Goal: Use online tool/utility: Use online tool/utility

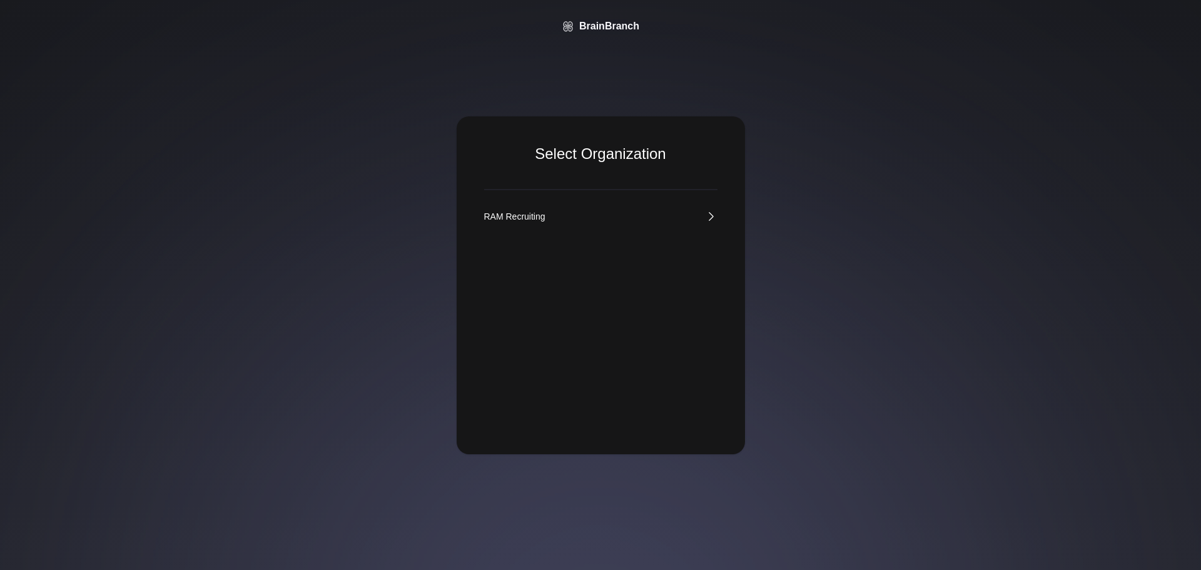
click at [617, 215] on link "RAM Recruiting" at bounding box center [600, 216] width 233 height 13
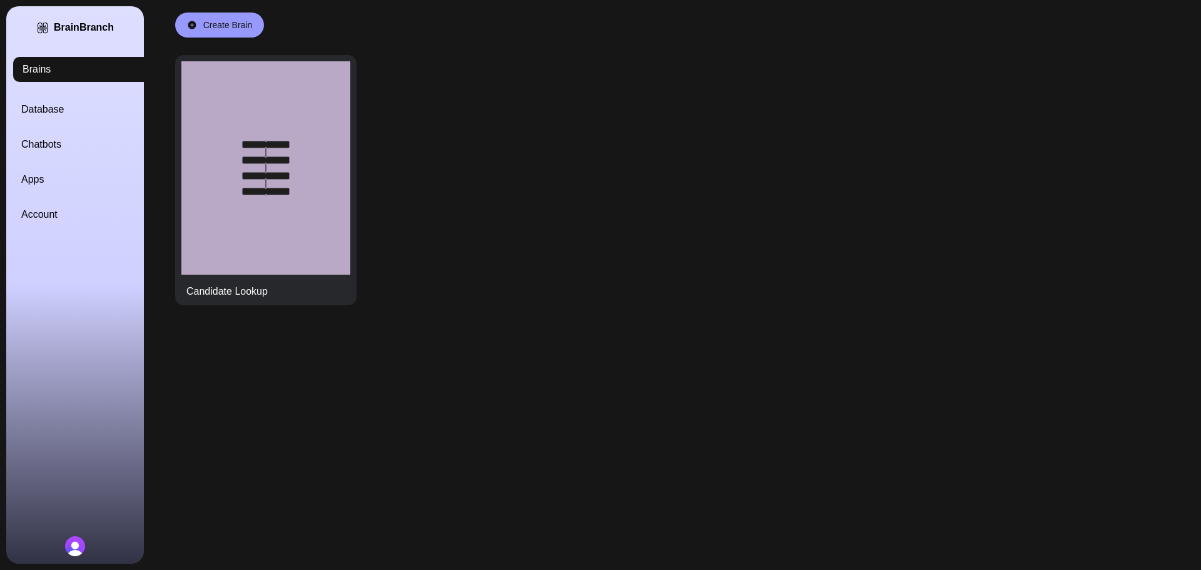
click at [56, 104] on link "Database" at bounding box center [90, 109] width 138 height 15
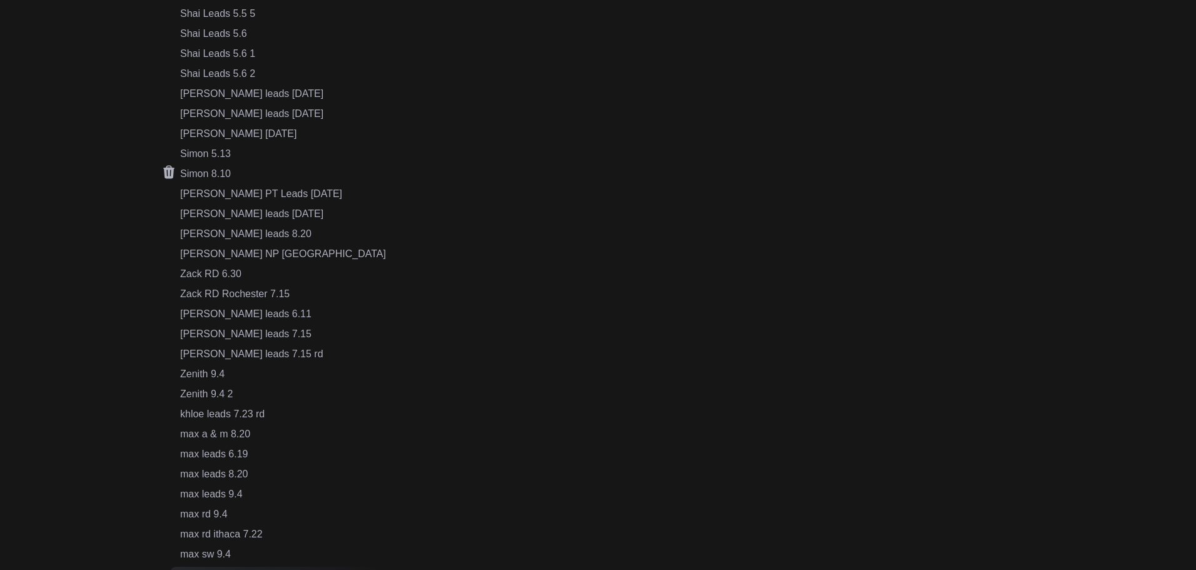
scroll to position [626, 0]
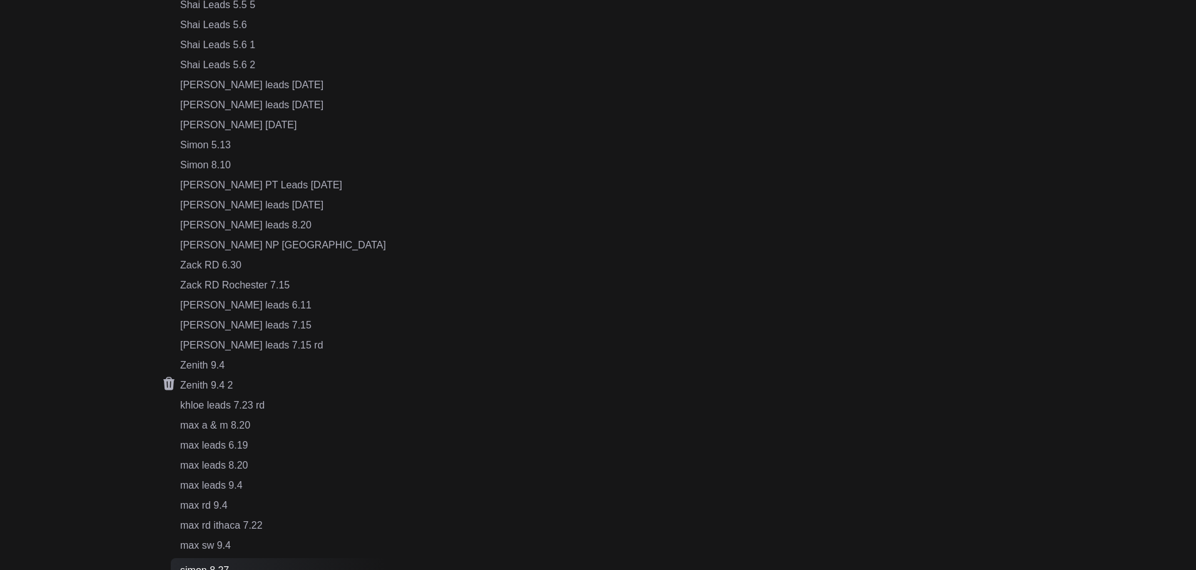
click at [222, 383] on div "Zenith 9.4 2" at bounding box center [283, 385] width 206 height 15
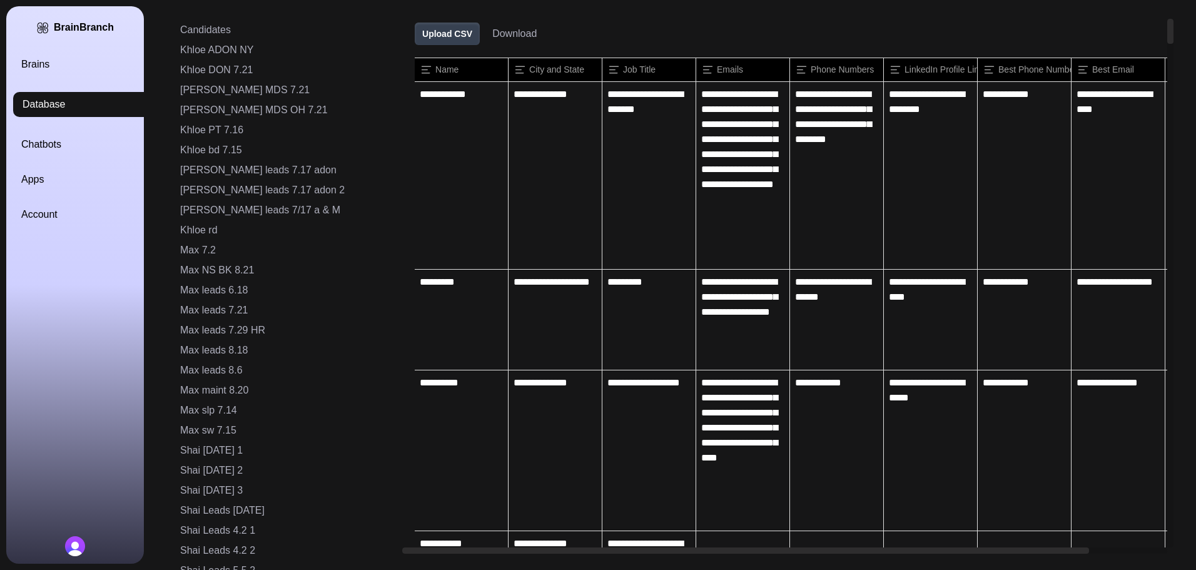
click at [492, 30] on button "Download" at bounding box center [514, 33] width 44 height 15
click at [398, 97] on icon at bounding box center [403, 94] width 11 height 13
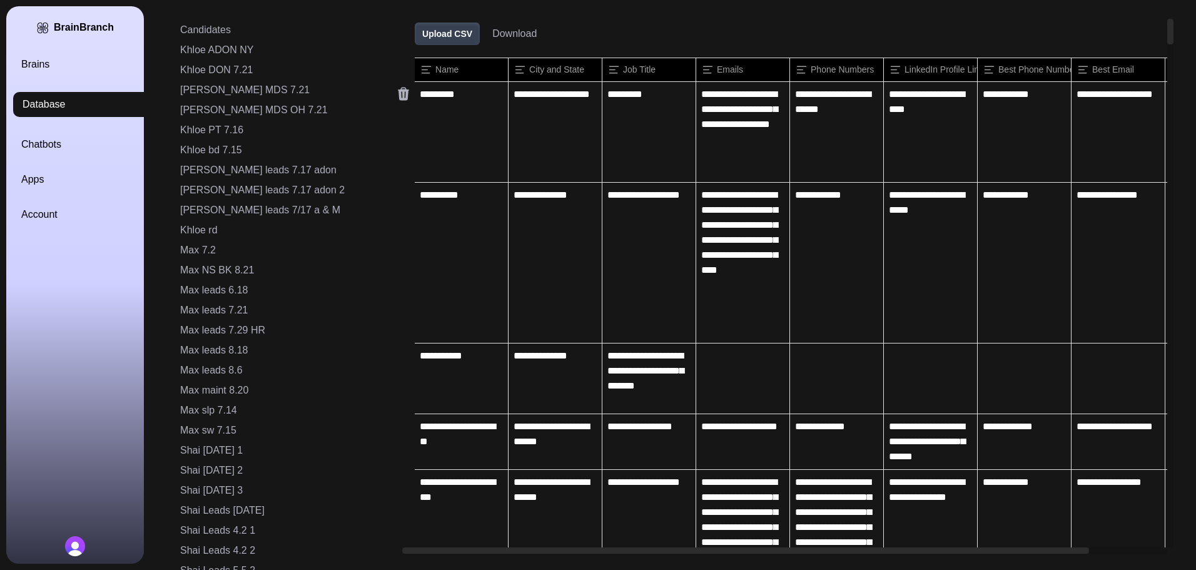
click at [398, 97] on icon at bounding box center [403, 94] width 11 height 13
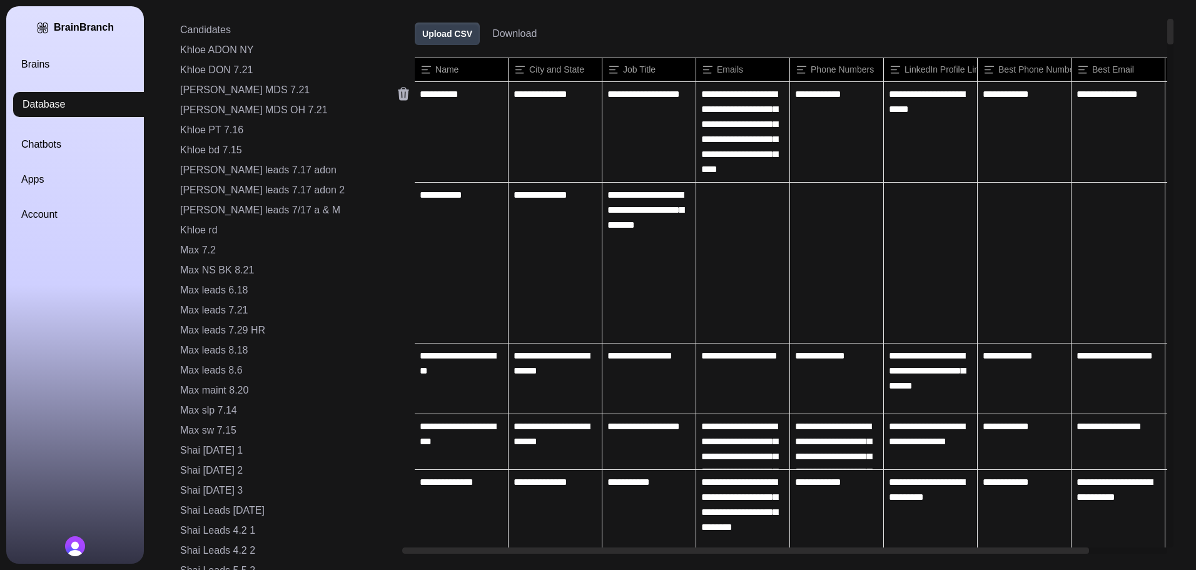
click at [398, 97] on icon at bounding box center [403, 94] width 11 height 13
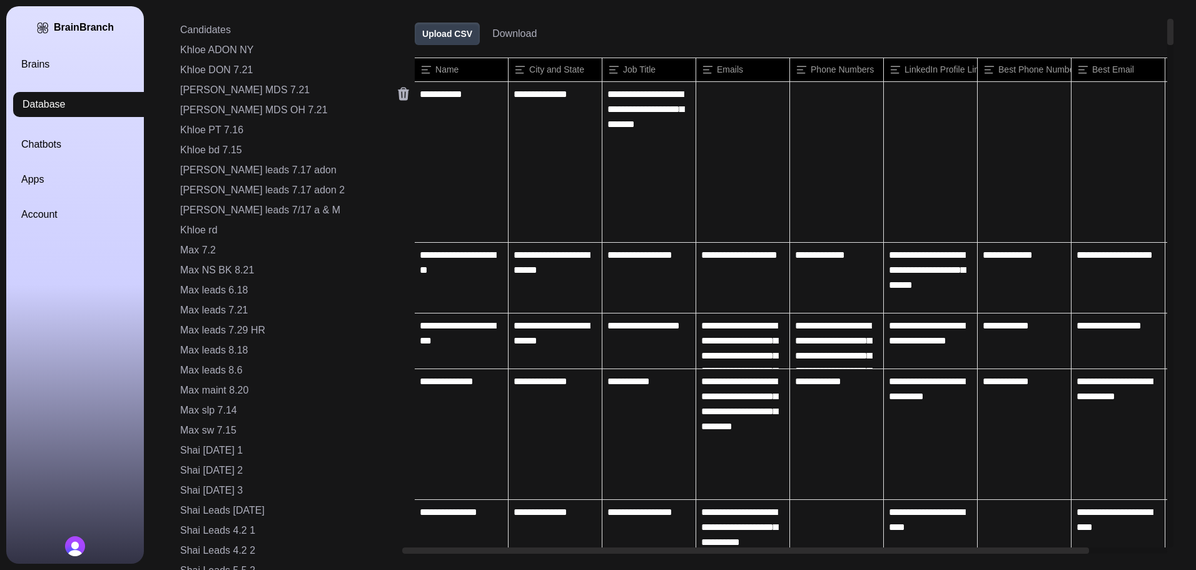
click at [398, 97] on icon at bounding box center [403, 94] width 11 height 13
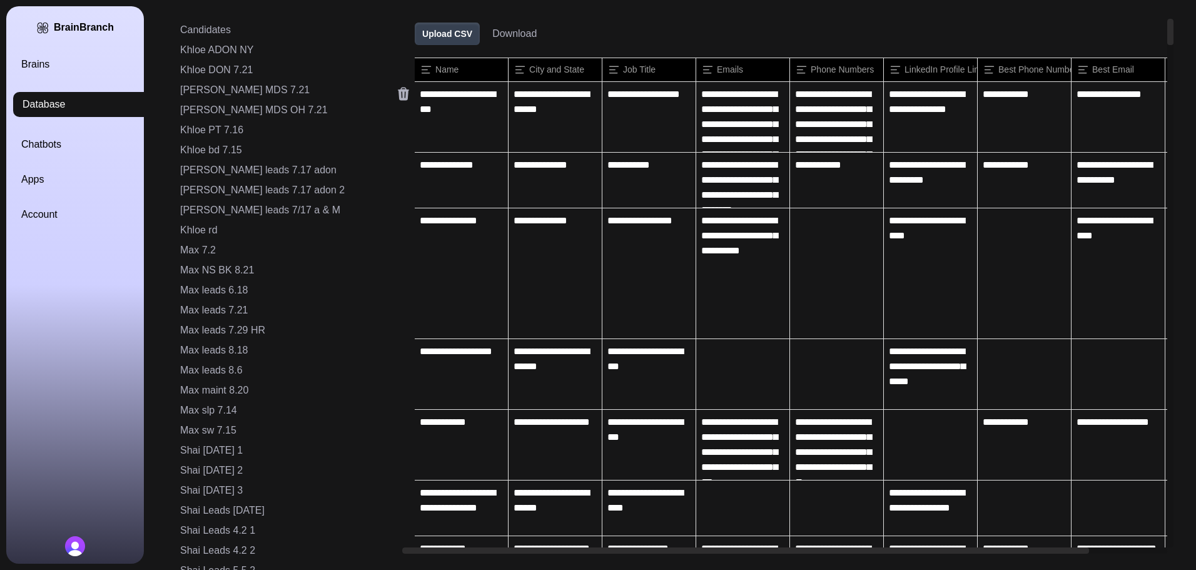
click at [398, 97] on icon at bounding box center [403, 94] width 11 height 13
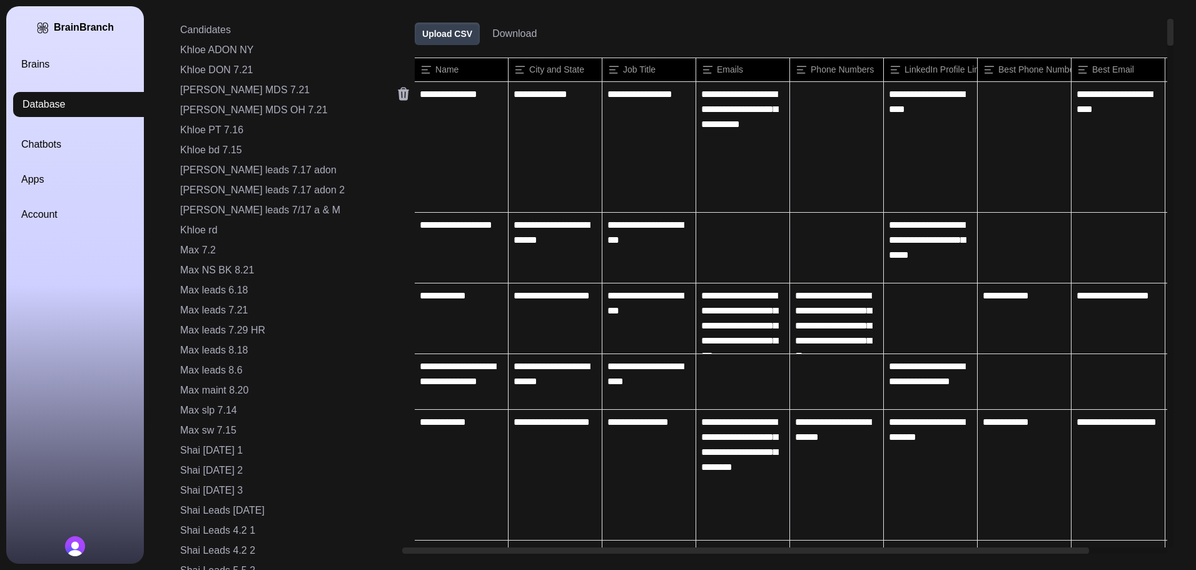
click at [398, 97] on icon at bounding box center [403, 94] width 11 height 13
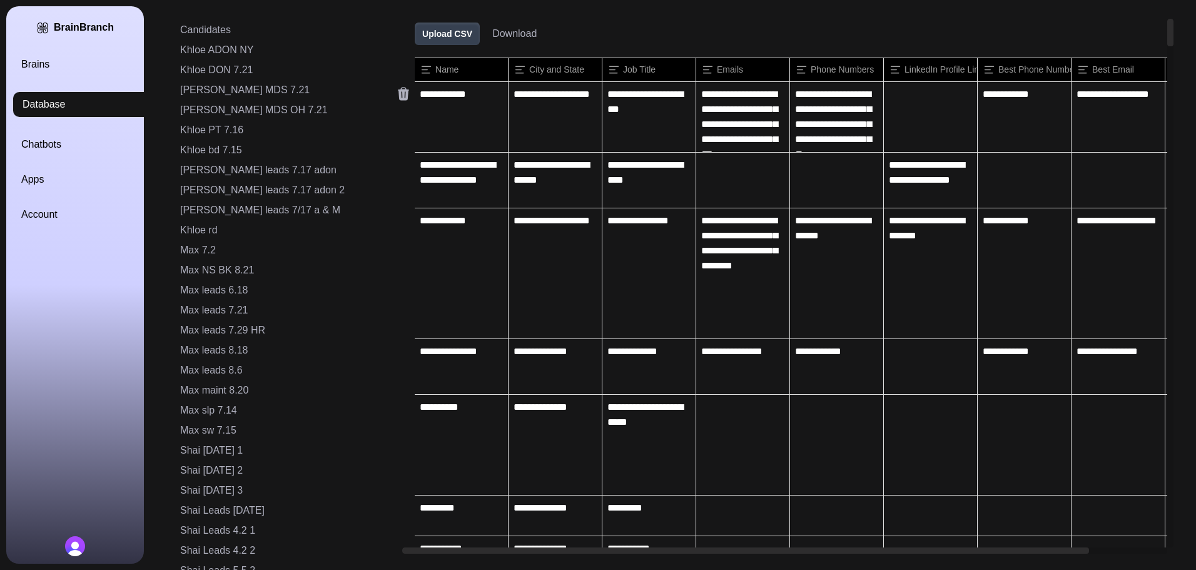
click at [398, 97] on icon at bounding box center [403, 94] width 11 height 13
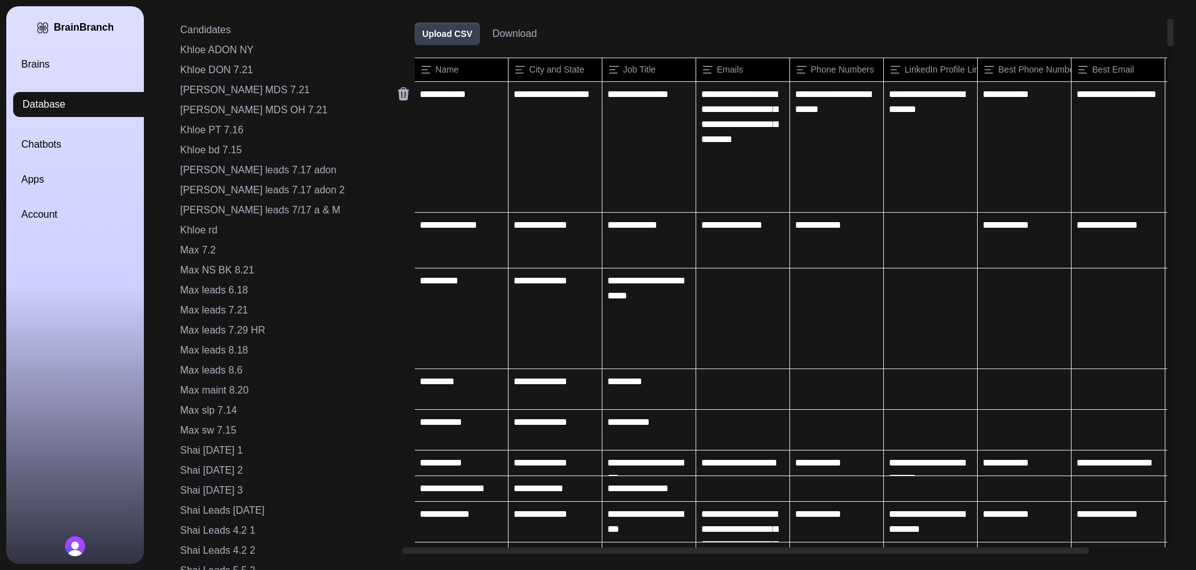
click at [398, 97] on icon at bounding box center [403, 94] width 11 height 13
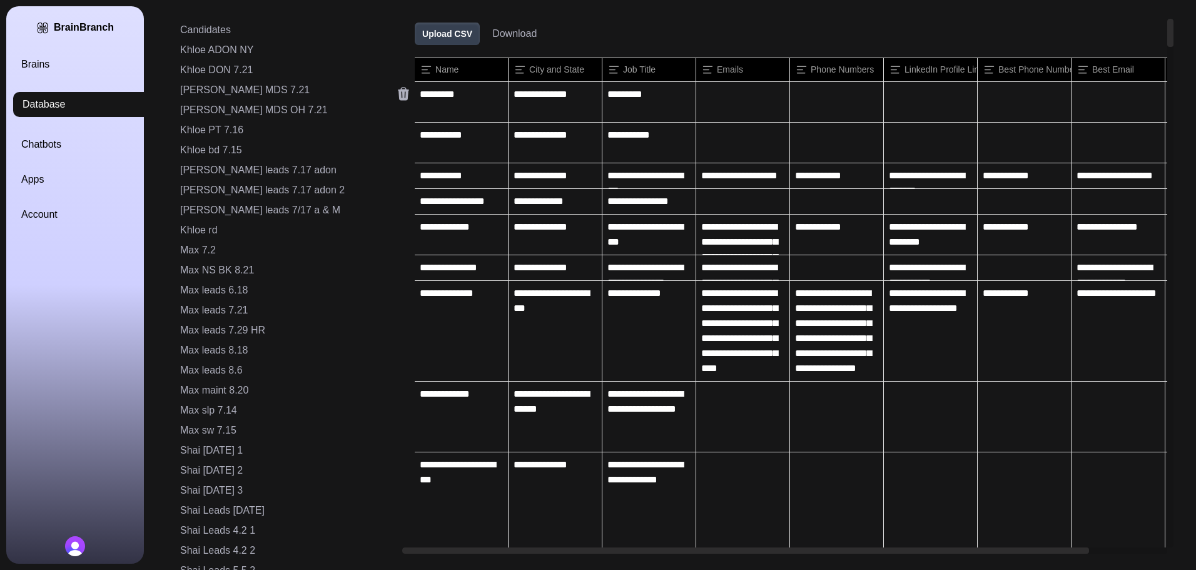
click at [398, 97] on icon at bounding box center [403, 94] width 11 height 13
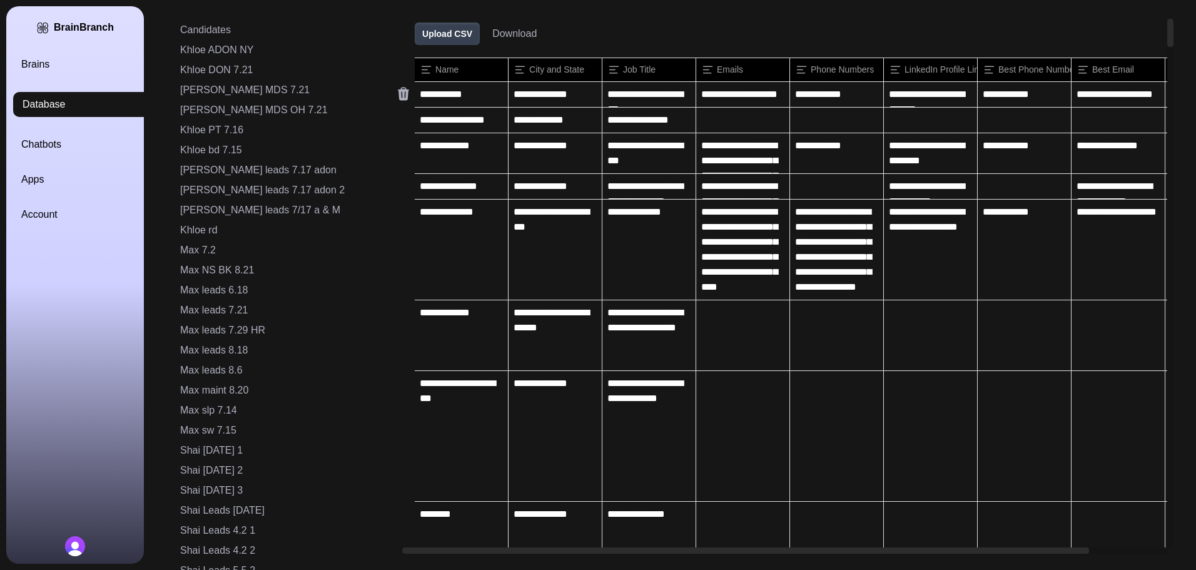
click at [398, 97] on icon at bounding box center [403, 94] width 11 height 13
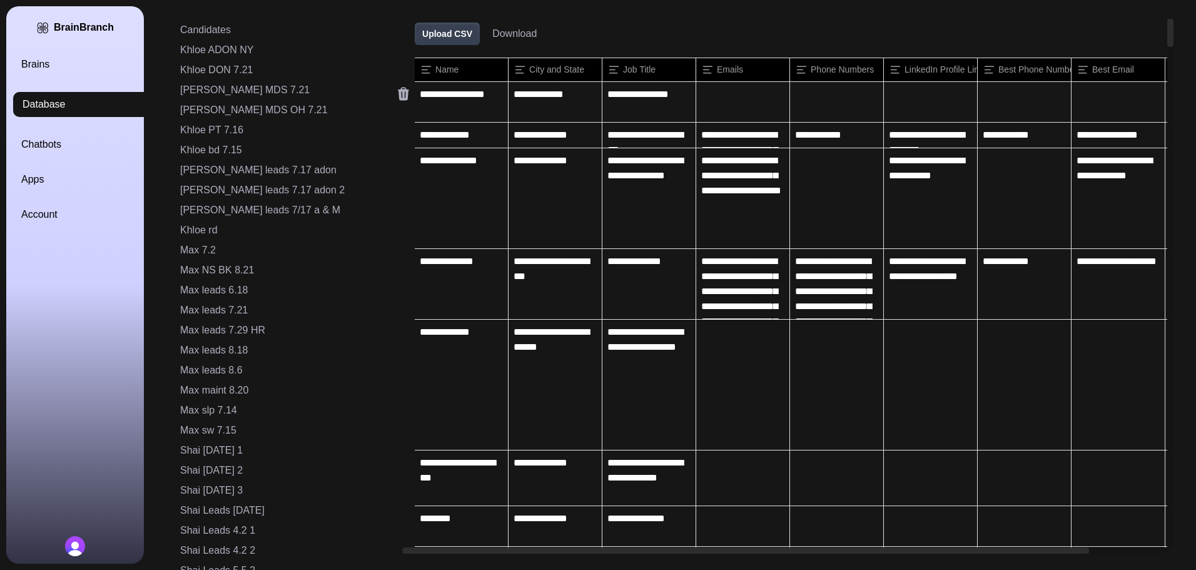
click at [398, 97] on icon at bounding box center [403, 94] width 11 height 13
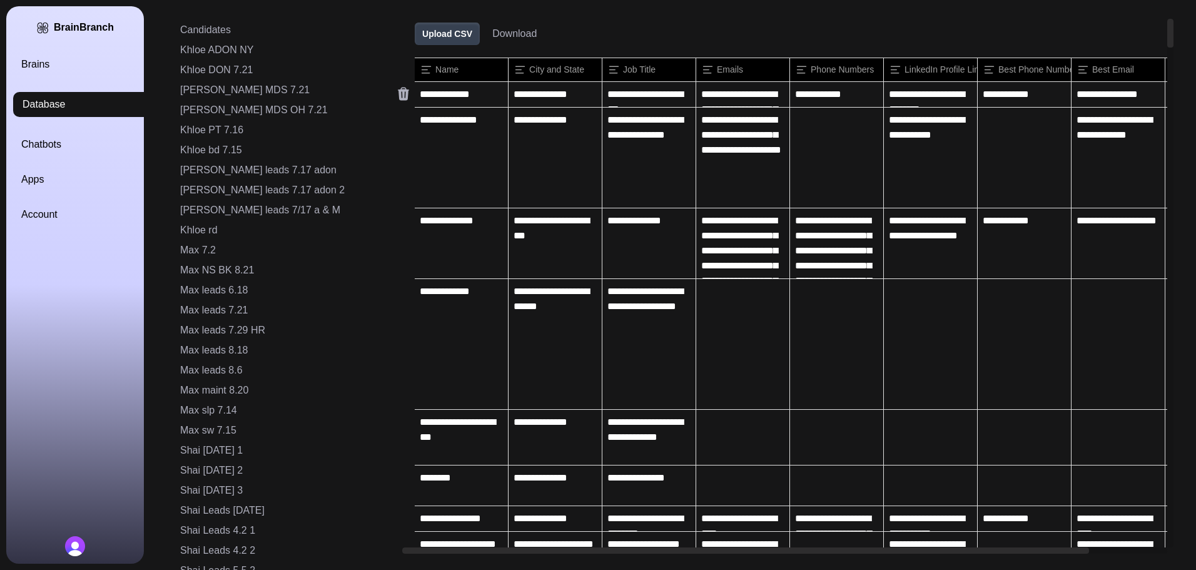
click at [398, 97] on icon at bounding box center [403, 94] width 11 height 13
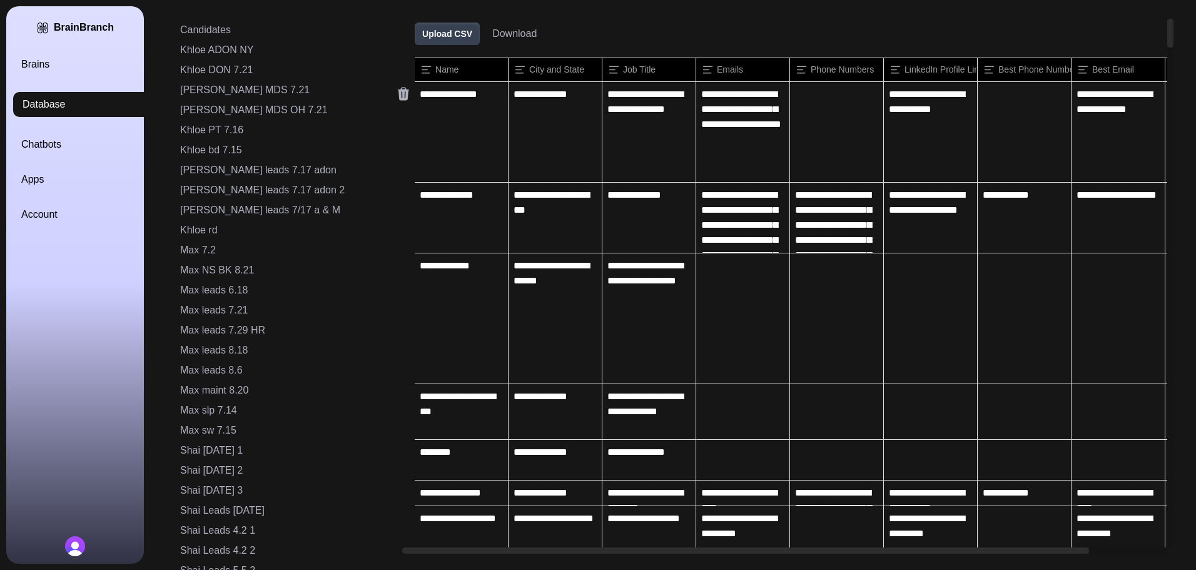
click at [398, 97] on icon at bounding box center [403, 94] width 11 height 13
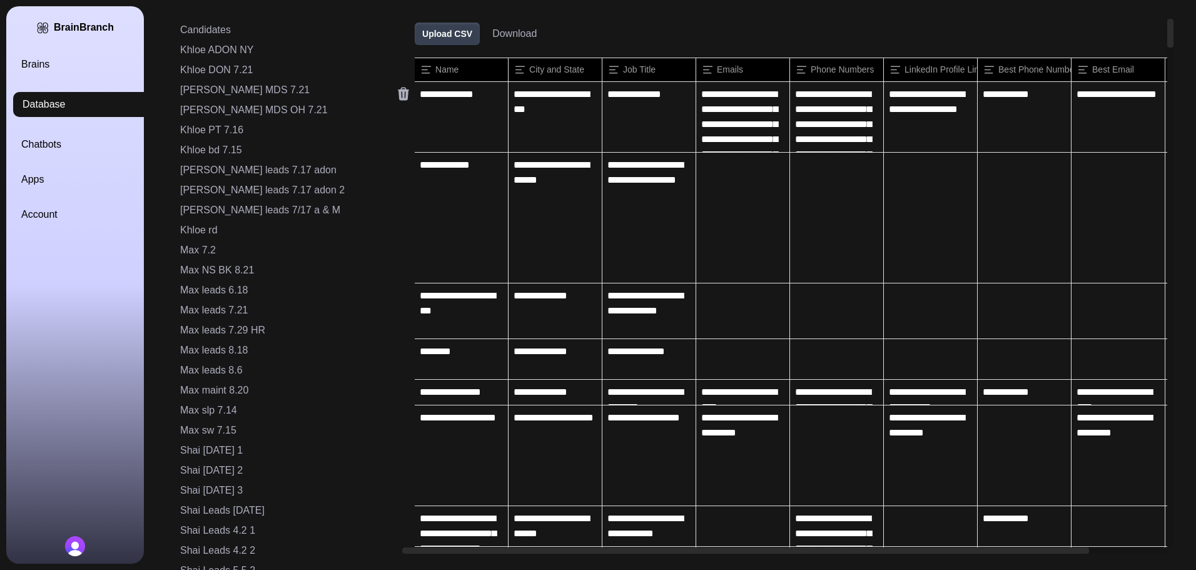
click at [398, 97] on icon at bounding box center [403, 94] width 11 height 13
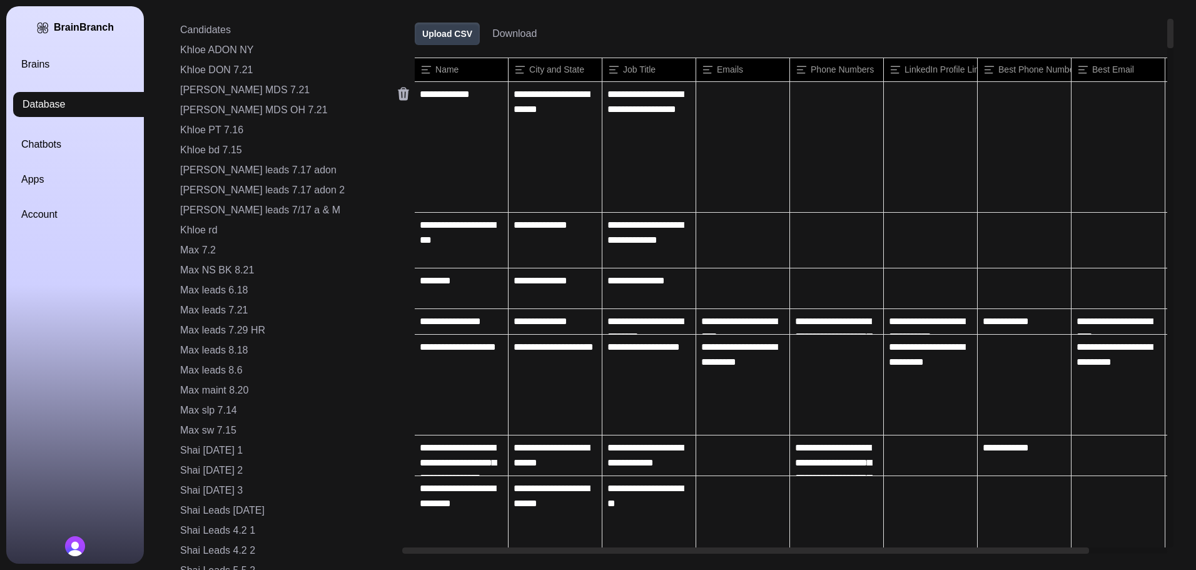
click at [398, 97] on icon at bounding box center [403, 94] width 11 height 13
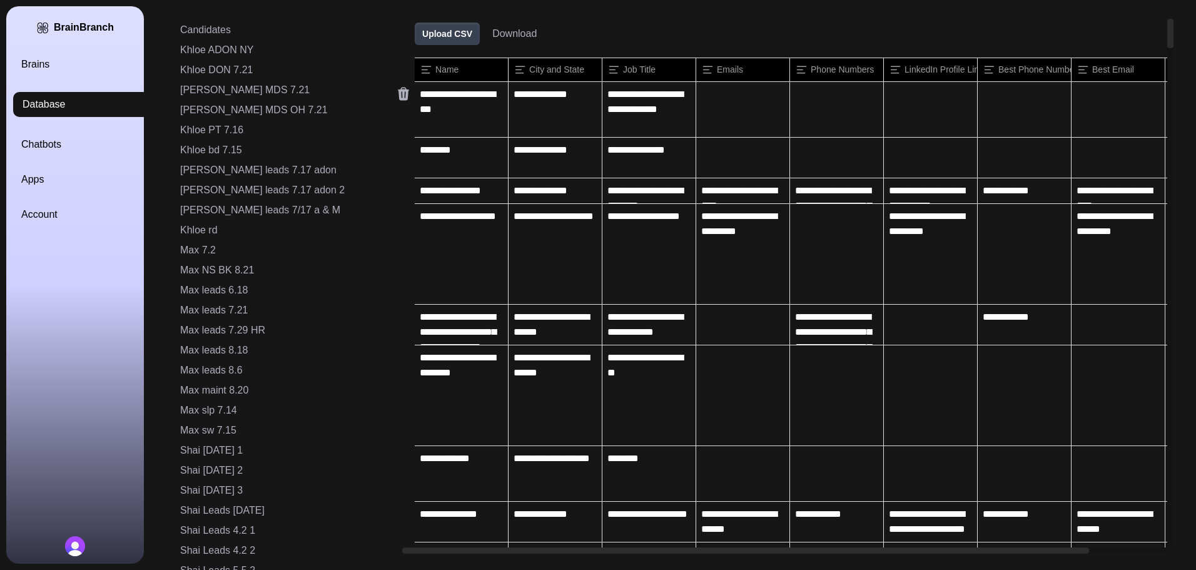
click at [398, 97] on icon at bounding box center [403, 94] width 11 height 13
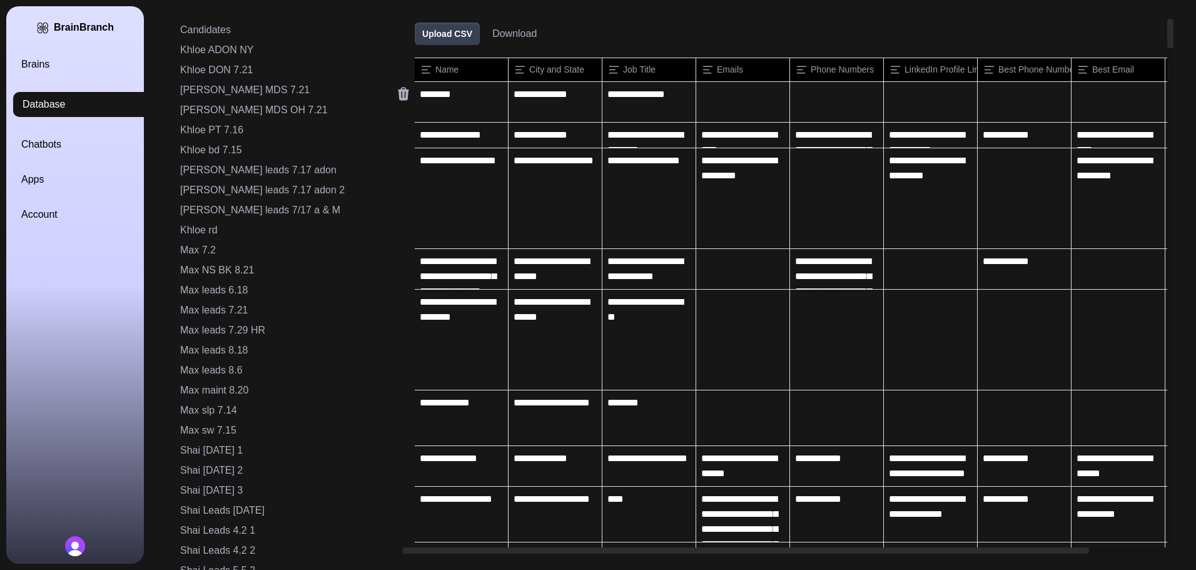
click at [398, 97] on icon at bounding box center [403, 94] width 11 height 13
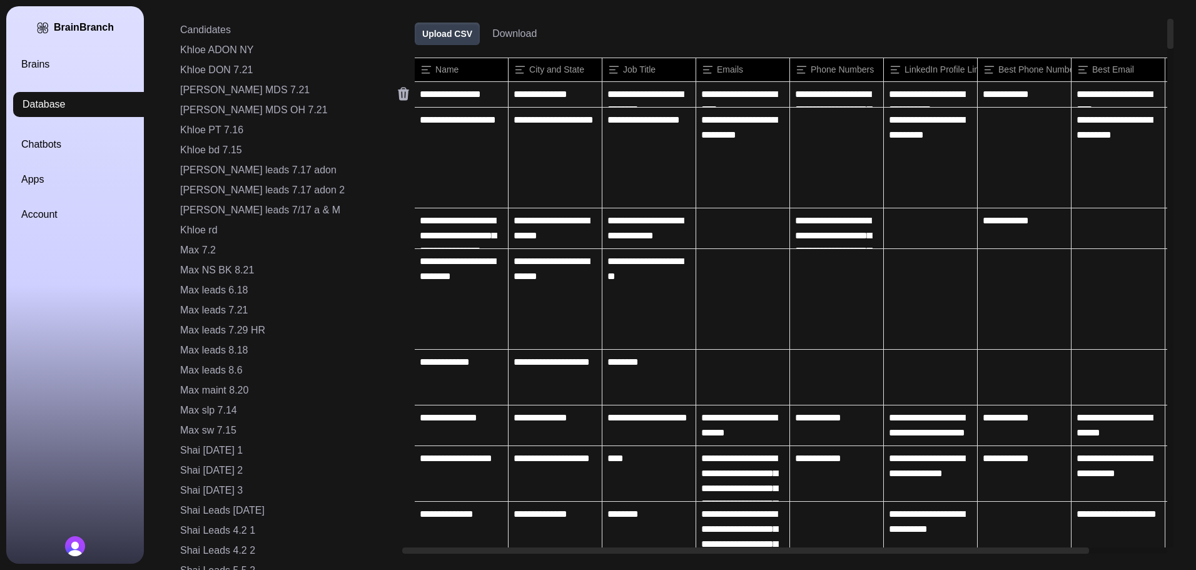
click at [398, 97] on icon at bounding box center [403, 94] width 11 height 13
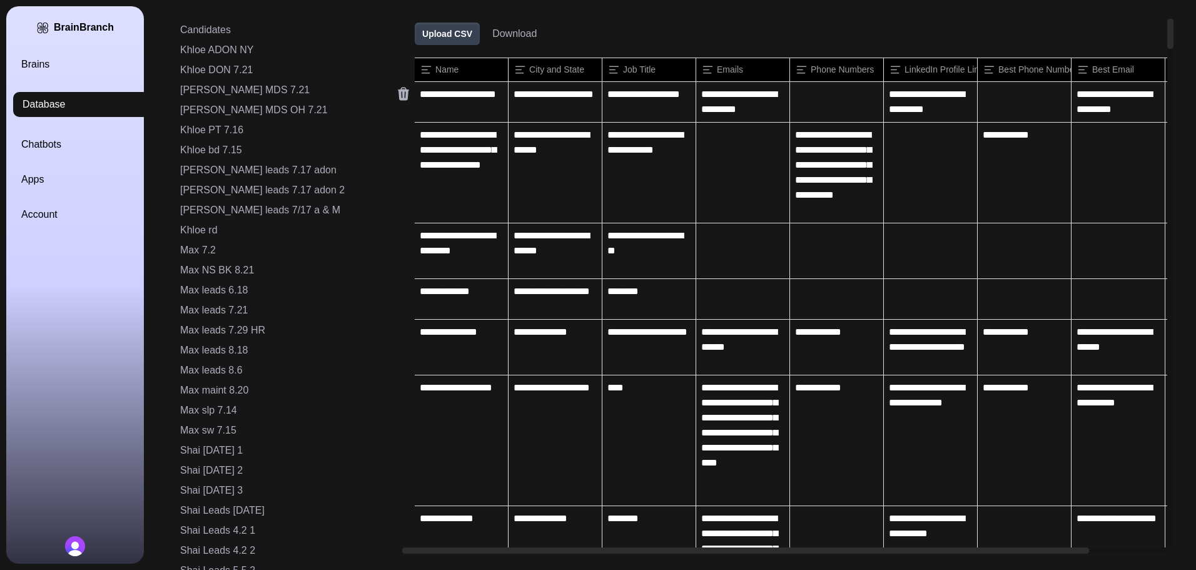
click at [398, 97] on icon at bounding box center [403, 94] width 11 height 13
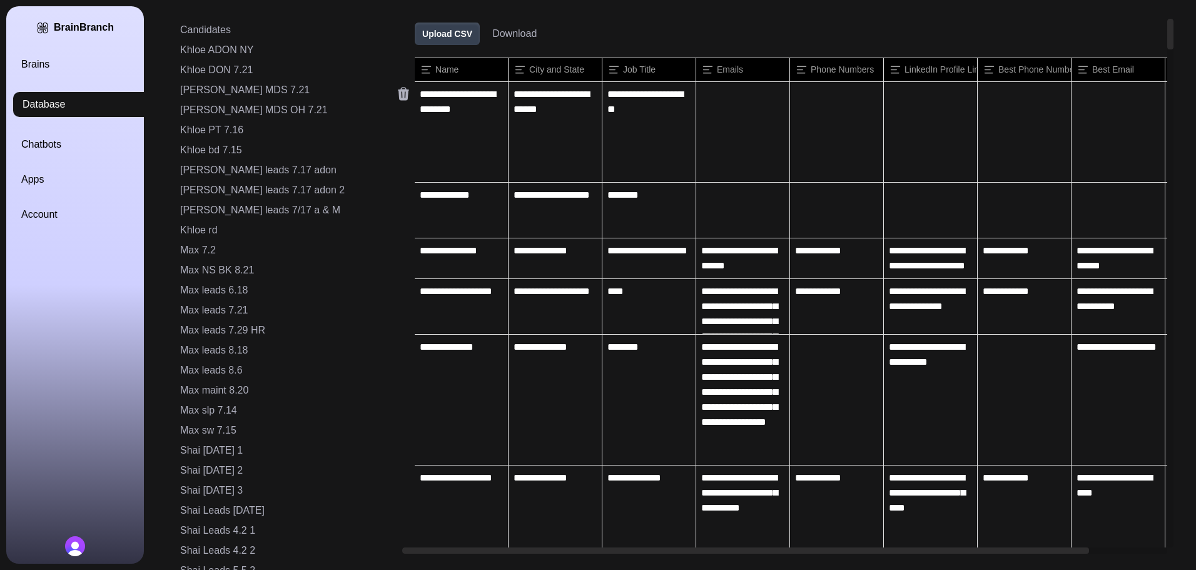
click at [398, 97] on icon at bounding box center [403, 94] width 11 height 13
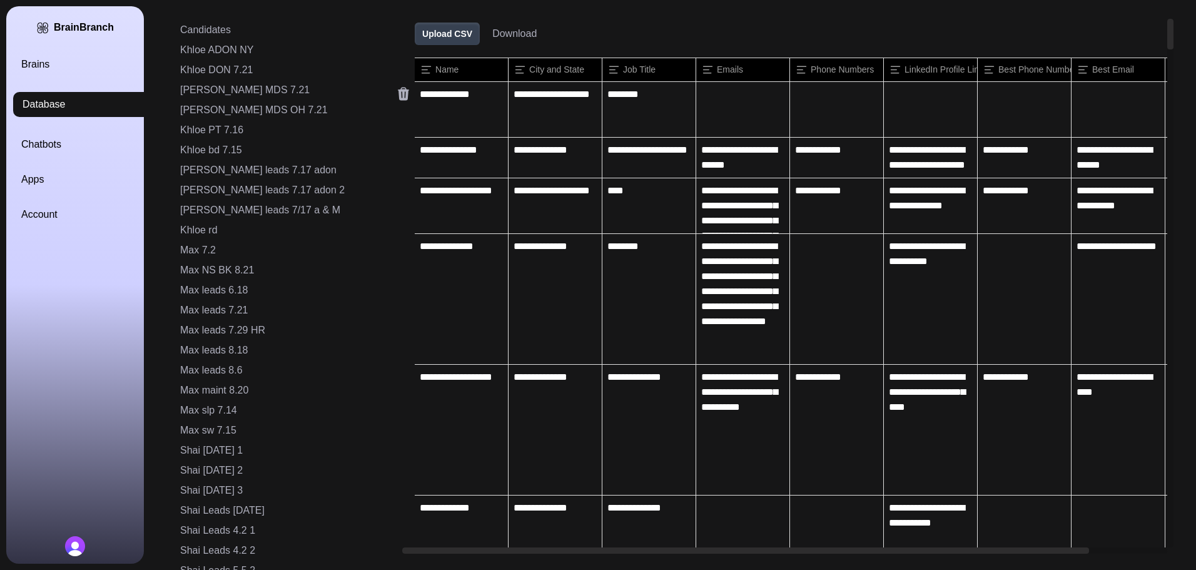
click at [398, 97] on icon at bounding box center [403, 94] width 11 height 13
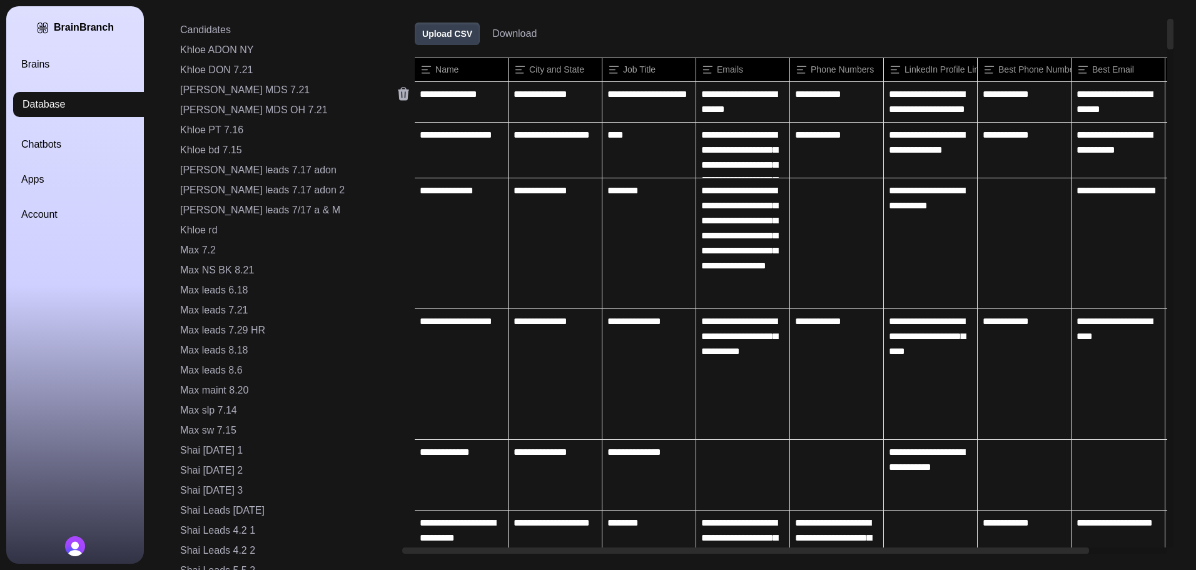
click at [398, 97] on icon at bounding box center [403, 94] width 11 height 13
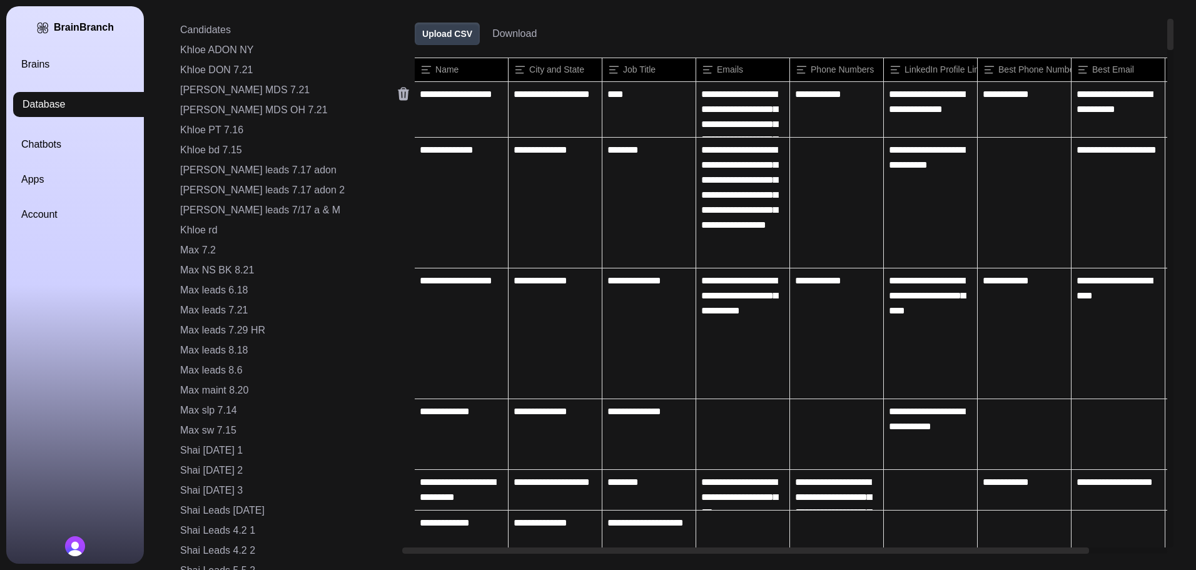
click at [398, 97] on icon at bounding box center [403, 94] width 11 height 13
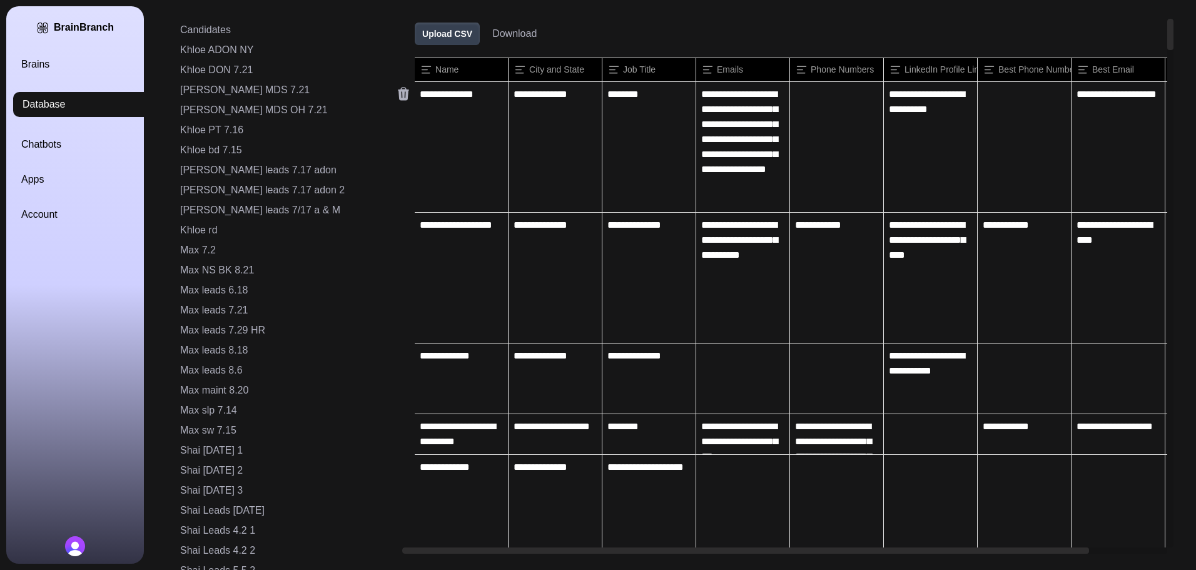
click at [398, 97] on icon at bounding box center [403, 94] width 11 height 13
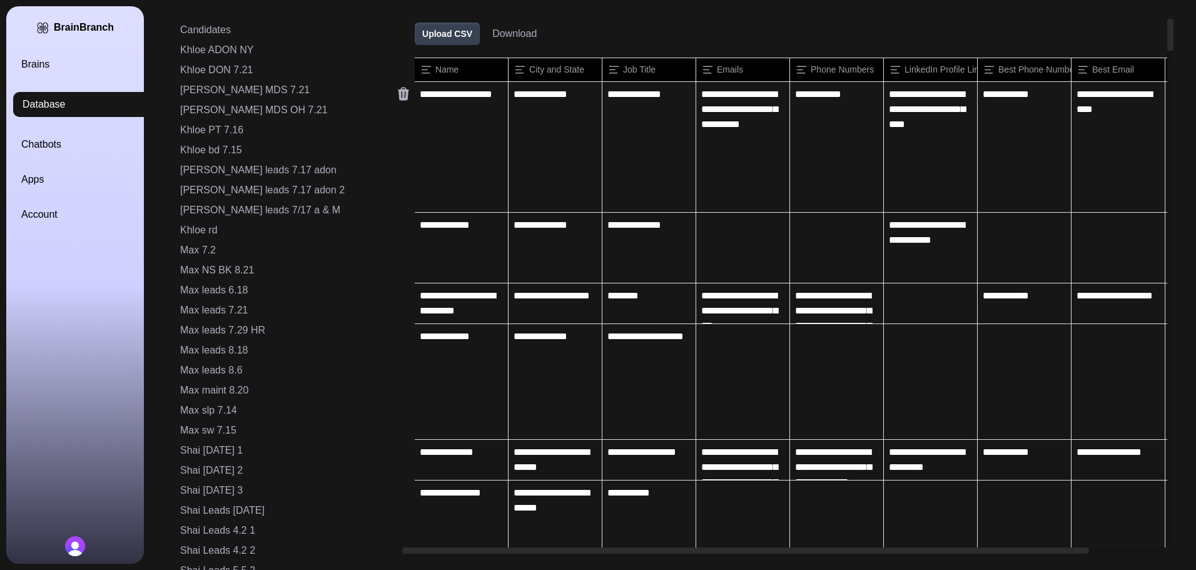
click at [398, 97] on icon at bounding box center [403, 94] width 11 height 13
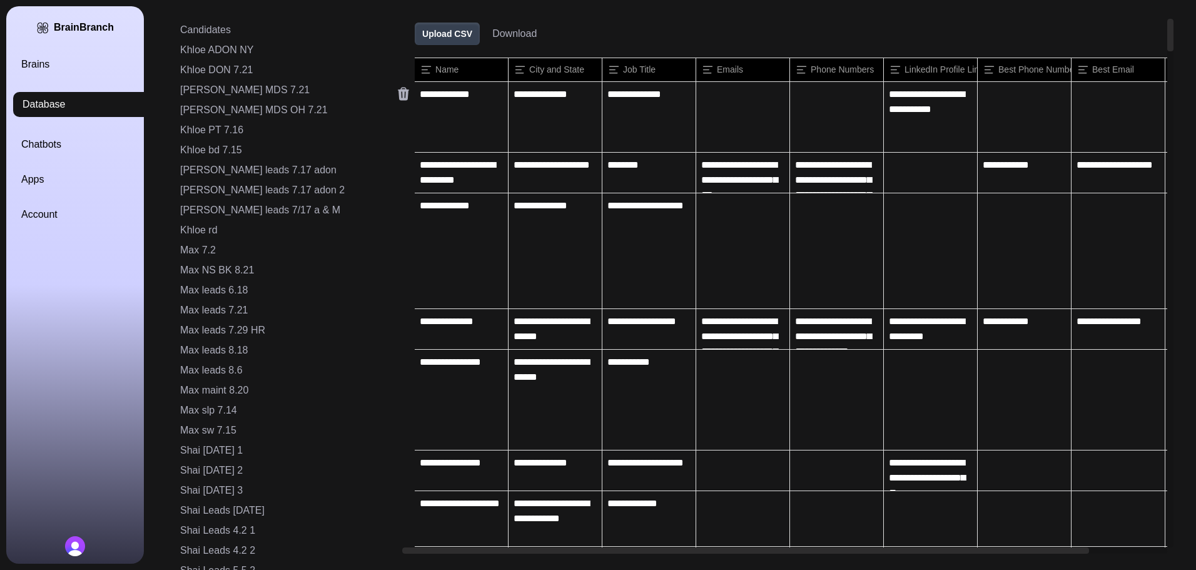
click at [398, 97] on icon at bounding box center [403, 94] width 11 height 13
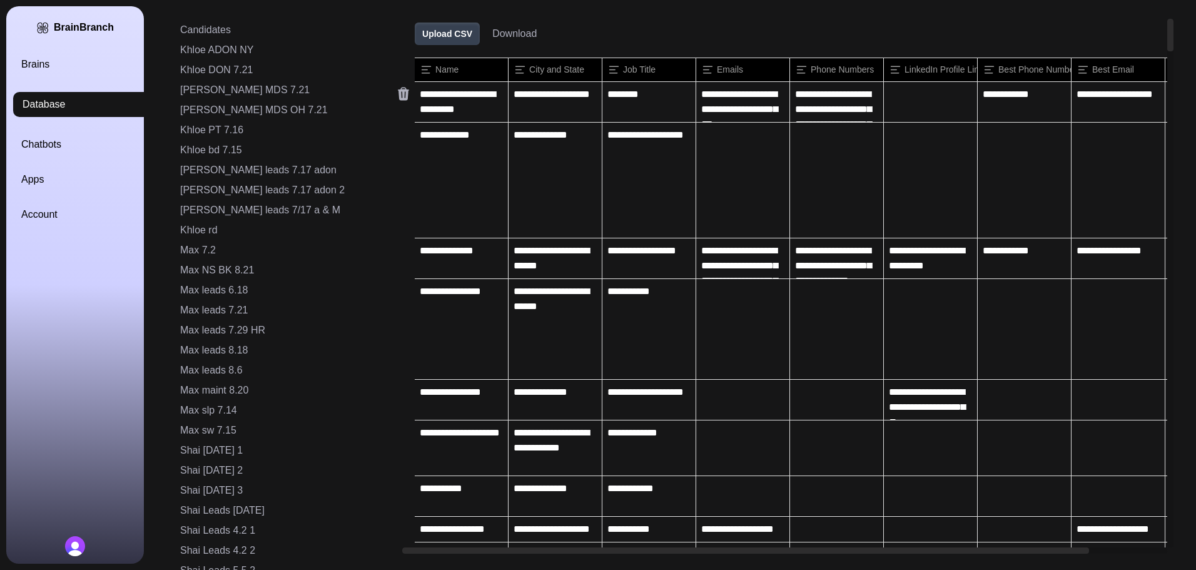
click at [398, 97] on icon at bounding box center [403, 94] width 11 height 13
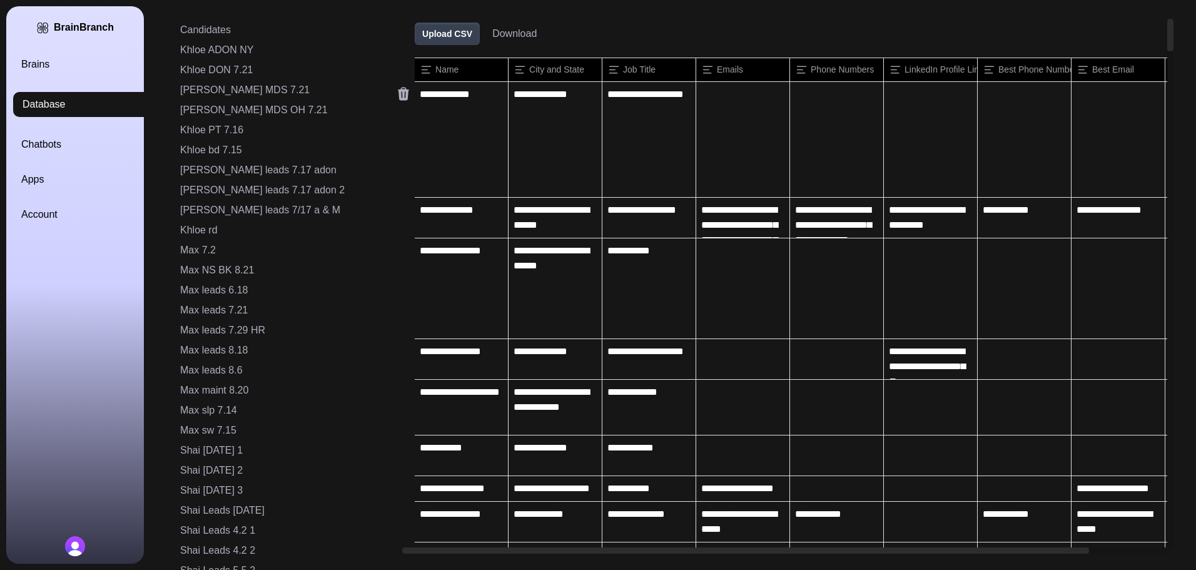
click at [398, 97] on icon at bounding box center [403, 94] width 11 height 13
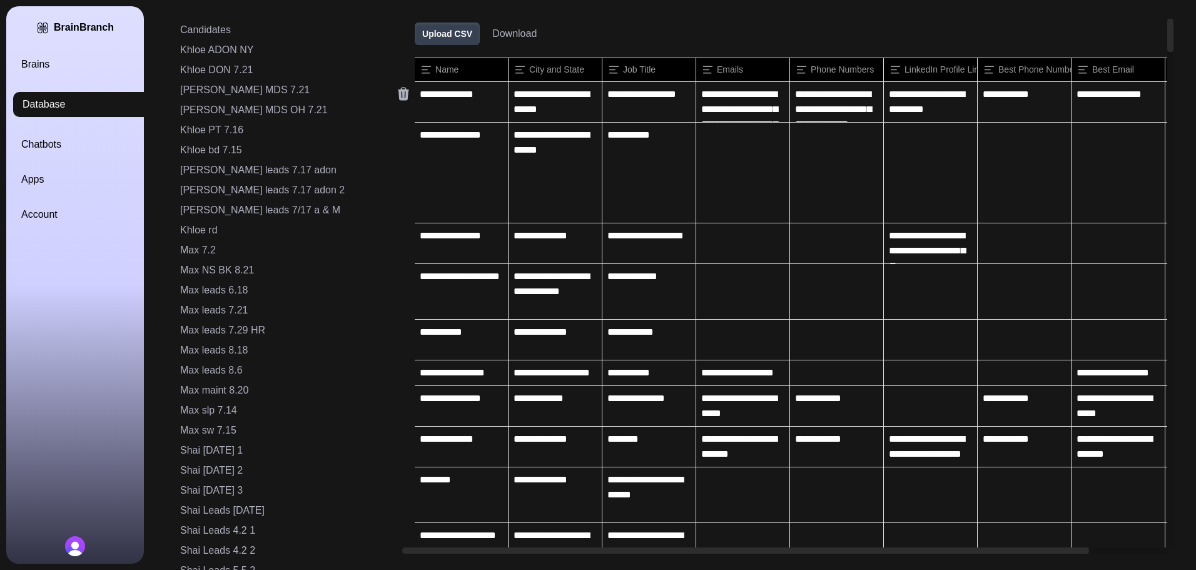
click at [398, 97] on icon at bounding box center [403, 94] width 11 height 13
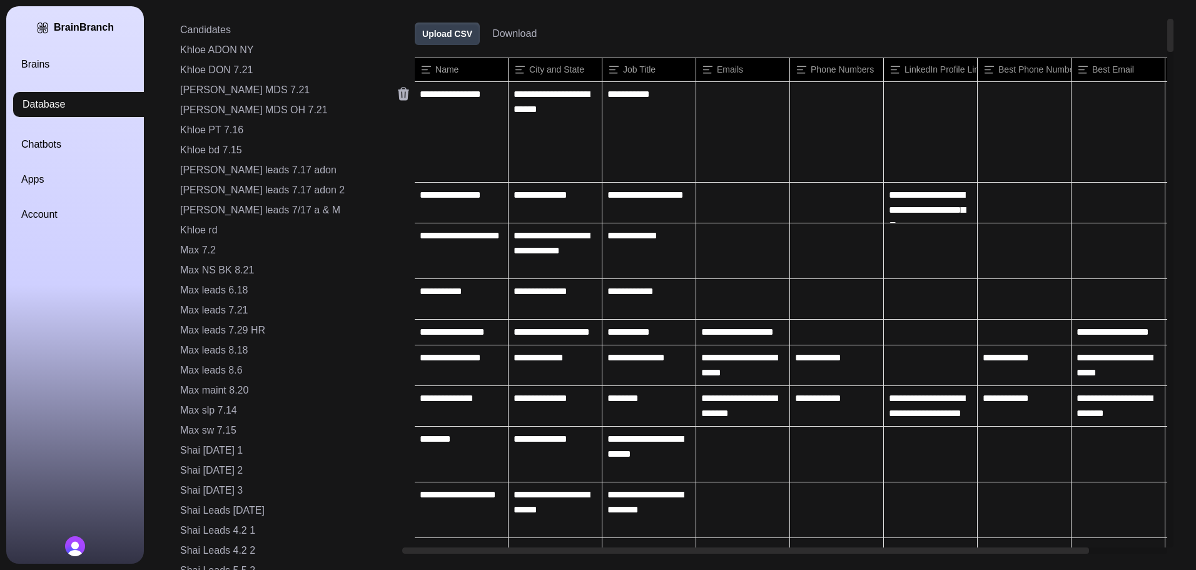
click at [398, 97] on icon at bounding box center [403, 94] width 11 height 13
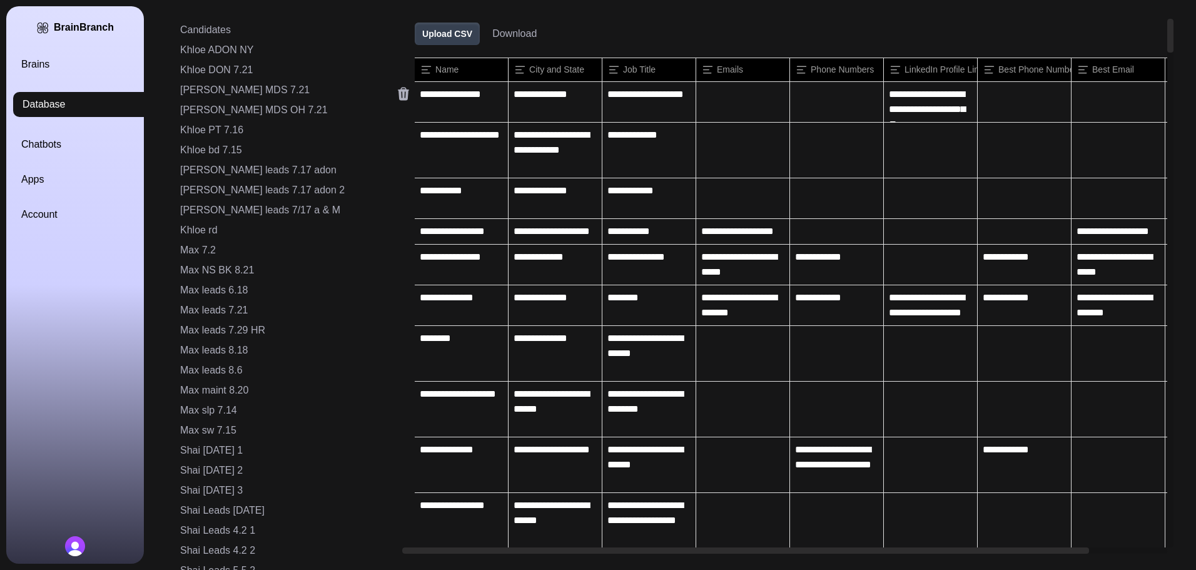
click at [398, 97] on icon at bounding box center [403, 94] width 11 height 13
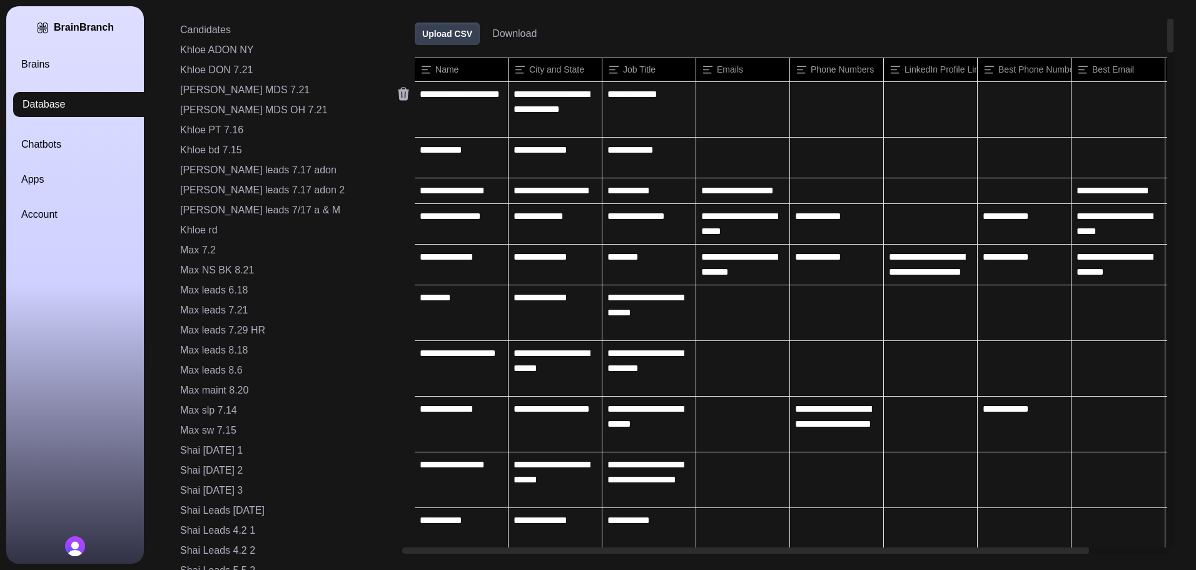
click at [398, 97] on icon at bounding box center [403, 94] width 11 height 13
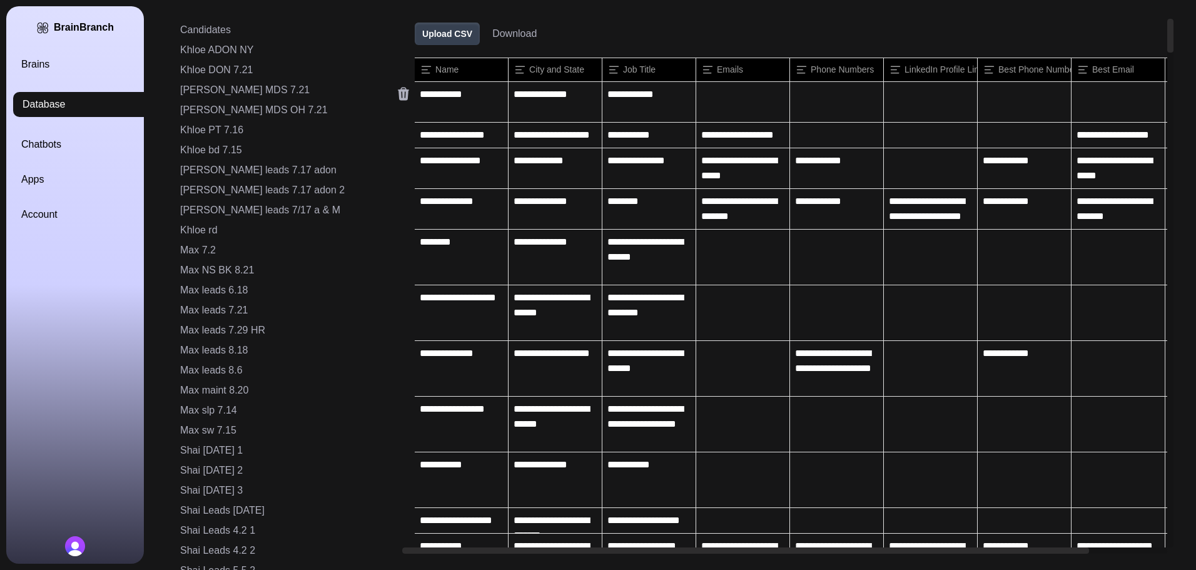
click at [398, 97] on icon at bounding box center [403, 94] width 11 height 13
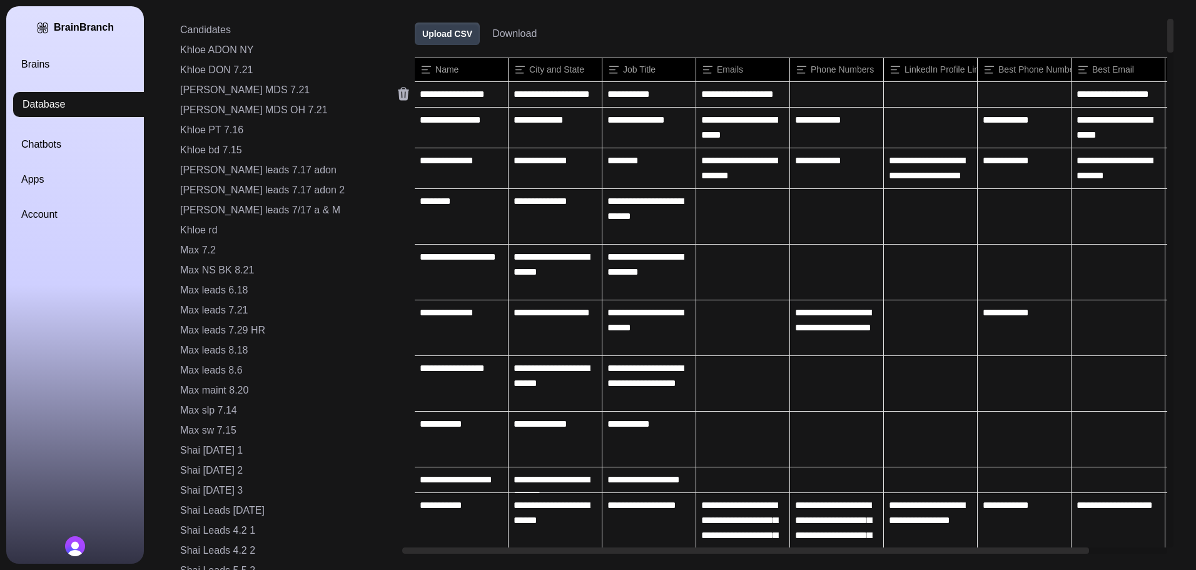
click at [398, 97] on icon at bounding box center [403, 94] width 11 height 13
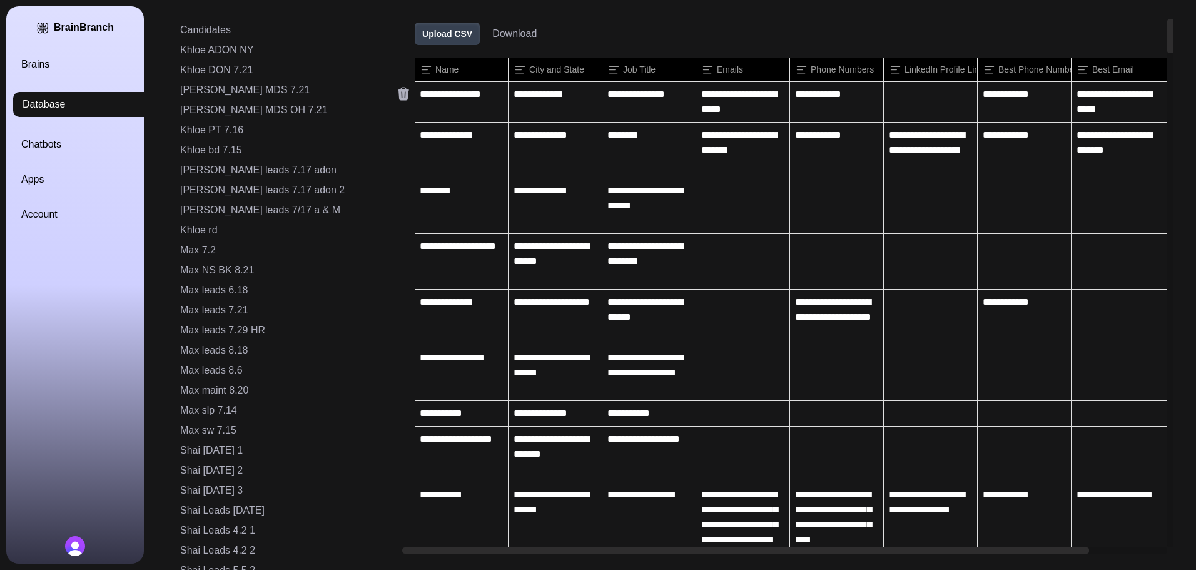
click at [398, 97] on icon at bounding box center [403, 94] width 11 height 13
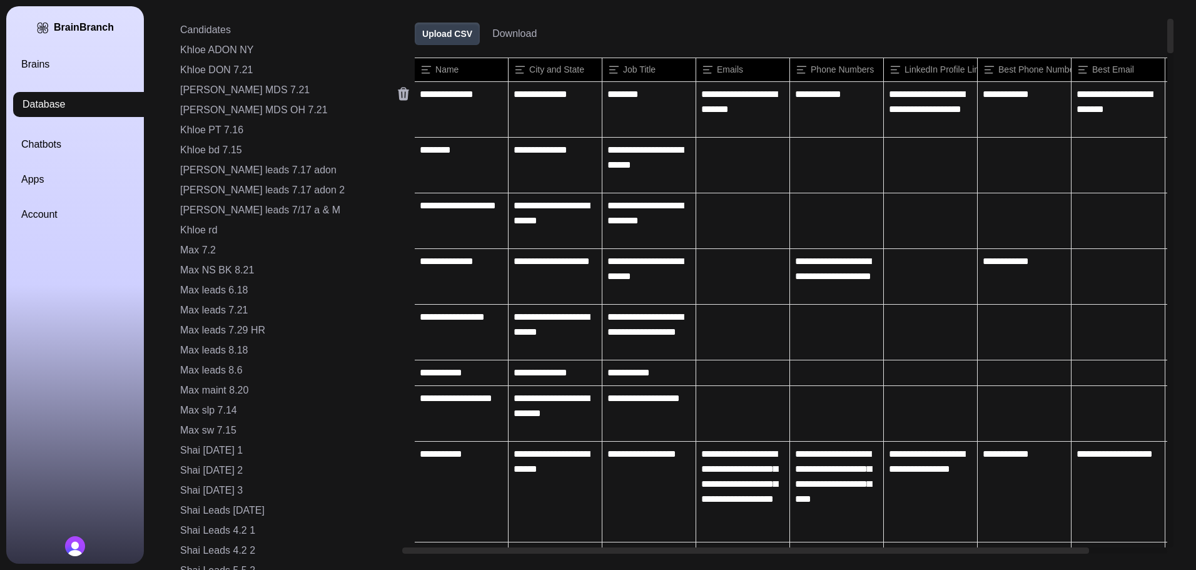
click at [398, 97] on icon at bounding box center [403, 94] width 11 height 13
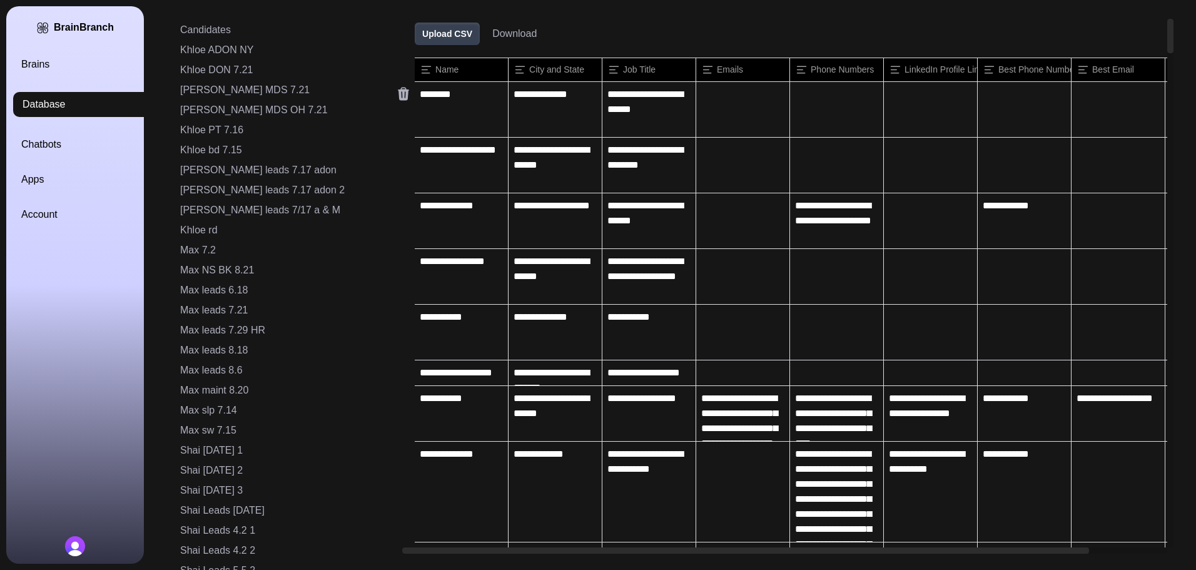
click at [398, 97] on icon at bounding box center [403, 94] width 11 height 13
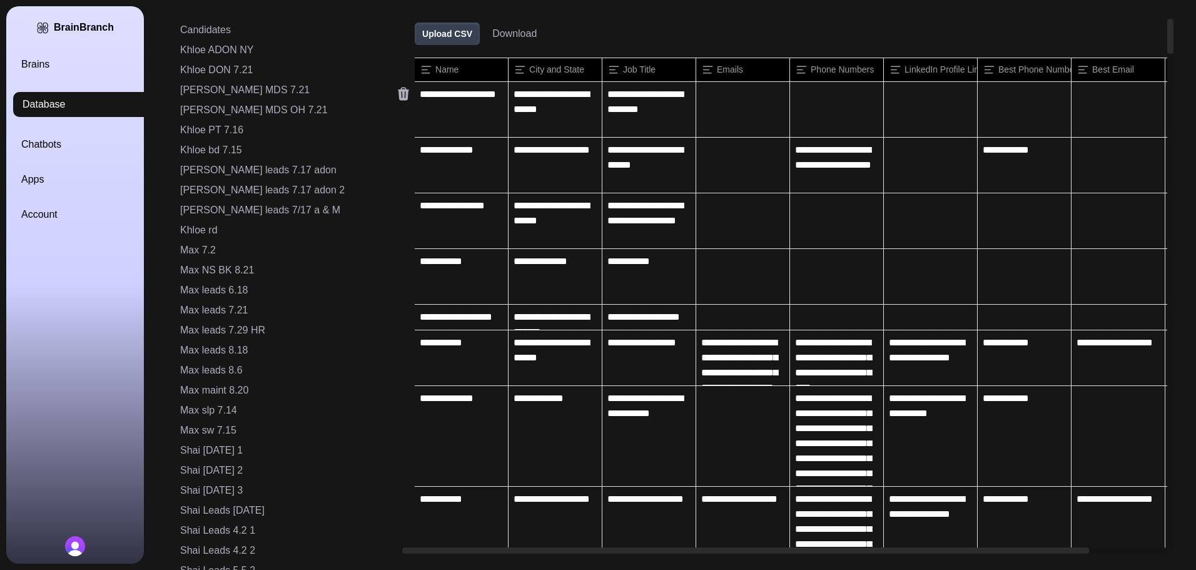
click at [398, 97] on icon at bounding box center [403, 94] width 11 height 13
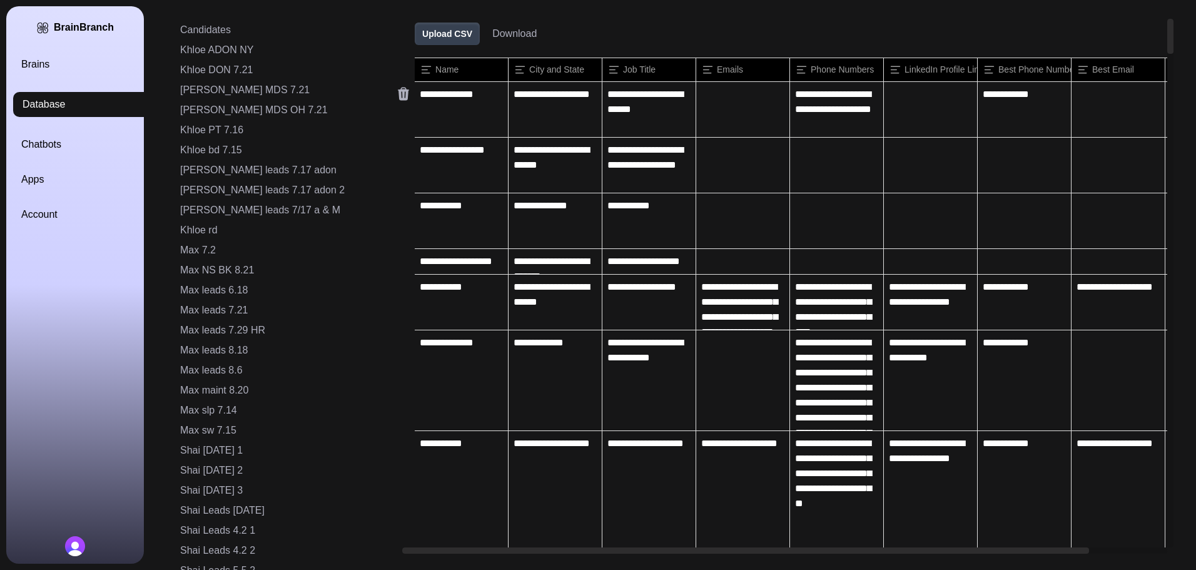
click at [398, 97] on icon at bounding box center [403, 94] width 11 height 13
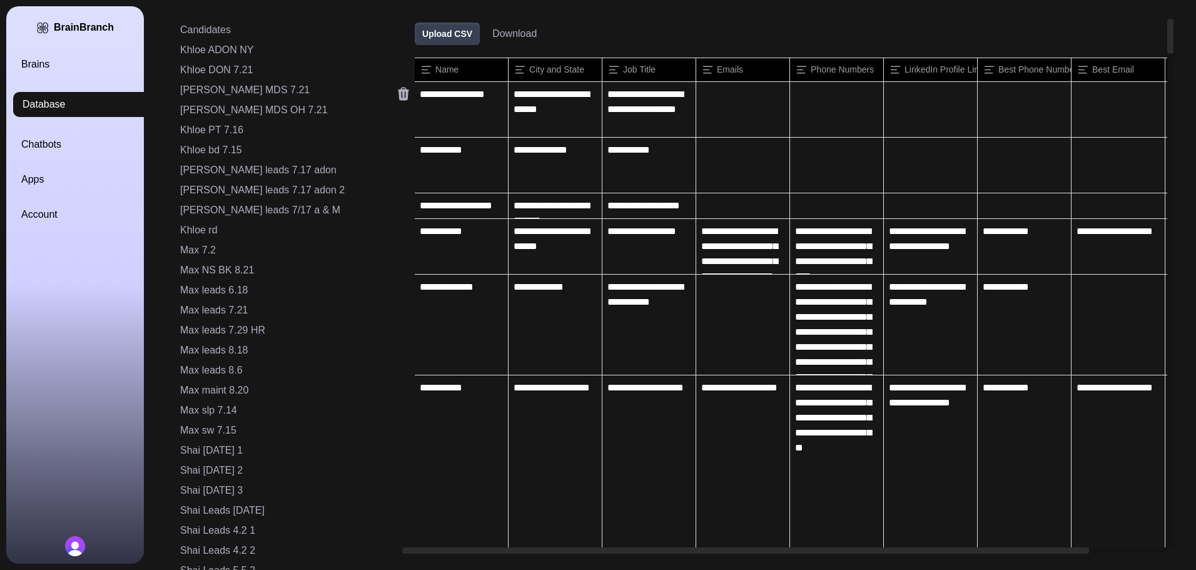
click at [398, 97] on icon at bounding box center [403, 94] width 11 height 13
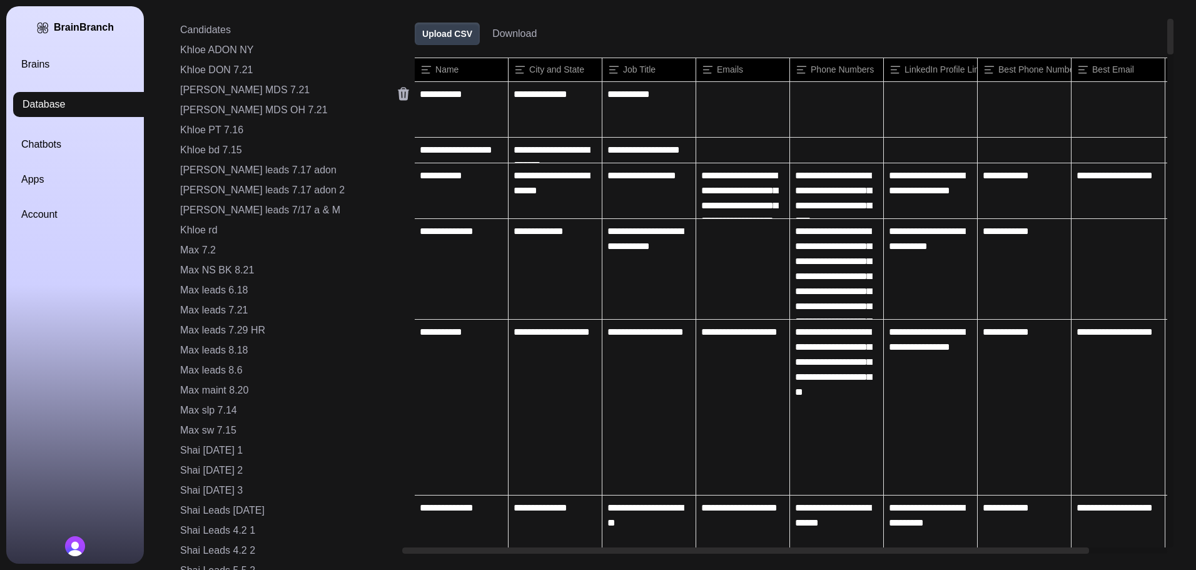
click at [398, 97] on icon at bounding box center [403, 94] width 11 height 13
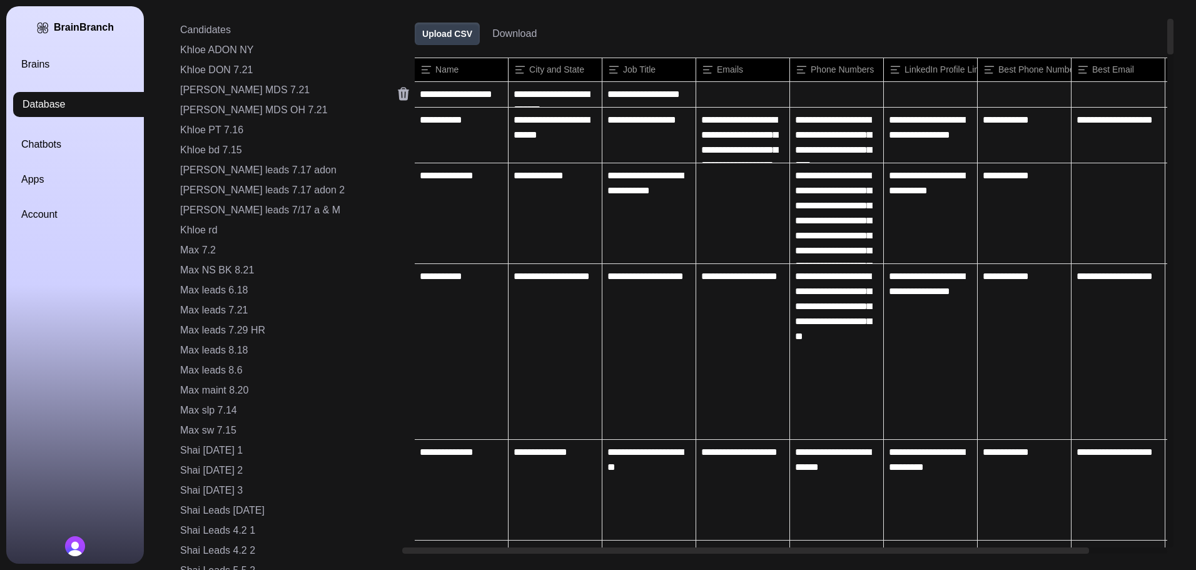
click at [398, 97] on icon at bounding box center [403, 94] width 11 height 13
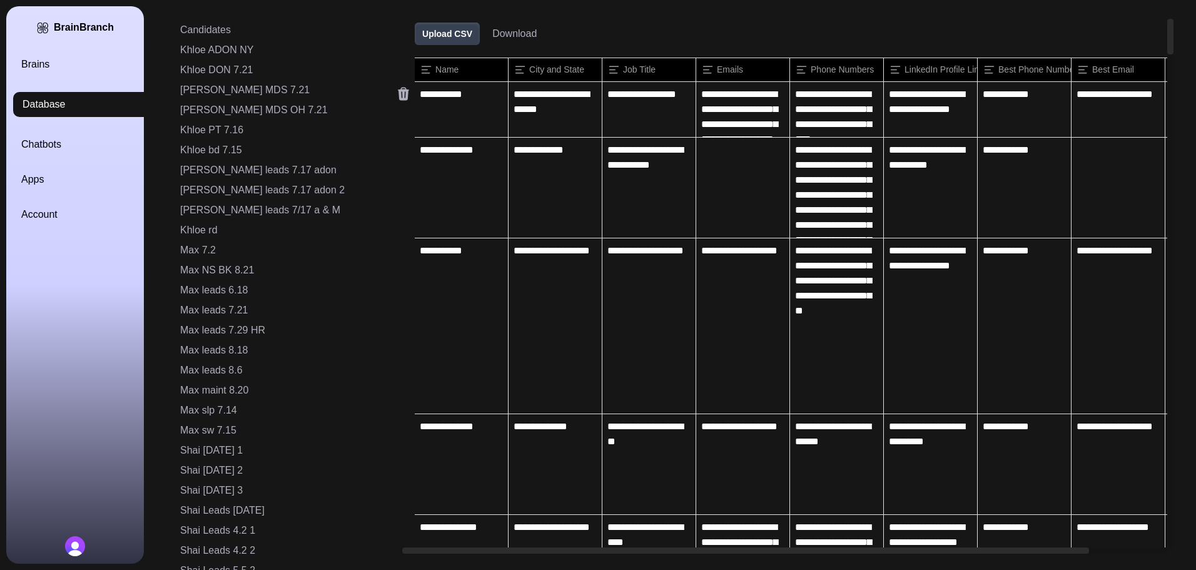
click at [398, 97] on icon at bounding box center [403, 94] width 11 height 13
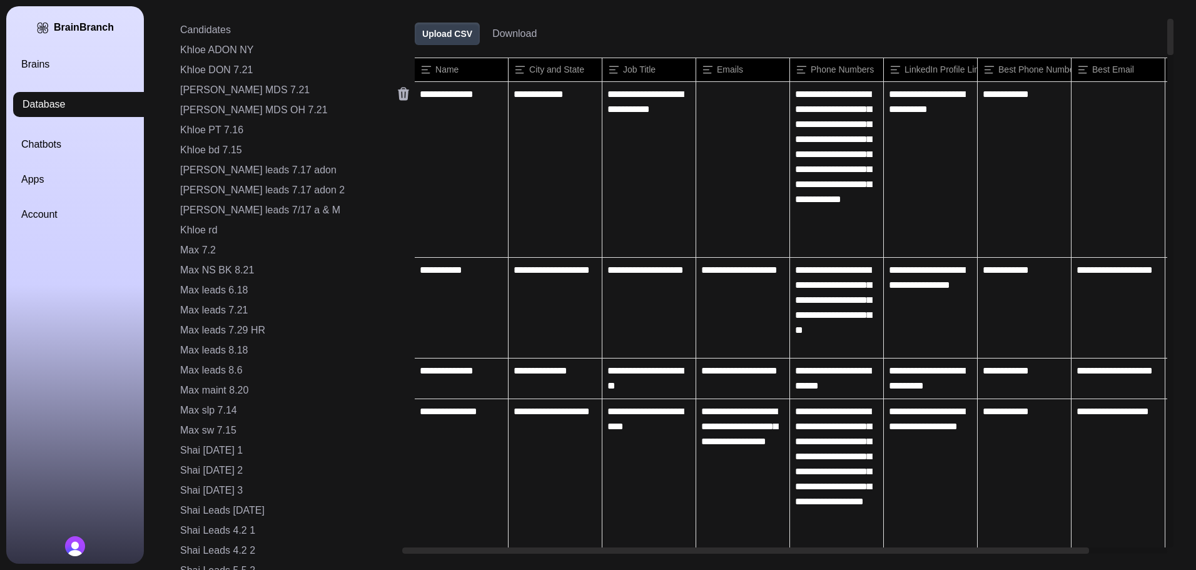
click at [398, 97] on icon at bounding box center [403, 94] width 11 height 13
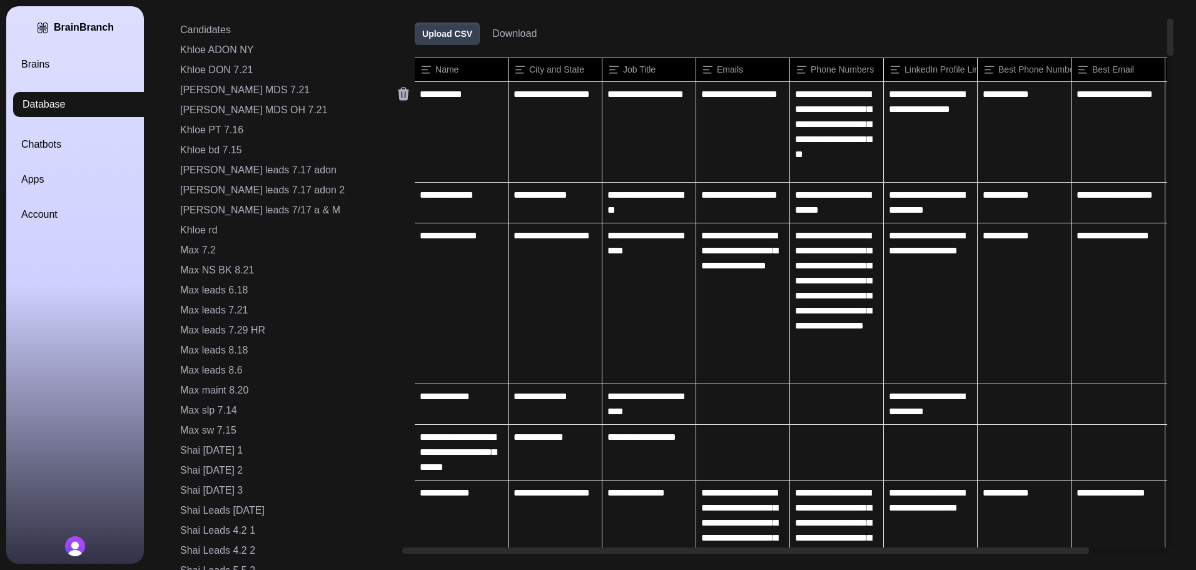
click at [398, 97] on icon at bounding box center [403, 94] width 11 height 13
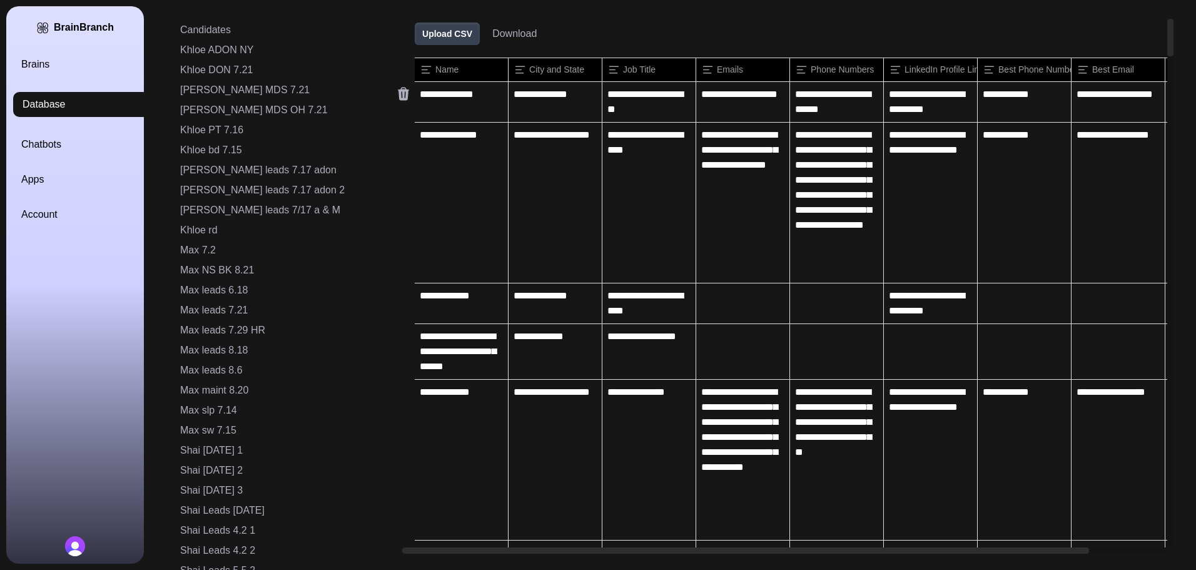
click at [398, 97] on icon at bounding box center [403, 94] width 11 height 13
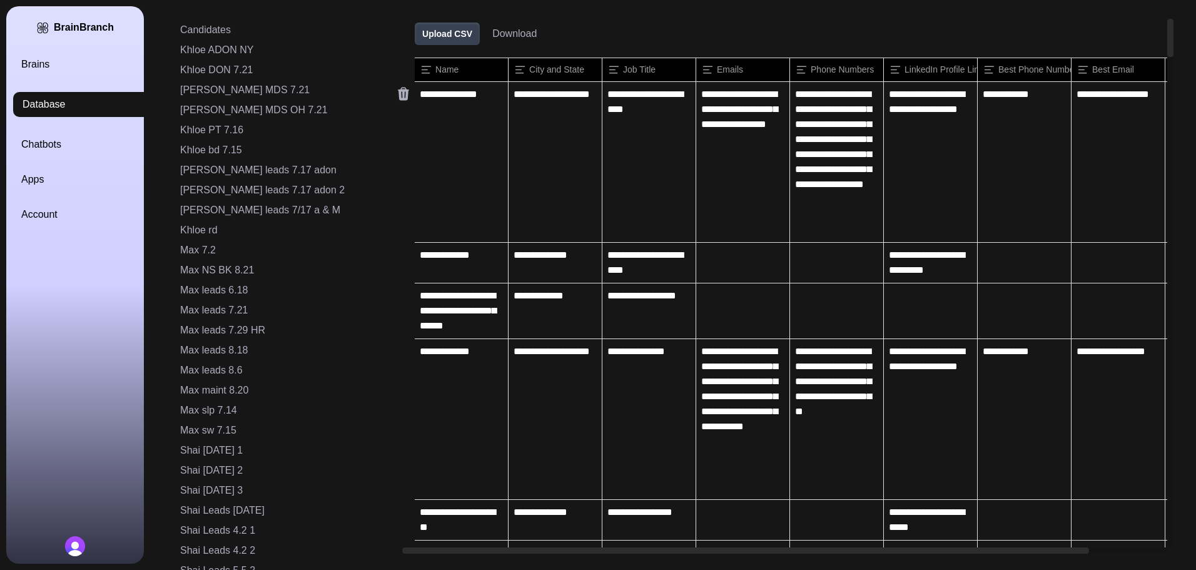
click at [398, 97] on icon at bounding box center [403, 94] width 11 height 13
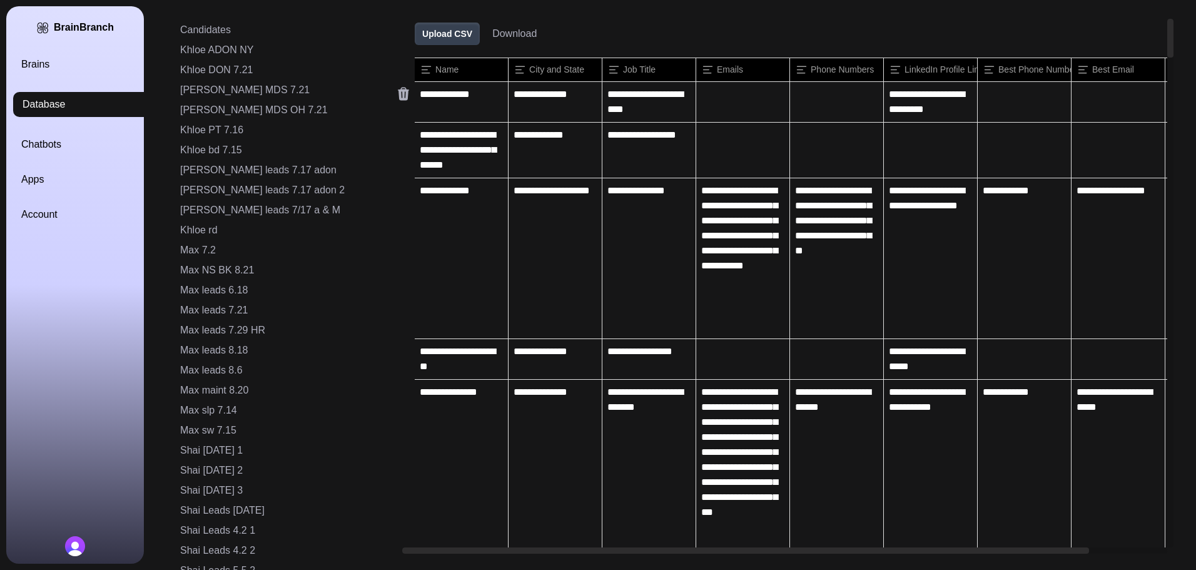
click at [398, 97] on icon at bounding box center [403, 94] width 11 height 13
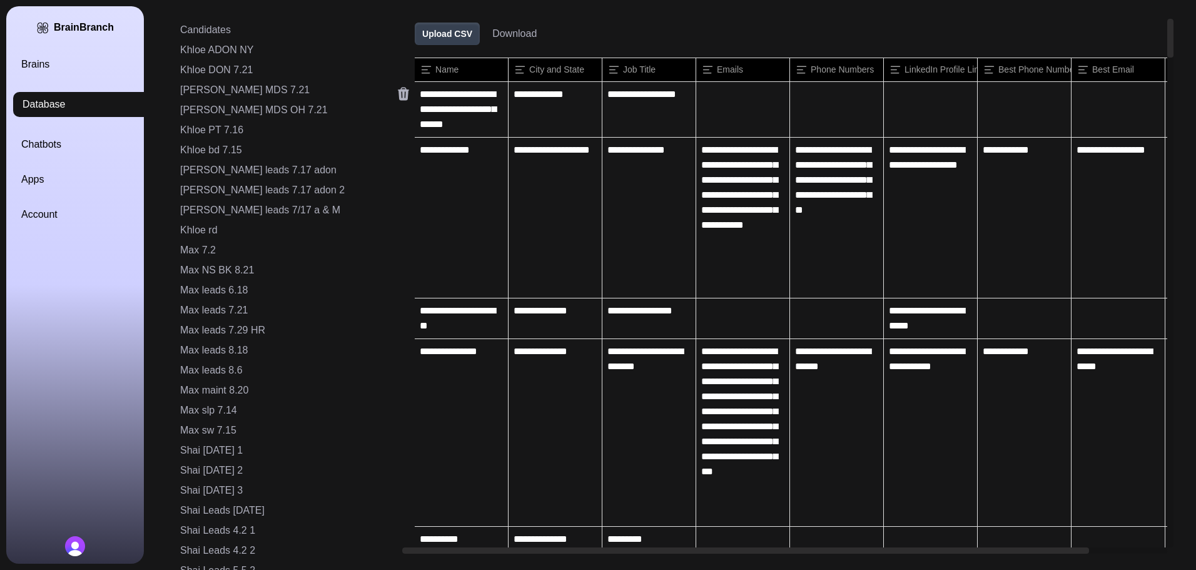
click at [398, 97] on icon at bounding box center [403, 94] width 11 height 13
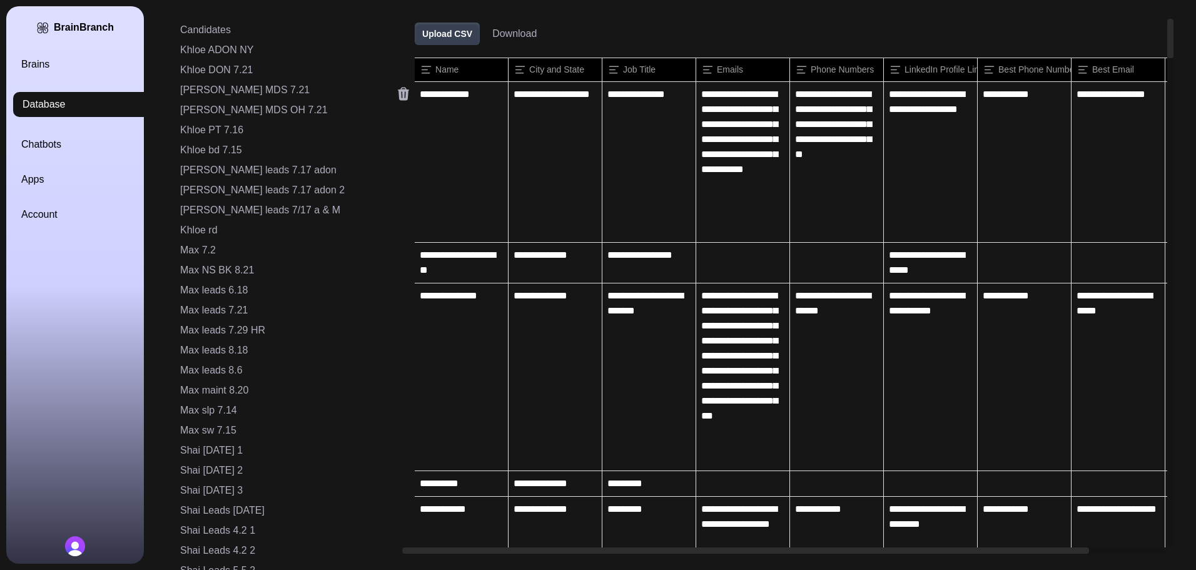
click at [398, 97] on icon at bounding box center [403, 94] width 11 height 13
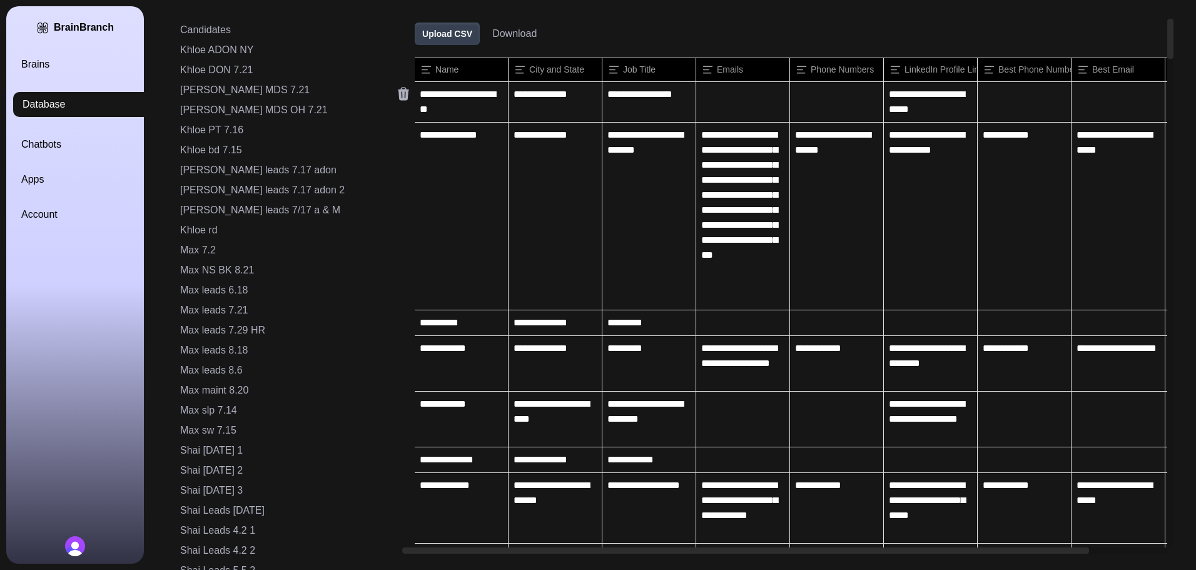
click at [398, 97] on icon at bounding box center [403, 94] width 11 height 13
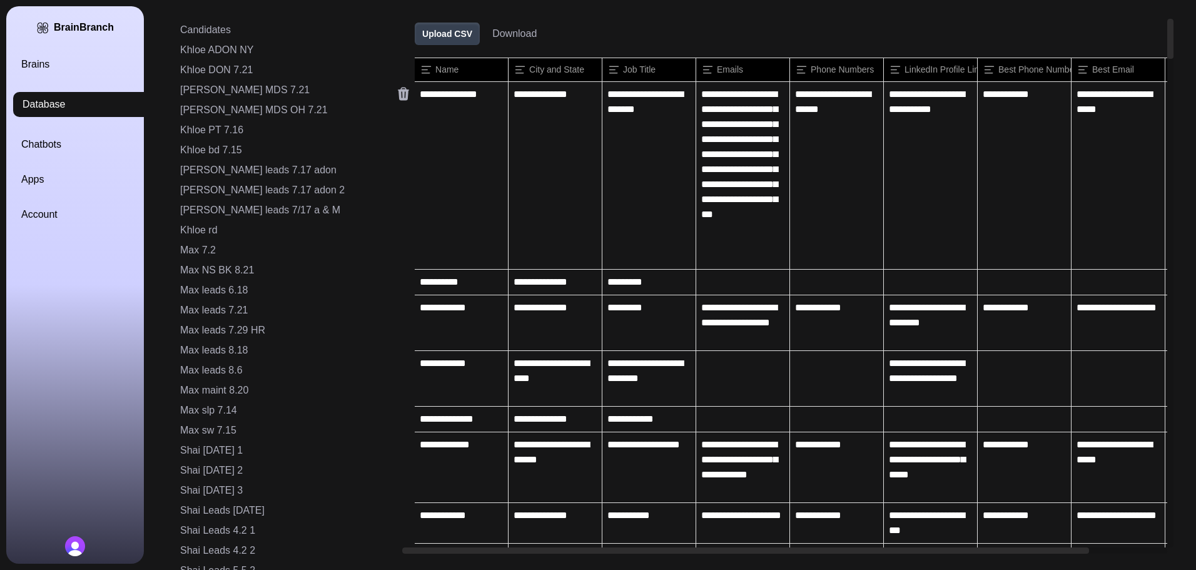
click at [398, 97] on icon at bounding box center [403, 94] width 11 height 13
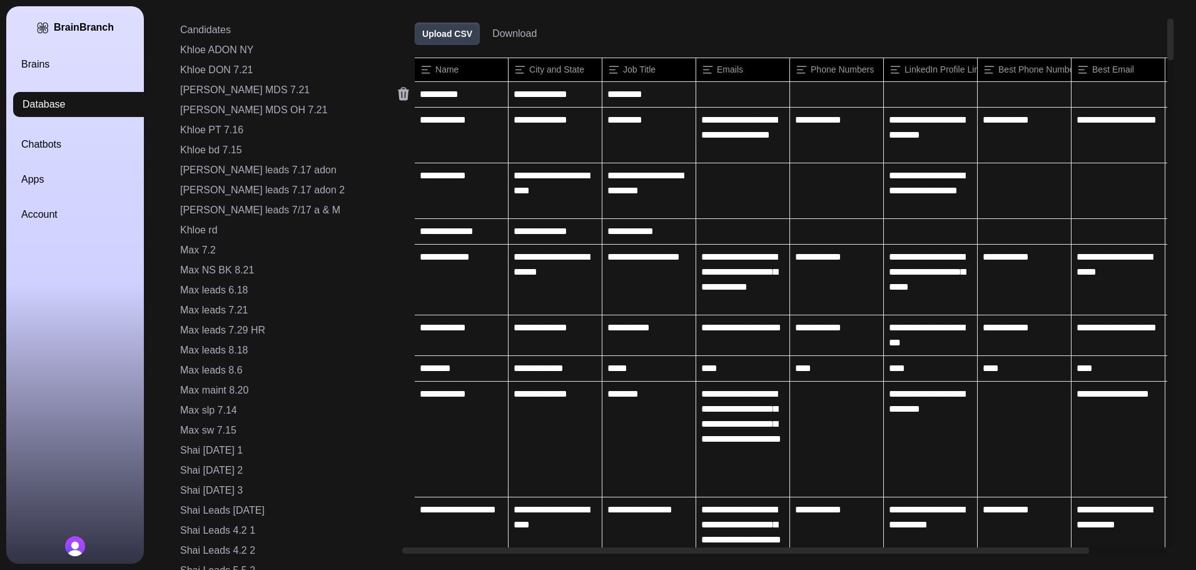
click at [398, 97] on icon at bounding box center [403, 94] width 11 height 13
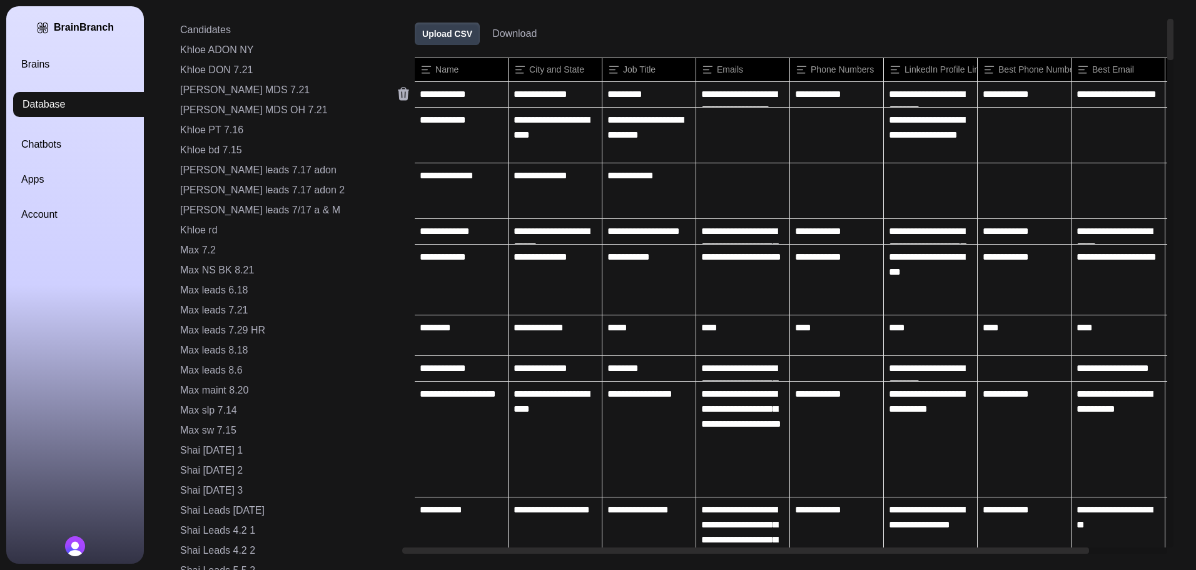
click at [398, 97] on icon at bounding box center [403, 94] width 11 height 13
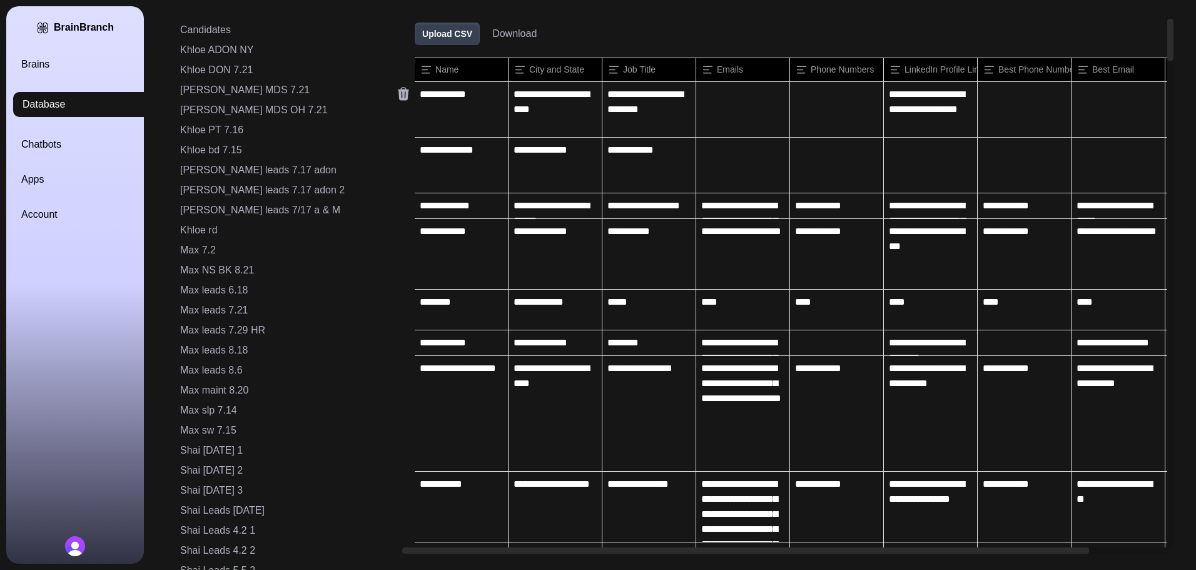
click at [398, 97] on icon at bounding box center [403, 94] width 11 height 13
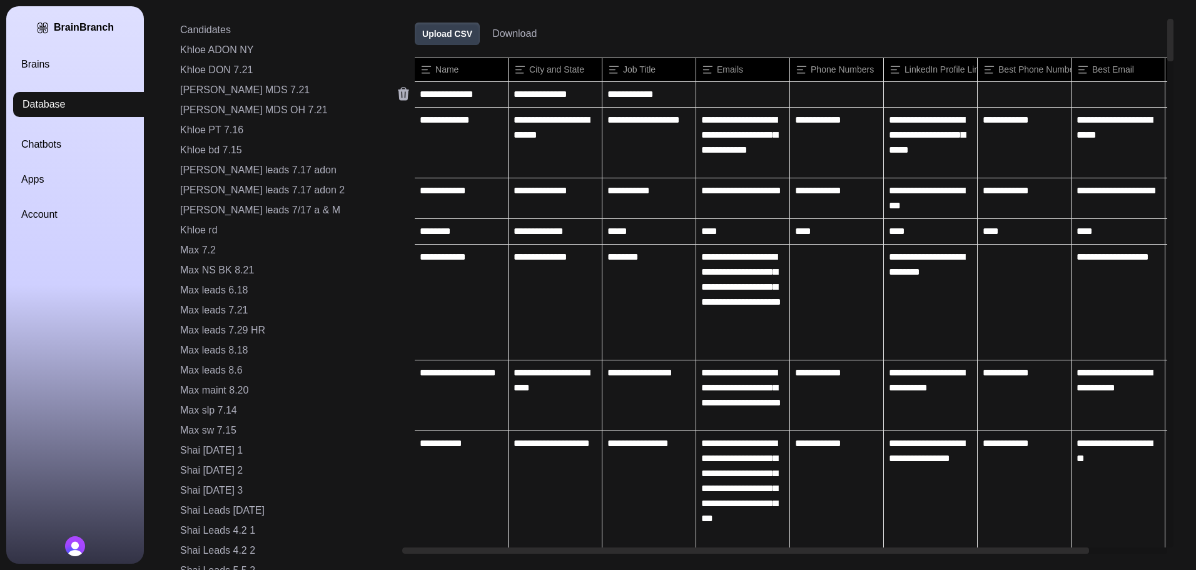
click at [398, 97] on icon at bounding box center [403, 94] width 11 height 13
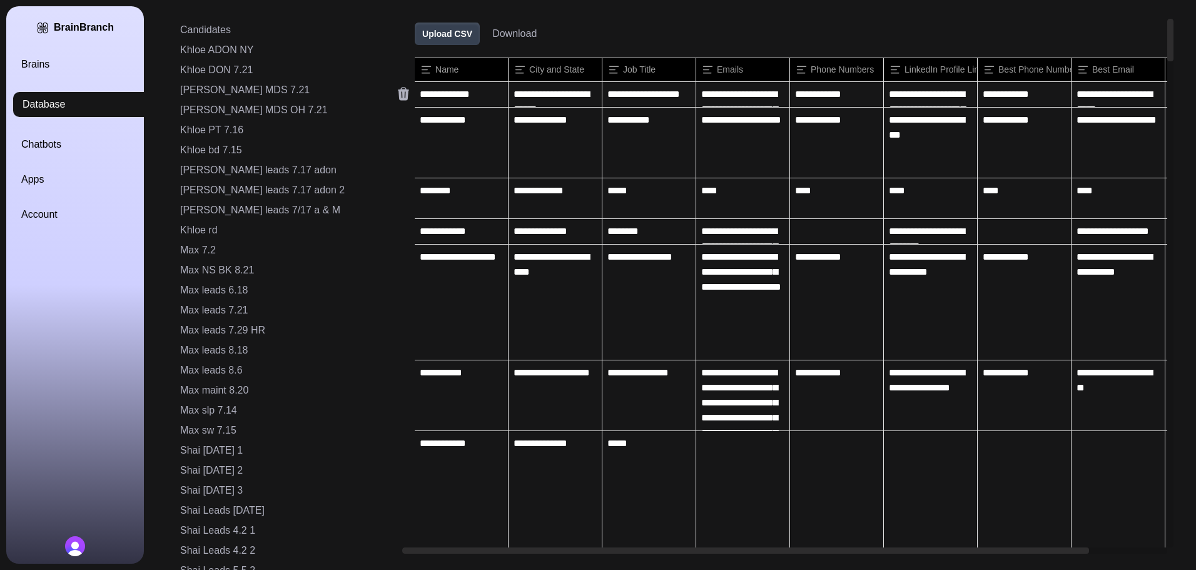
click at [398, 97] on icon at bounding box center [403, 94] width 11 height 13
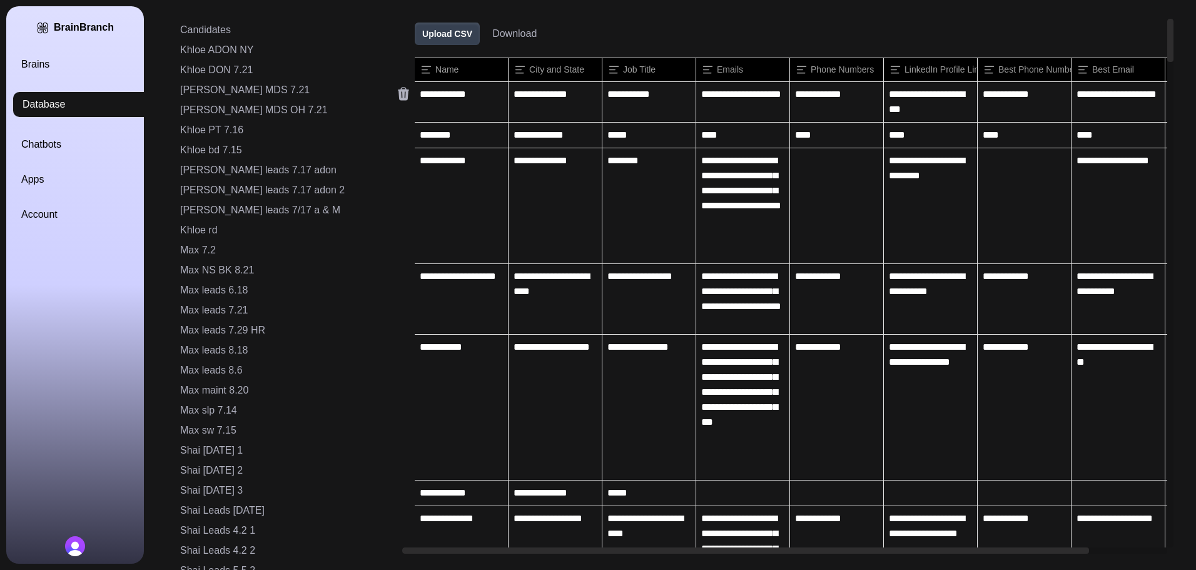
click at [398, 97] on icon at bounding box center [403, 94] width 11 height 13
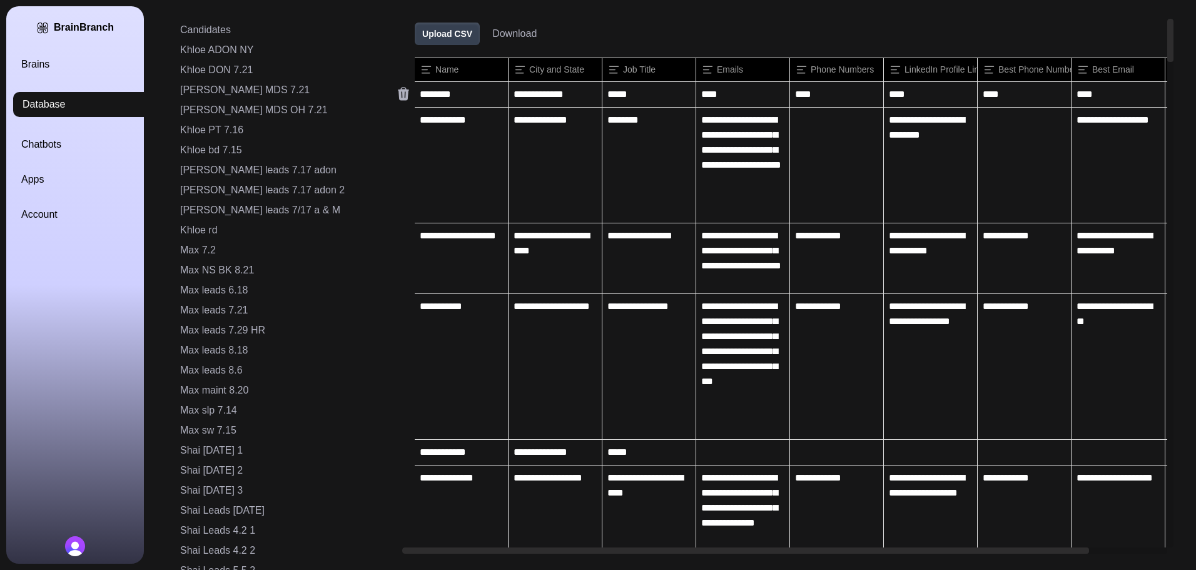
click at [398, 97] on icon at bounding box center [403, 94] width 11 height 13
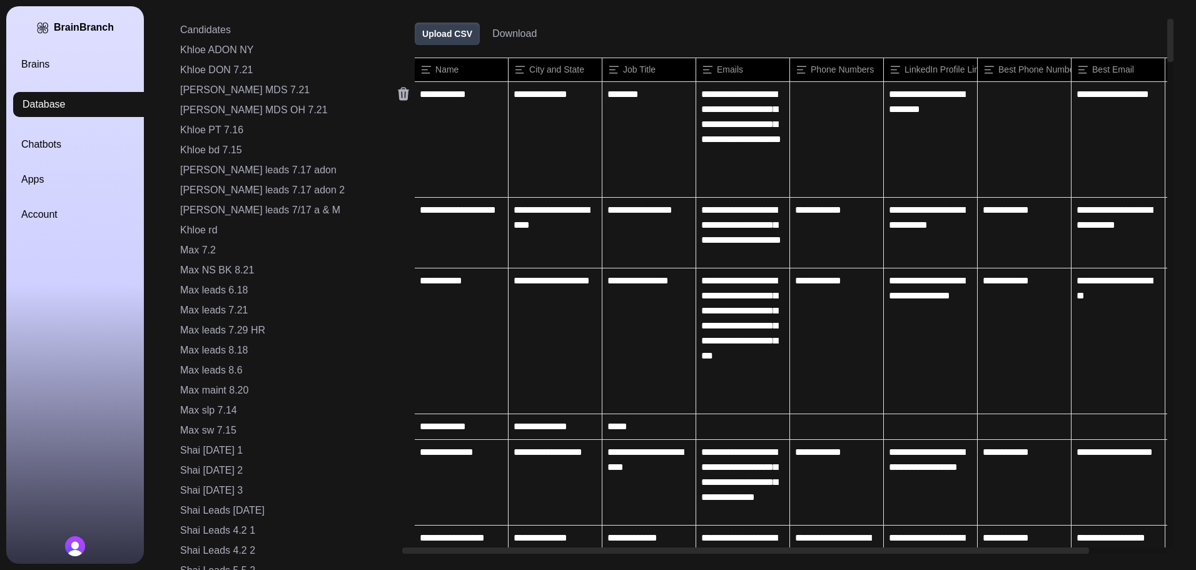
click at [398, 97] on icon at bounding box center [403, 94] width 11 height 13
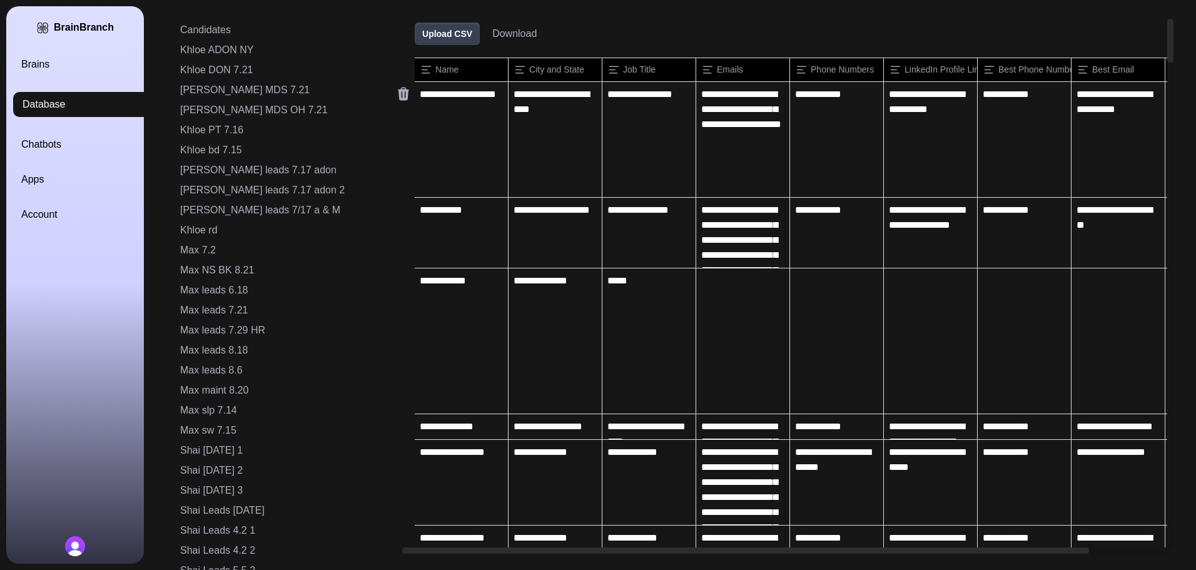
click at [398, 97] on icon at bounding box center [403, 94] width 11 height 13
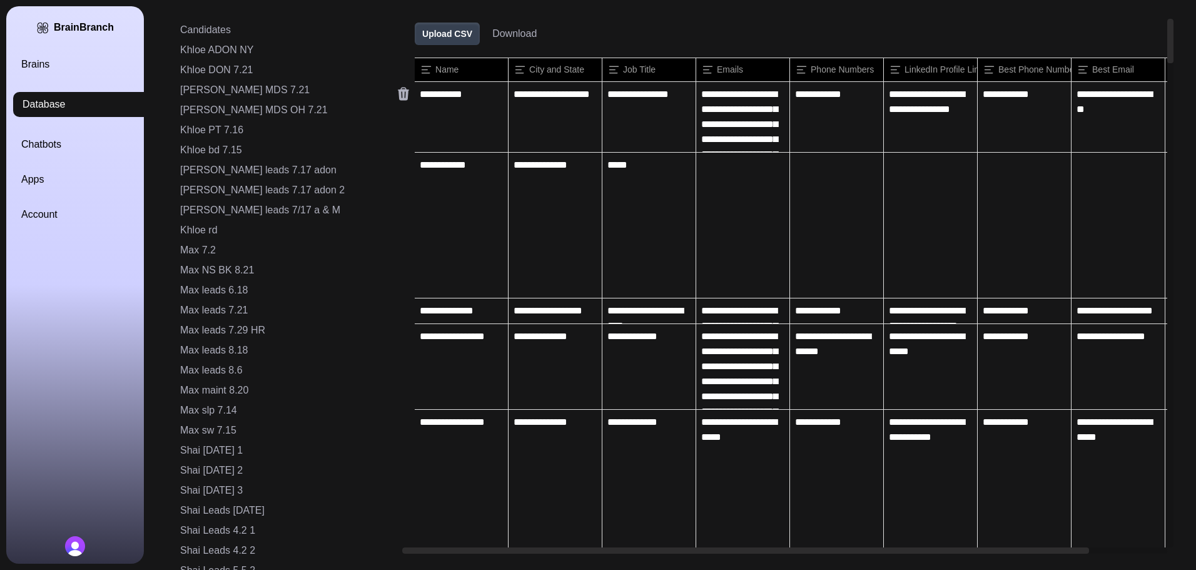
click at [398, 97] on icon at bounding box center [403, 94] width 11 height 13
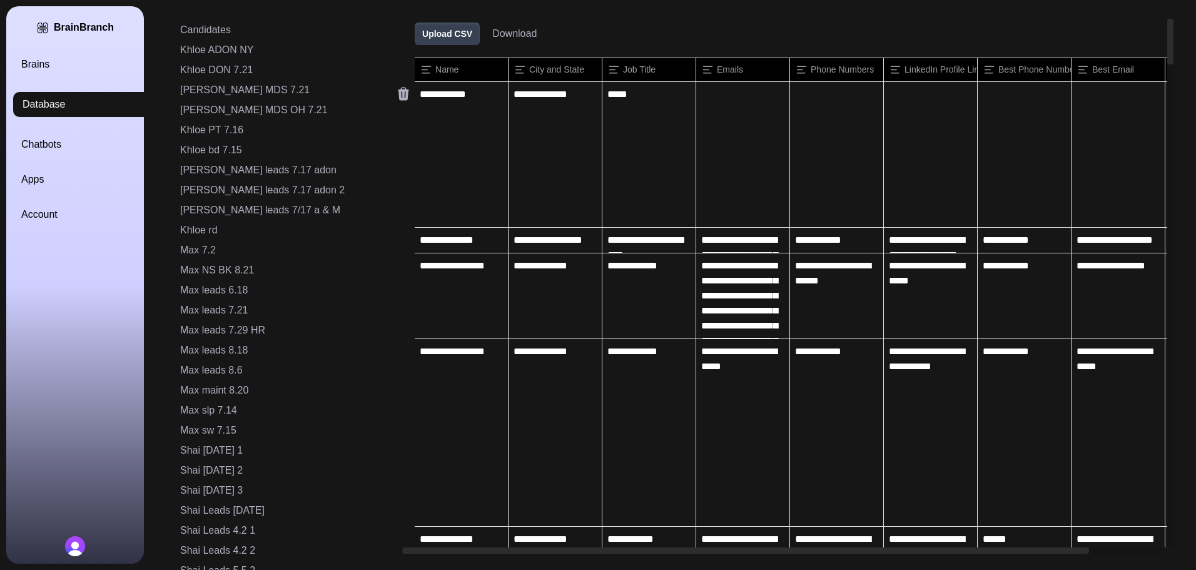
click at [398, 97] on icon at bounding box center [403, 94] width 11 height 13
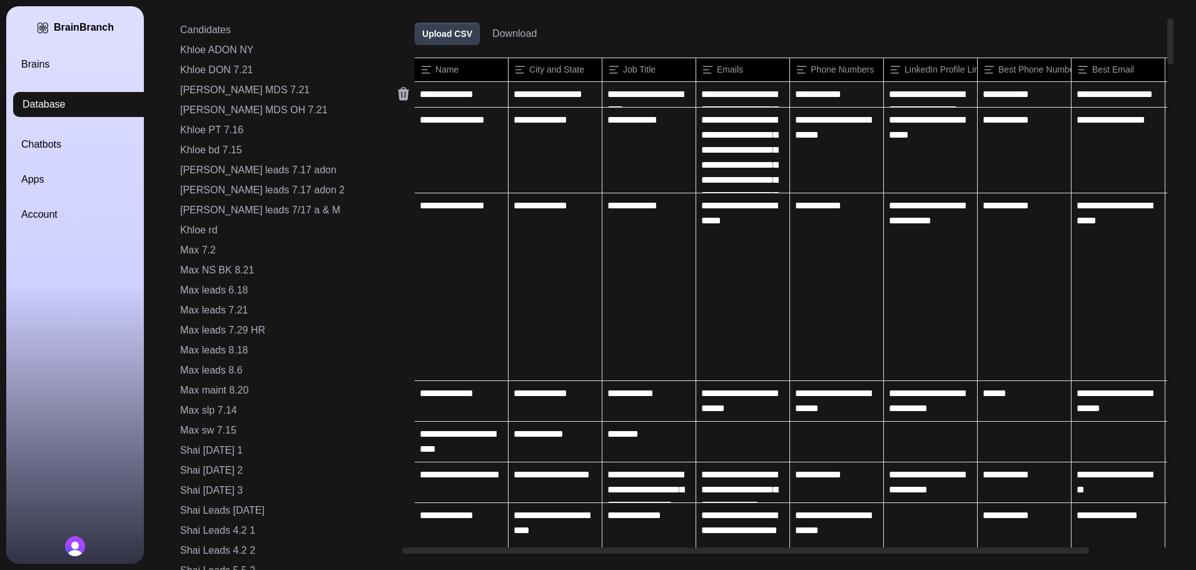
click at [398, 97] on icon at bounding box center [403, 94] width 11 height 13
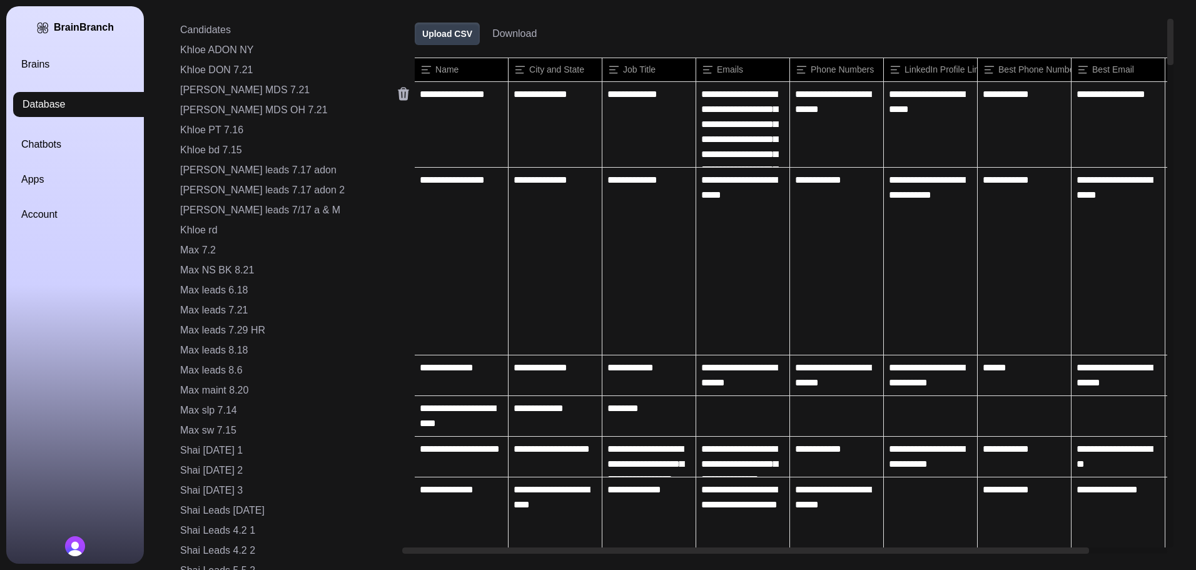
click at [398, 97] on icon at bounding box center [403, 94] width 11 height 13
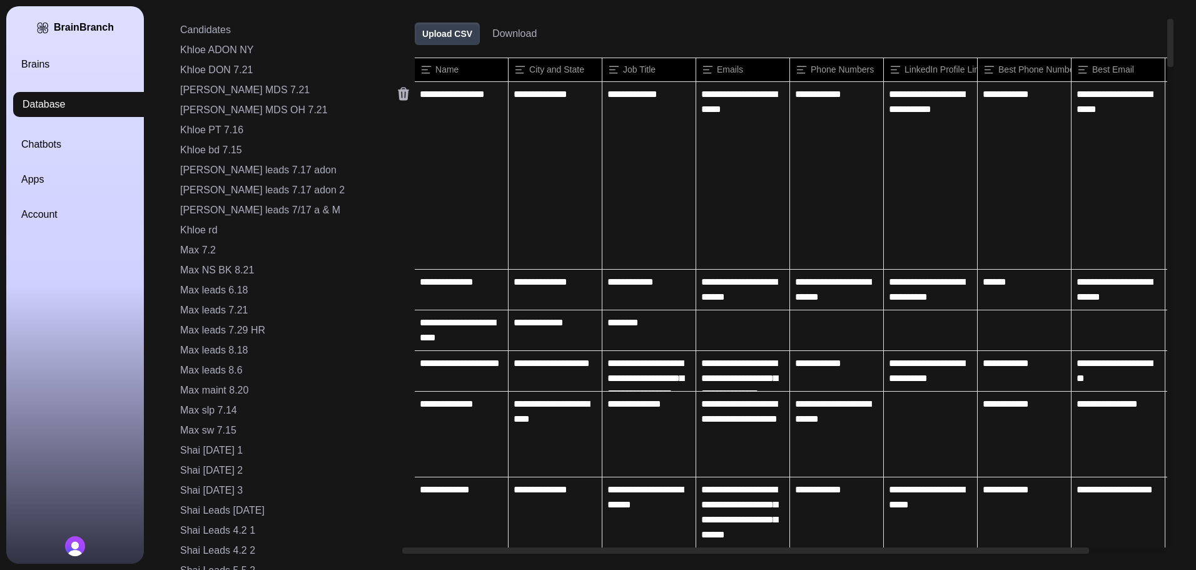
click at [398, 97] on icon at bounding box center [403, 94] width 11 height 13
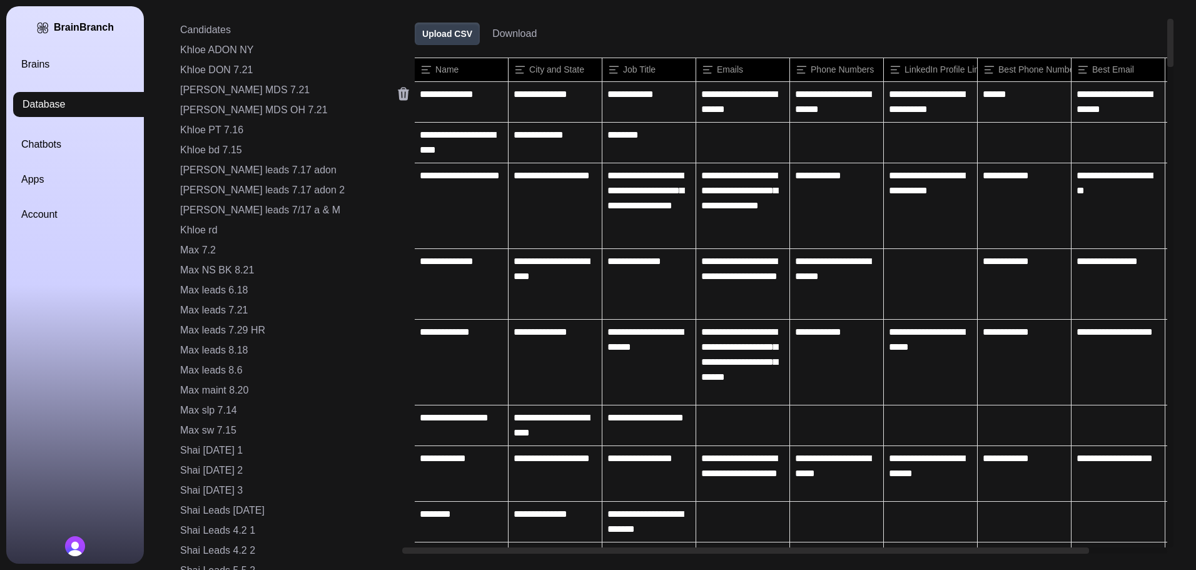
click at [398, 97] on icon at bounding box center [403, 94] width 11 height 13
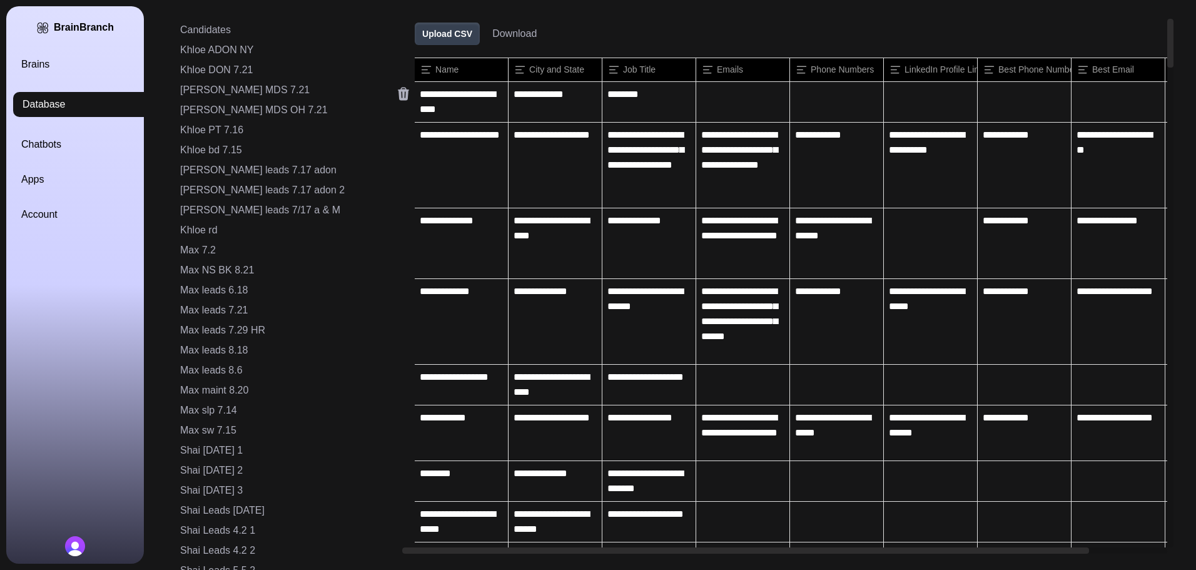
click at [398, 97] on icon at bounding box center [403, 94] width 11 height 13
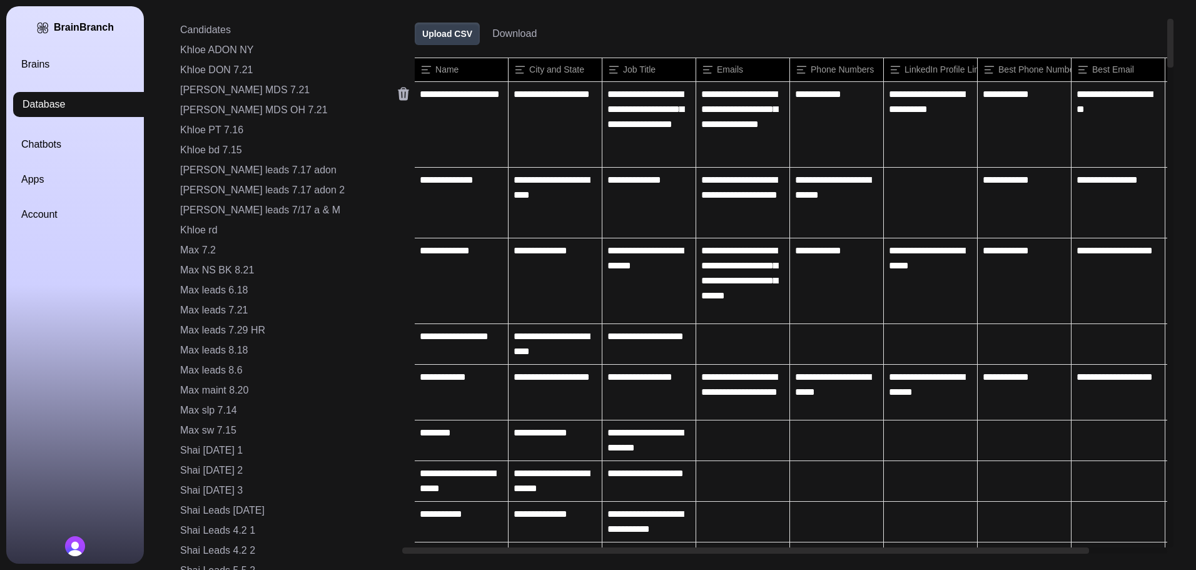
click at [398, 97] on icon at bounding box center [403, 94] width 11 height 13
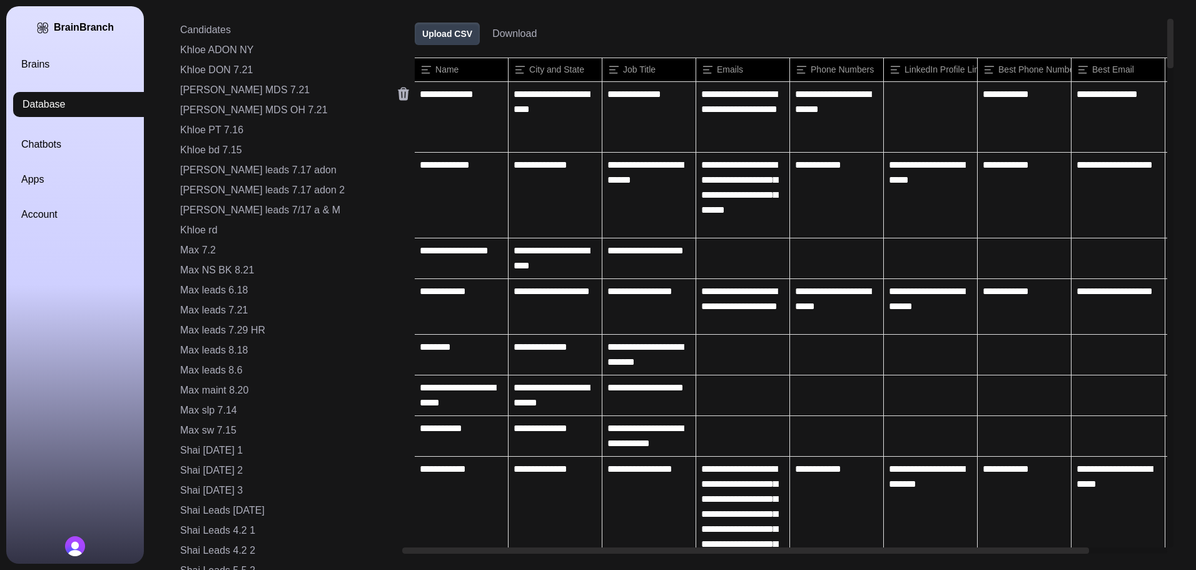
click at [398, 97] on icon at bounding box center [403, 94] width 11 height 13
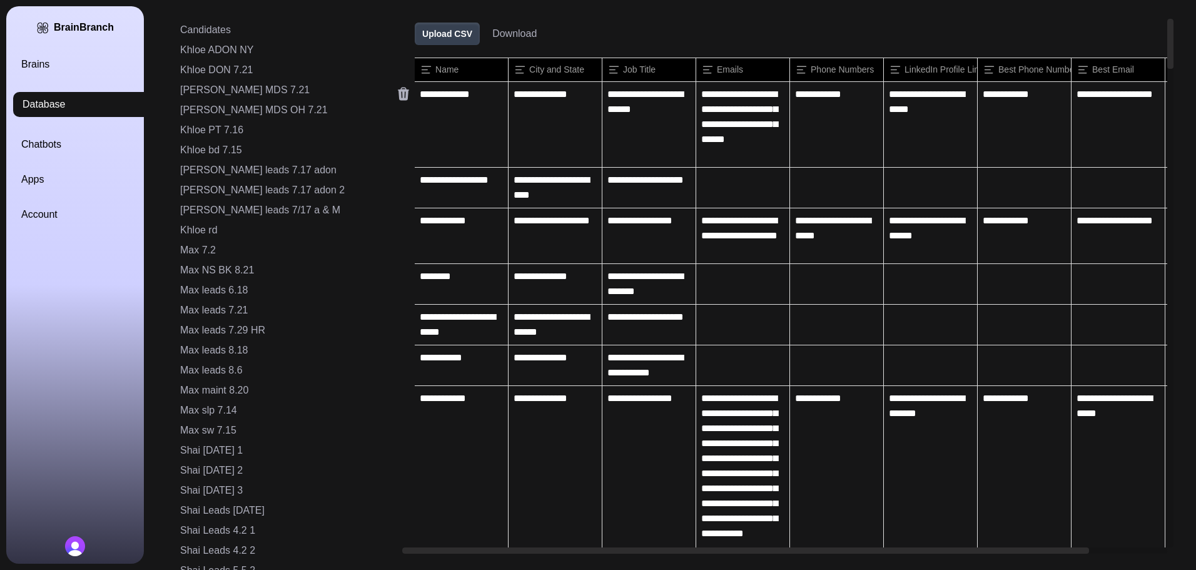
click at [398, 97] on icon at bounding box center [403, 94] width 11 height 13
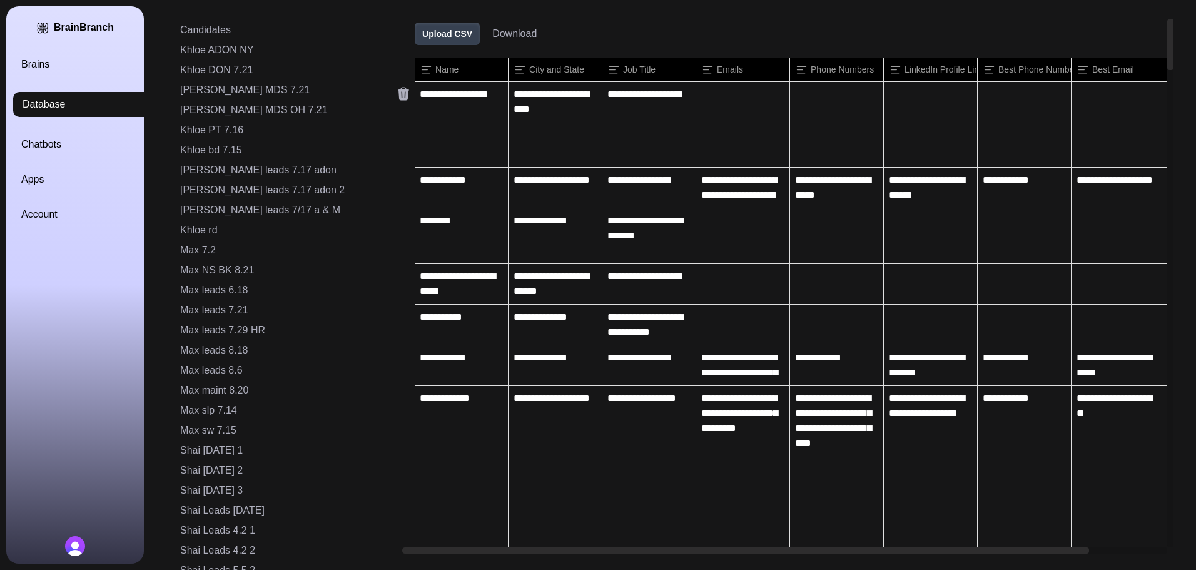
click at [398, 97] on icon at bounding box center [403, 94] width 11 height 13
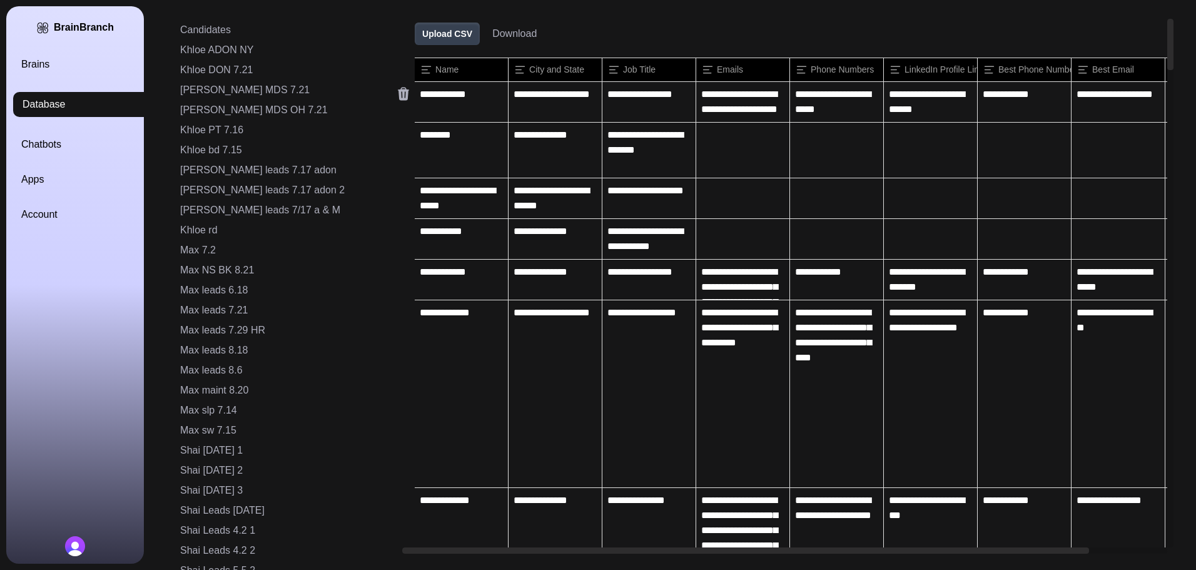
click at [398, 97] on icon at bounding box center [403, 94] width 11 height 13
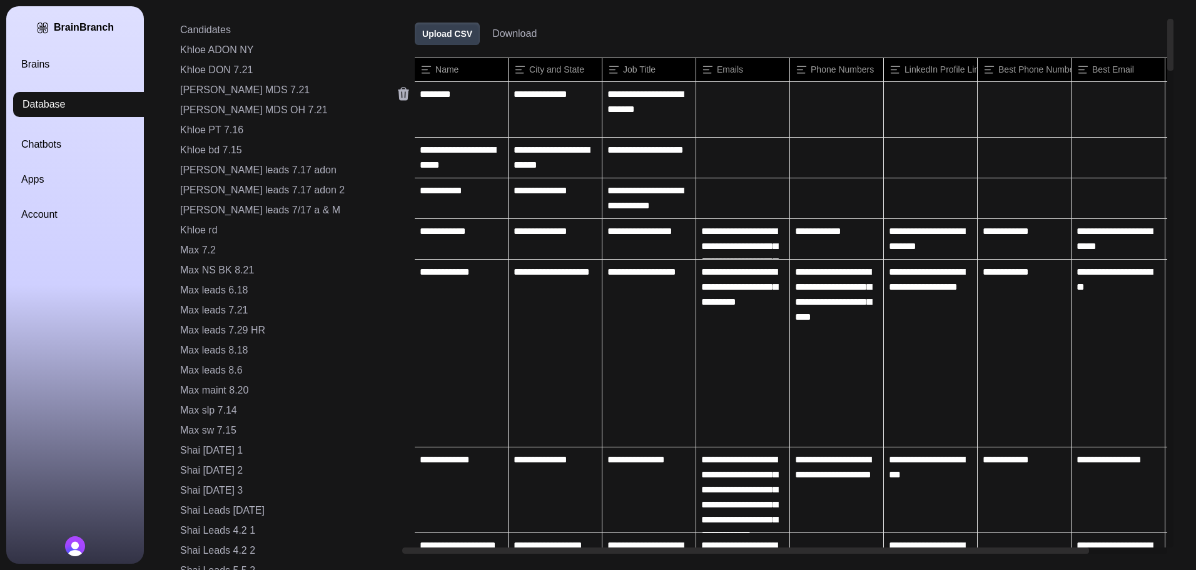
click at [398, 97] on icon at bounding box center [403, 94] width 11 height 13
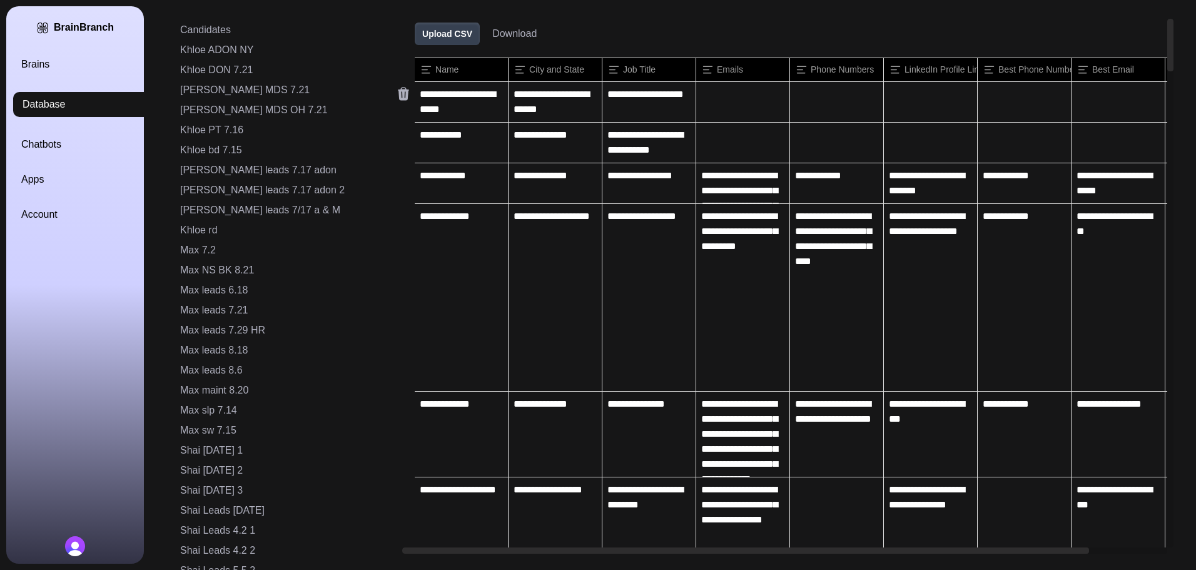
click at [398, 97] on icon at bounding box center [403, 94] width 11 height 13
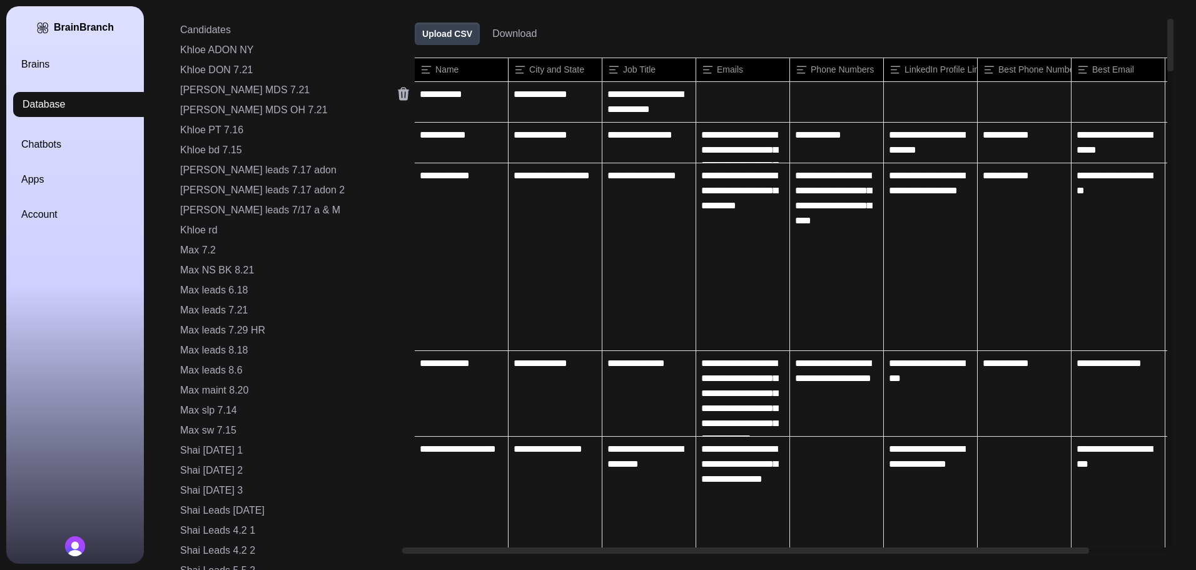
click at [398, 97] on icon at bounding box center [403, 94] width 11 height 13
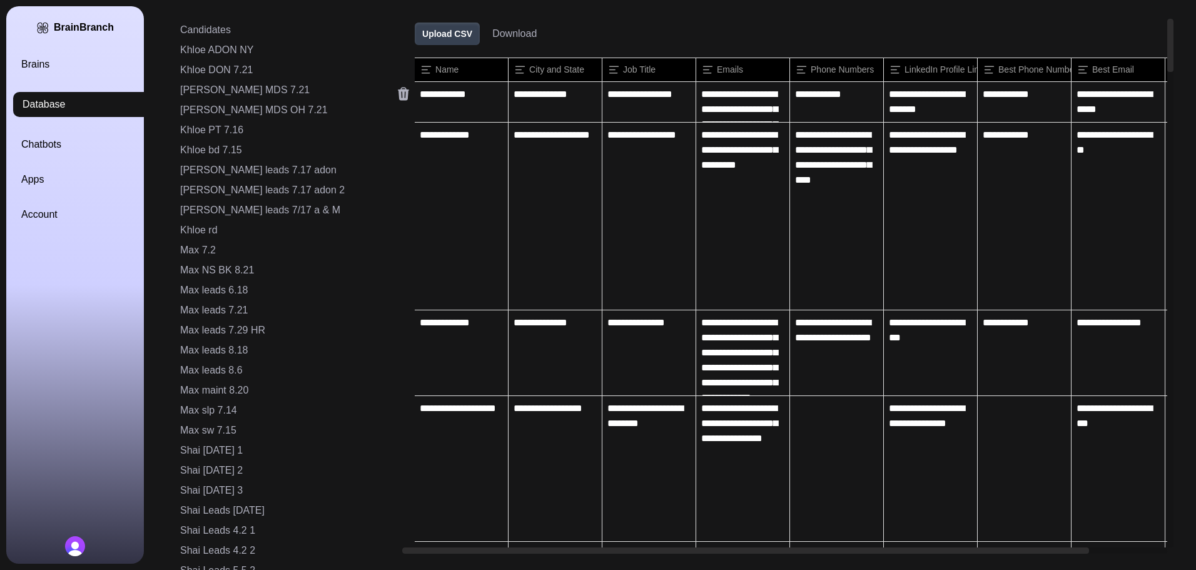
click at [398, 97] on icon at bounding box center [403, 94] width 11 height 13
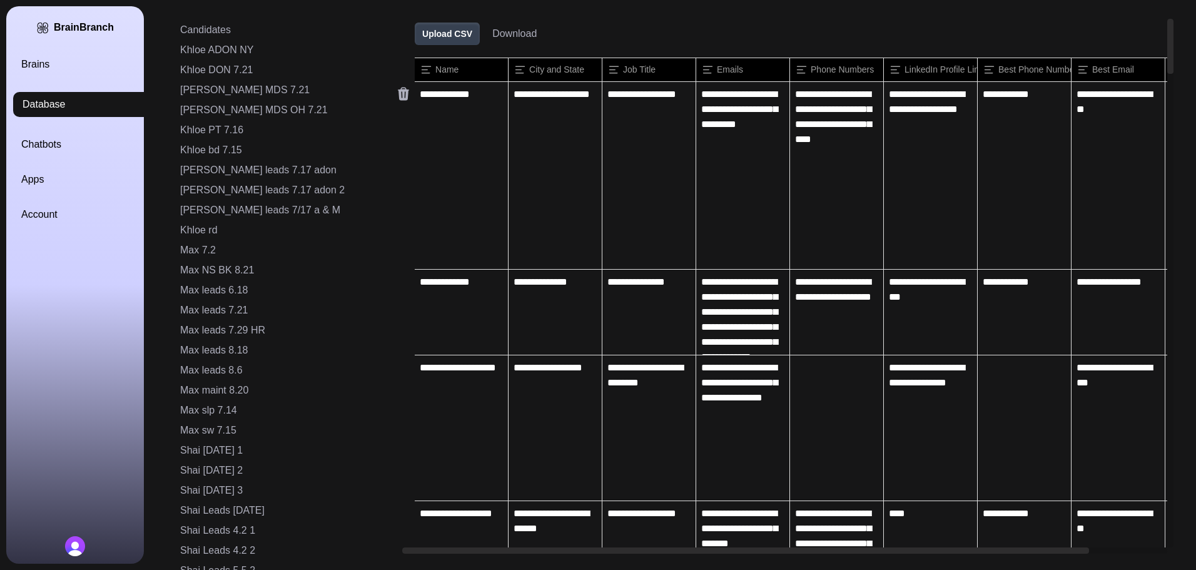
click at [398, 97] on icon at bounding box center [403, 94] width 11 height 13
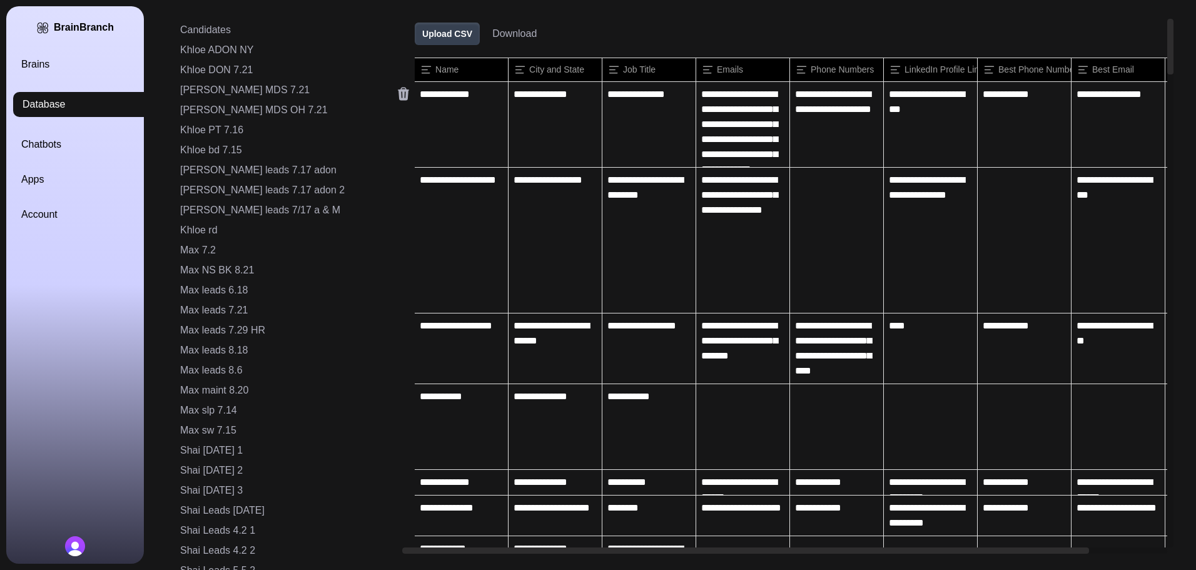
click at [398, 97] on icon at bounding box center [403, 94] width 11 height 13
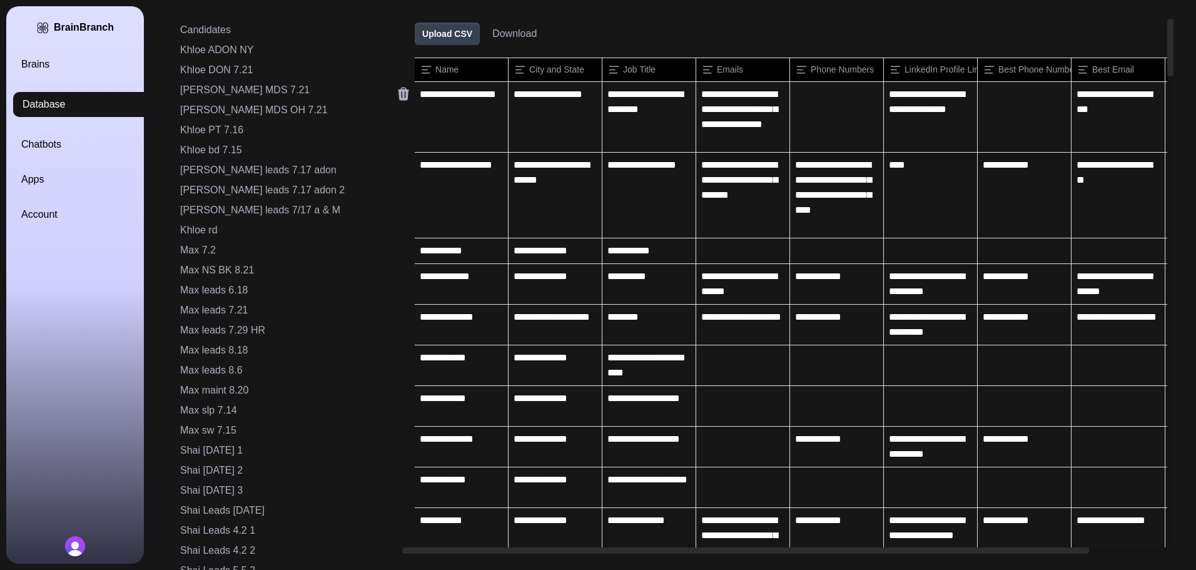
click at [398, 97] on icon at bounding box center [403, 94] width 11 height 13
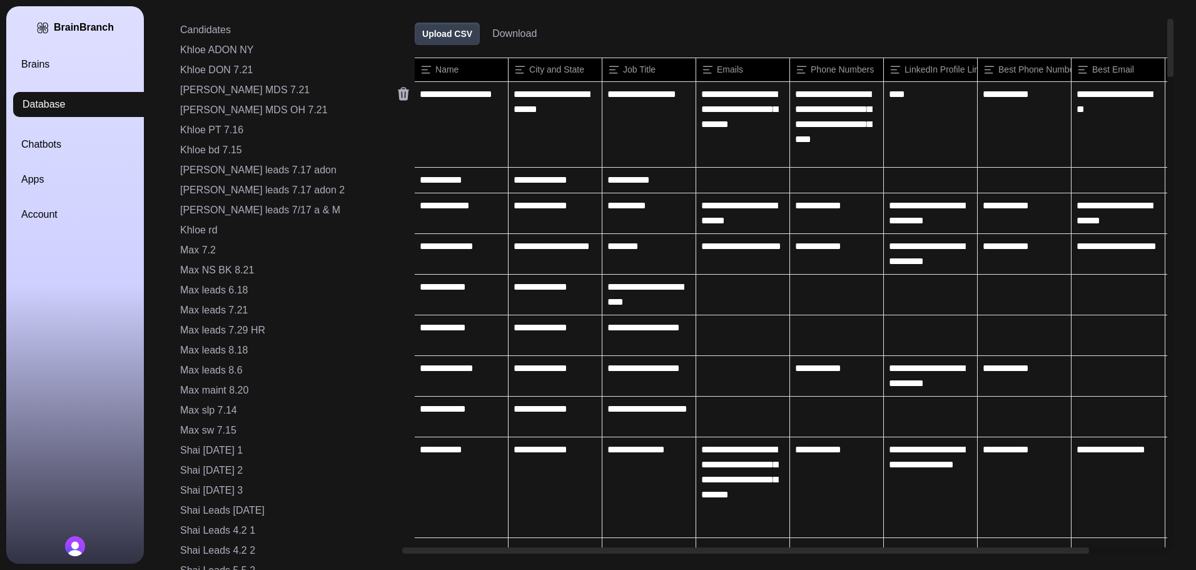
click at [398, 97] on icon at bounding box center [403, 94] width 11 height 13
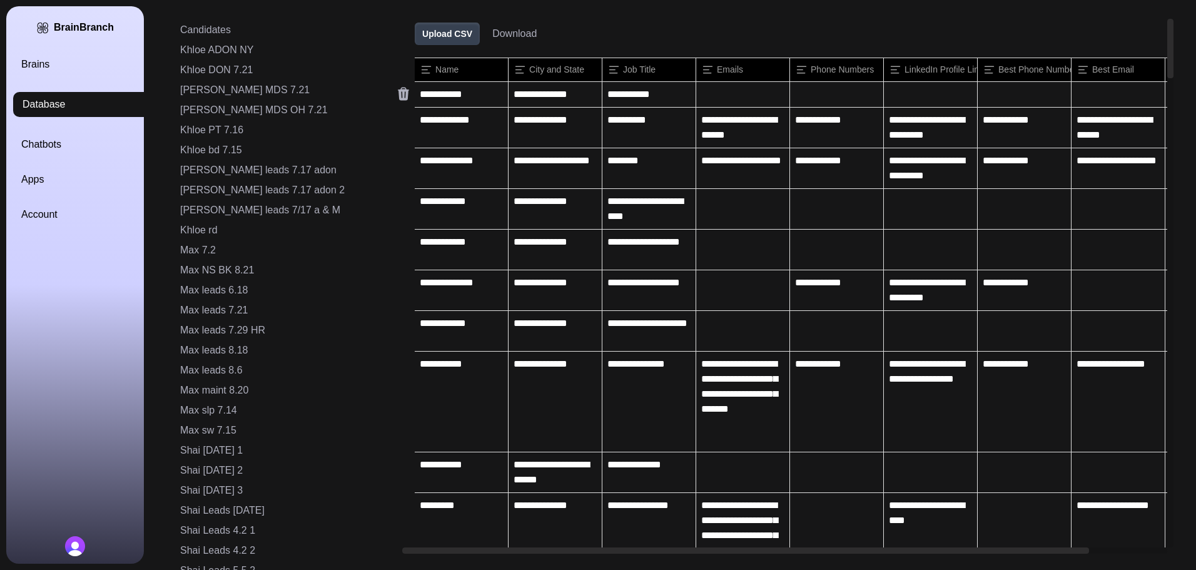
click at [398, 97] on icon at bounding box center [403, 94] width 11 height 13
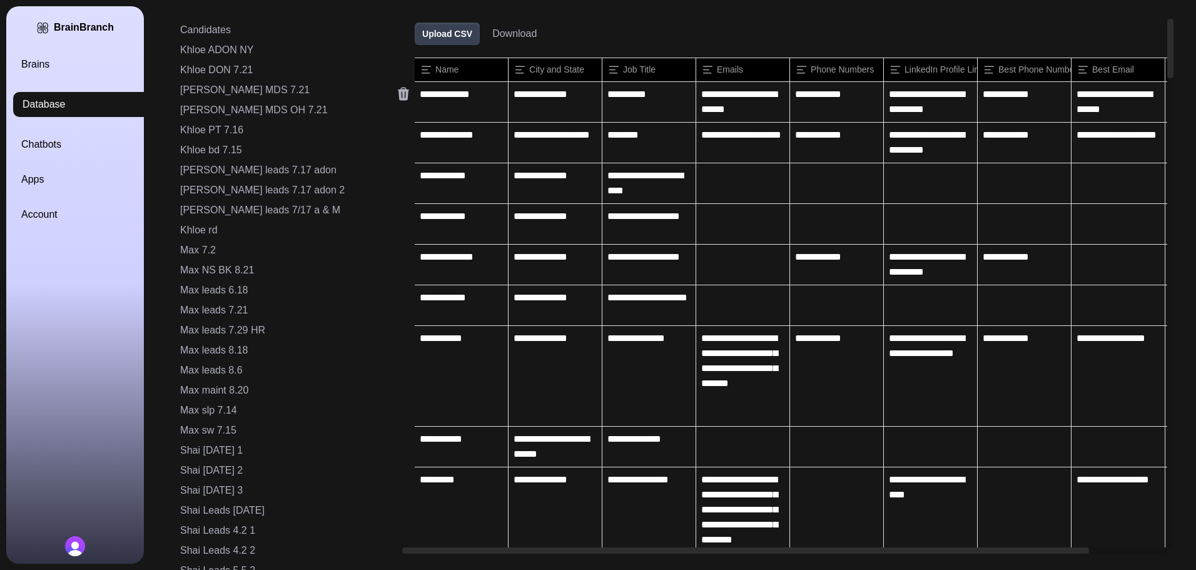
click at [398, 97] on icon at bounding box center [403, 94] width 11 height 13
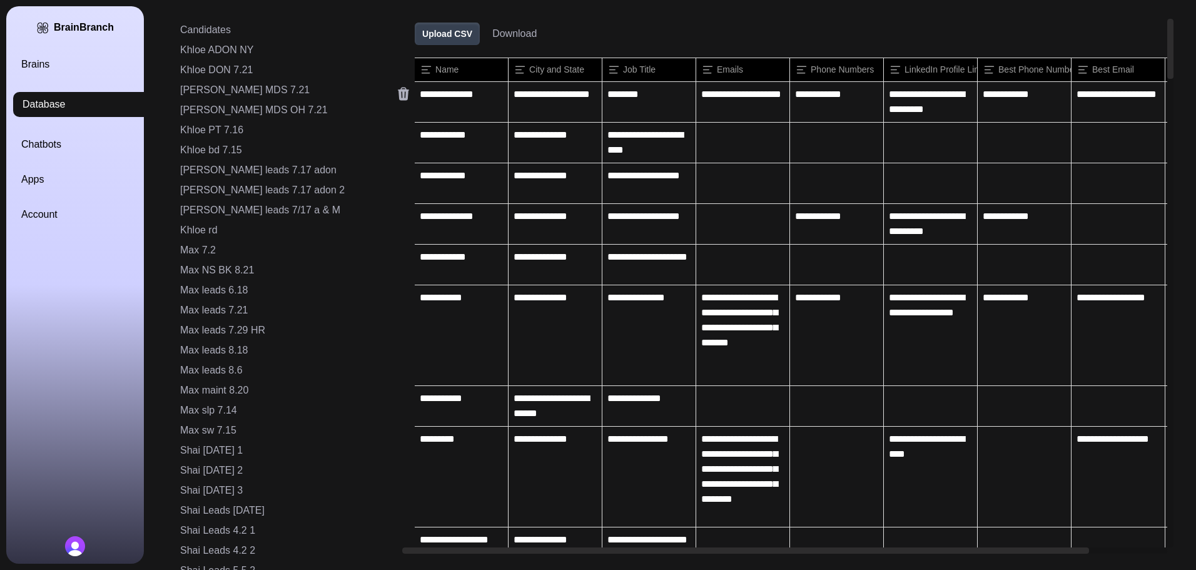
click at [398, 97] on icon at bounding box center [403, 94] width 11 height 13
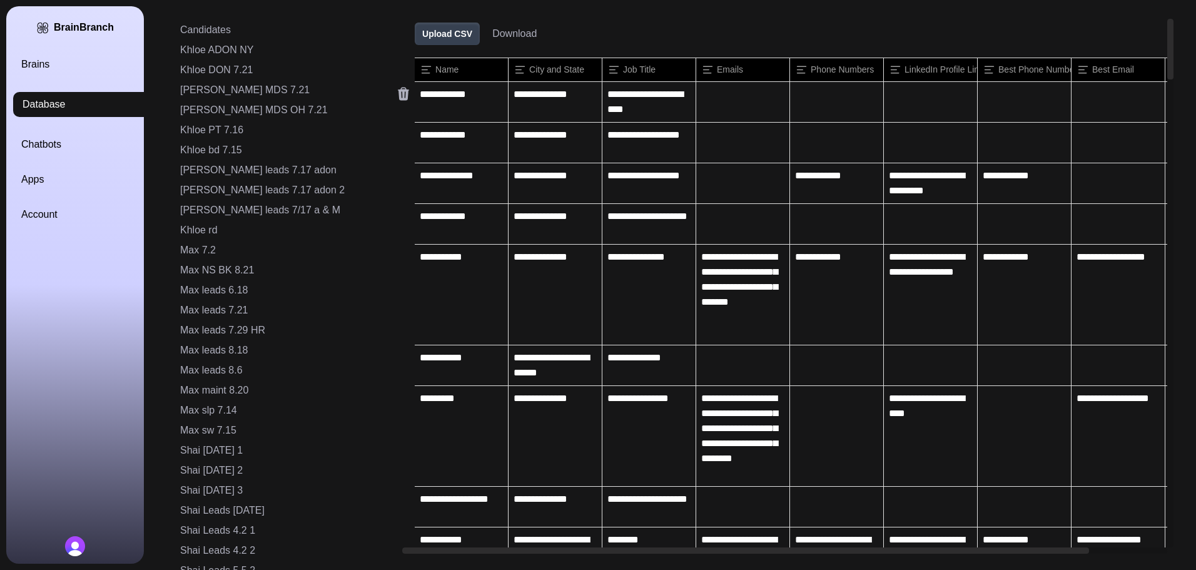
click at [398, 97] on icon at bounding box center [403, 94] width 11 height 13
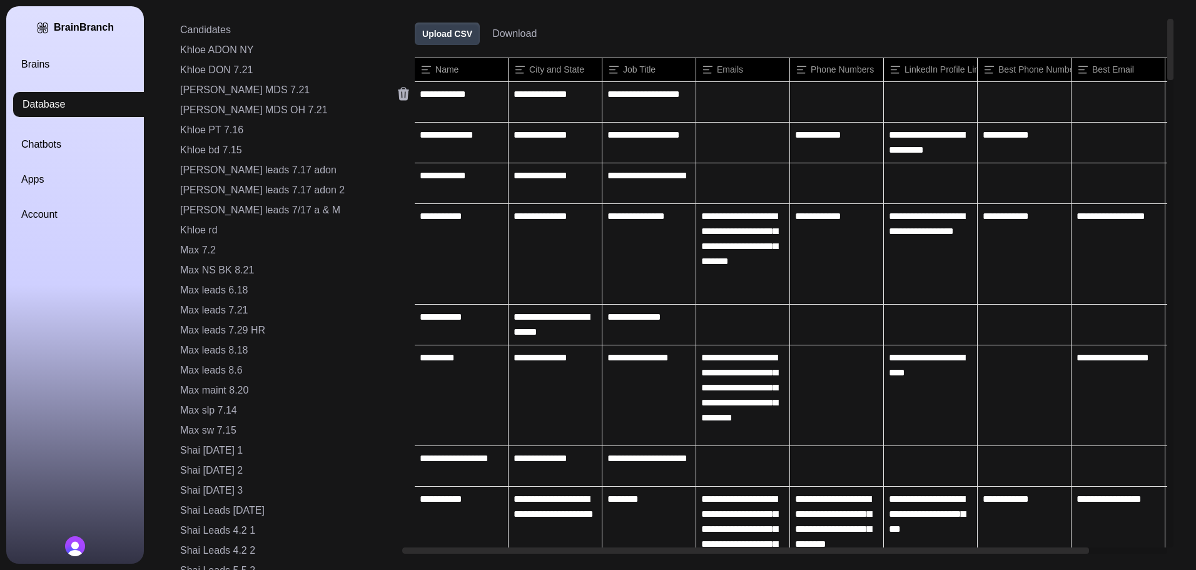
click at [398, 97] on icon at bounding box center [403, 94] width 11 height 13
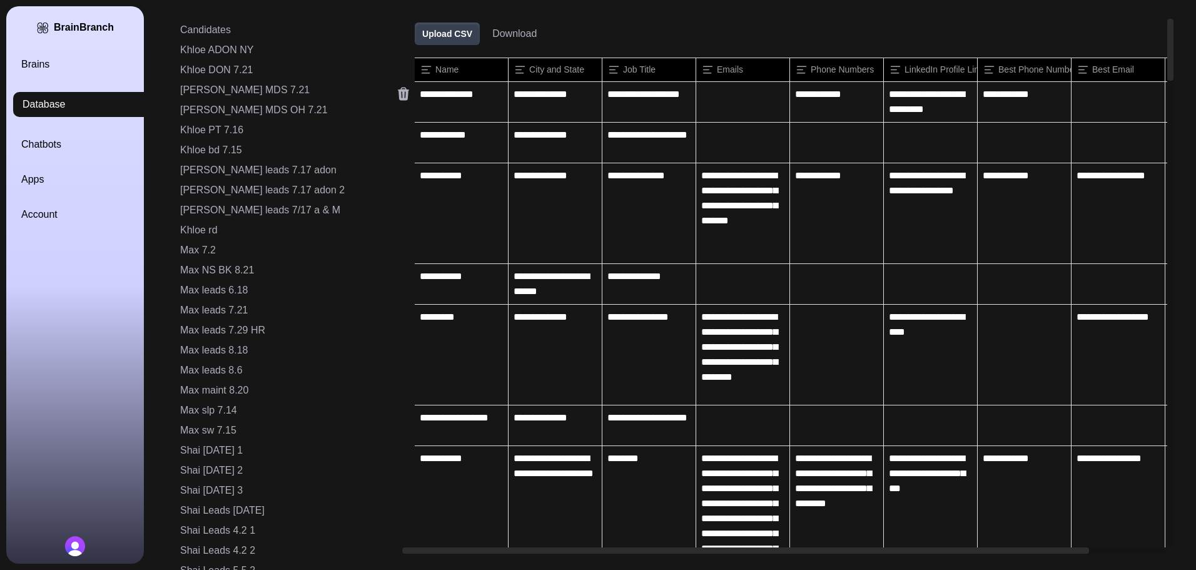
click at [398, 97] on icon at bounding box center [403, 94] width 11 height 13
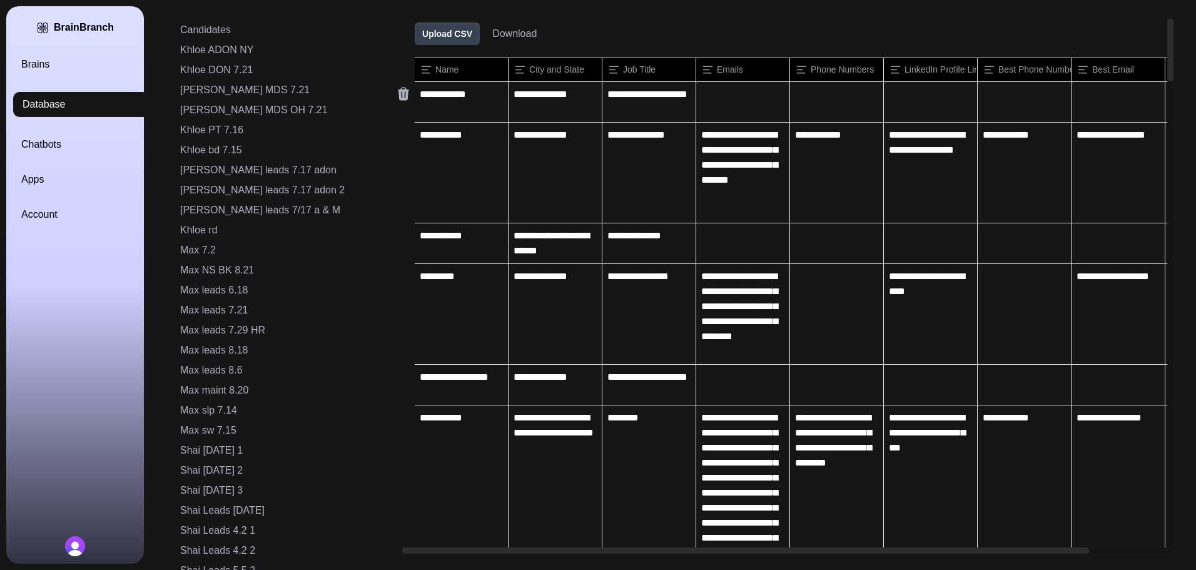
click at [398, 97] on icon at bounding box center [403, 94] width 11 height 13
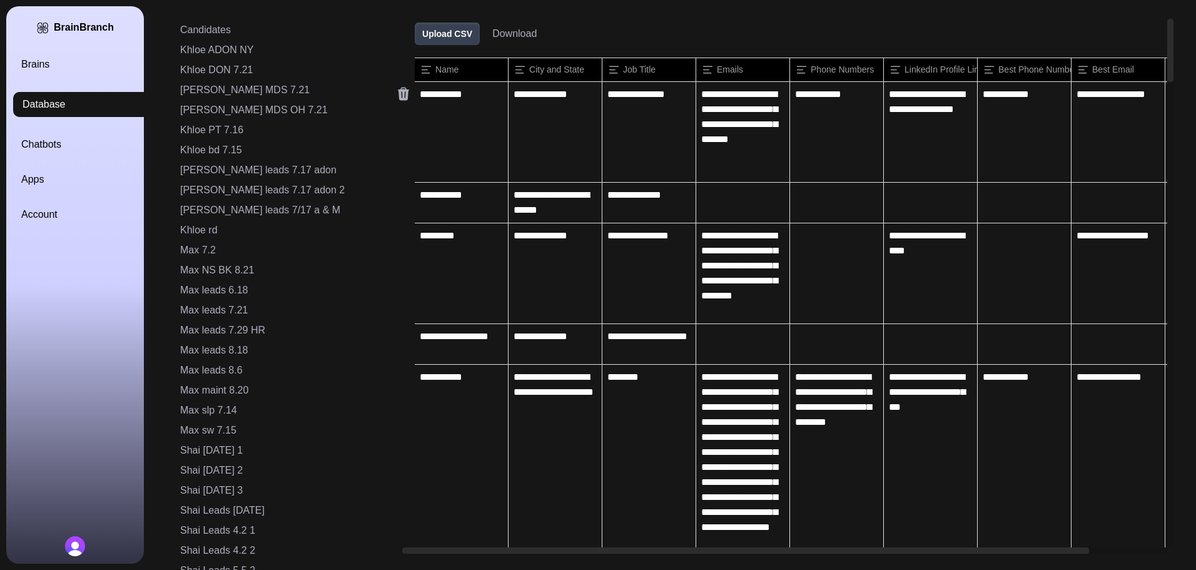
click at [398, 97] on icon at bounding box center [403, 94] width 11 height 13
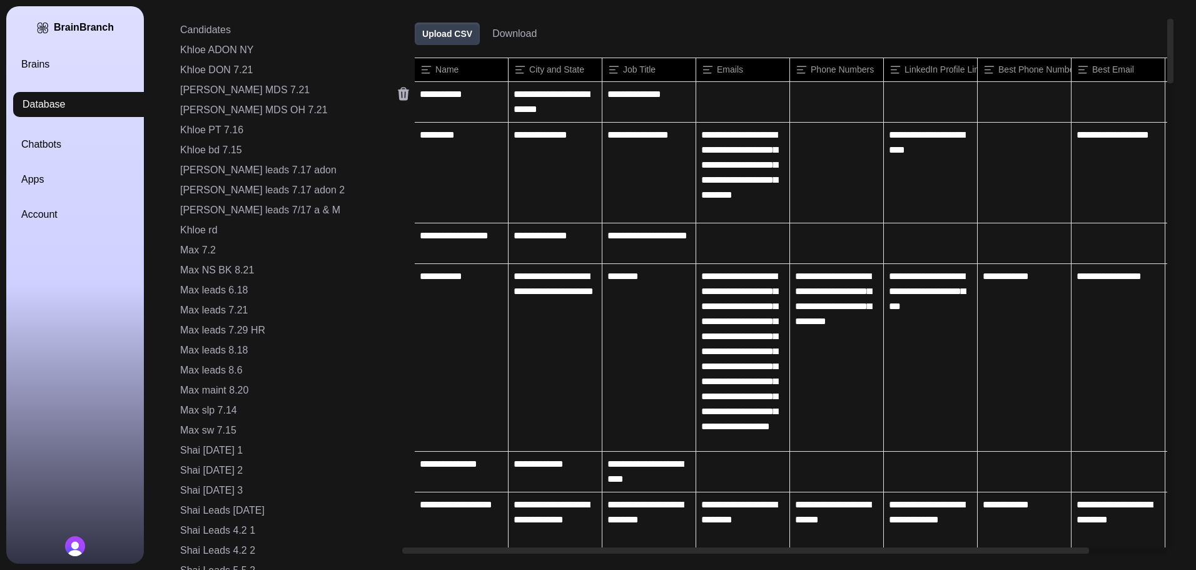
click at [398, 97] on icon at bounding box center [403, 94] width 11 height 13
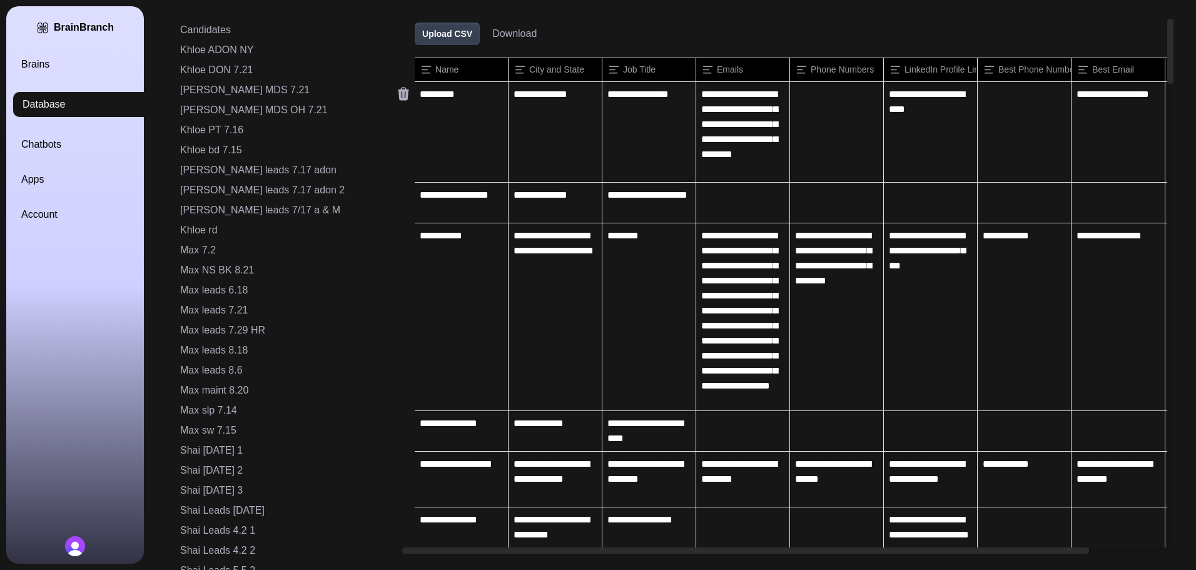
click at [398, 97] on icon at bounding box center [403, 94] width 11 height 13
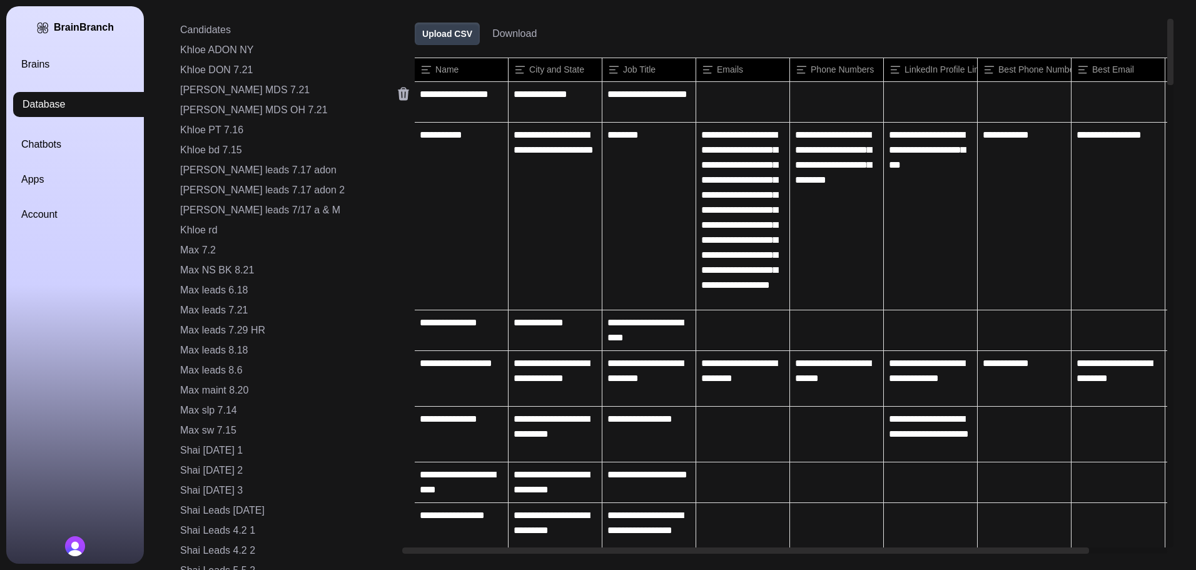
click at [398, 97] on icon at bounding box center [403, 94] width 11 height 13
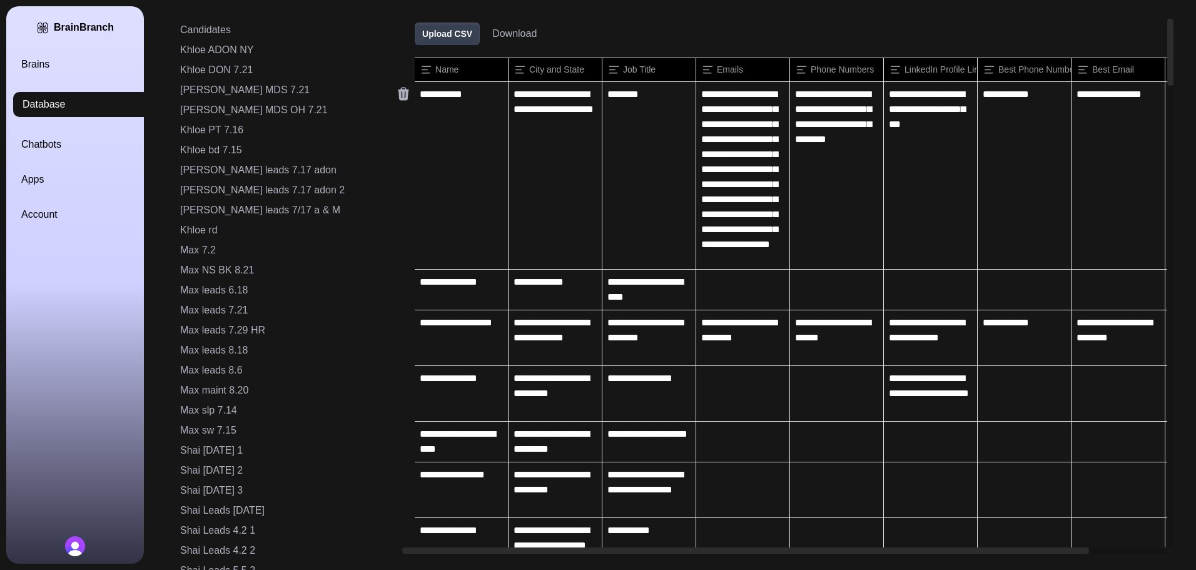
click at [398, 97] on icon at bounding box center [403, 94] width 11 height 13
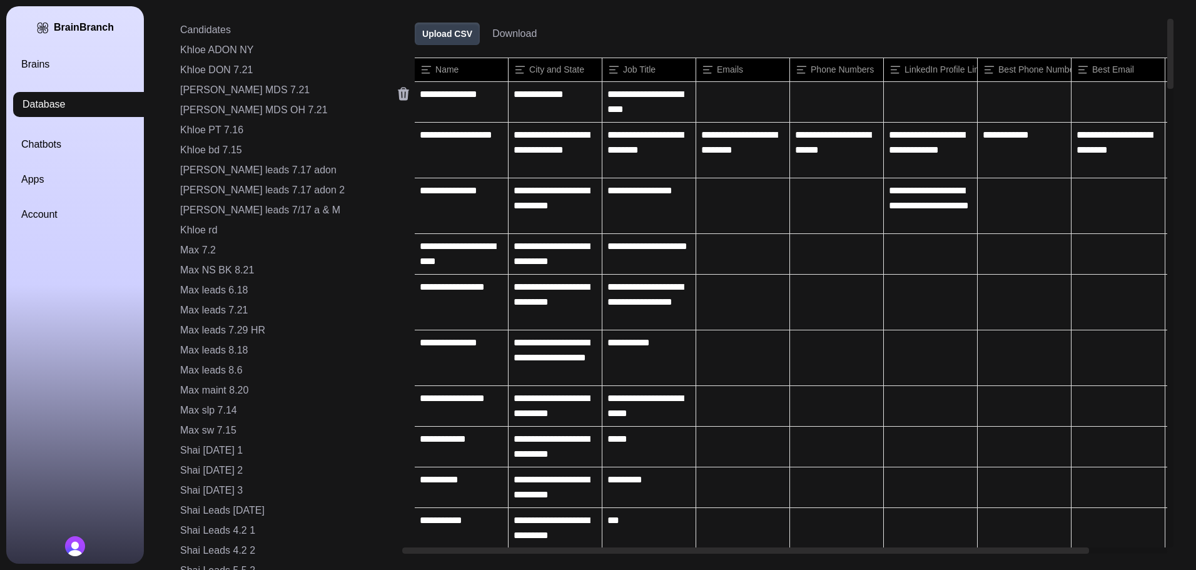
click at [398, 97] on icon at bounding box center [403, 94] width 11 height 13
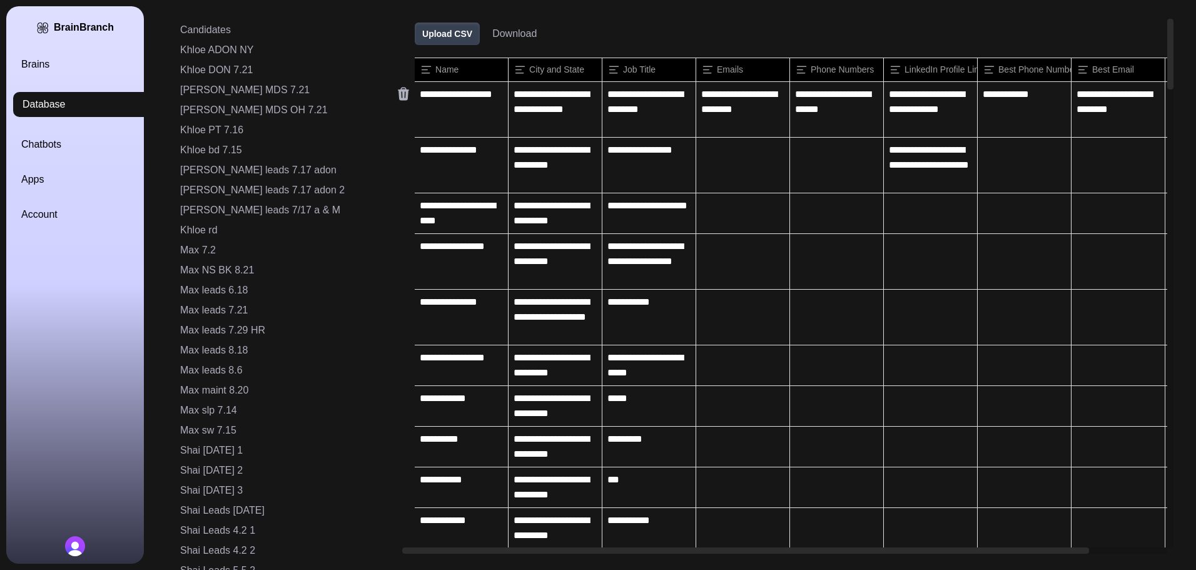
click at [398, 97] on icon at bounding box center [403, 94] width 11 height 13
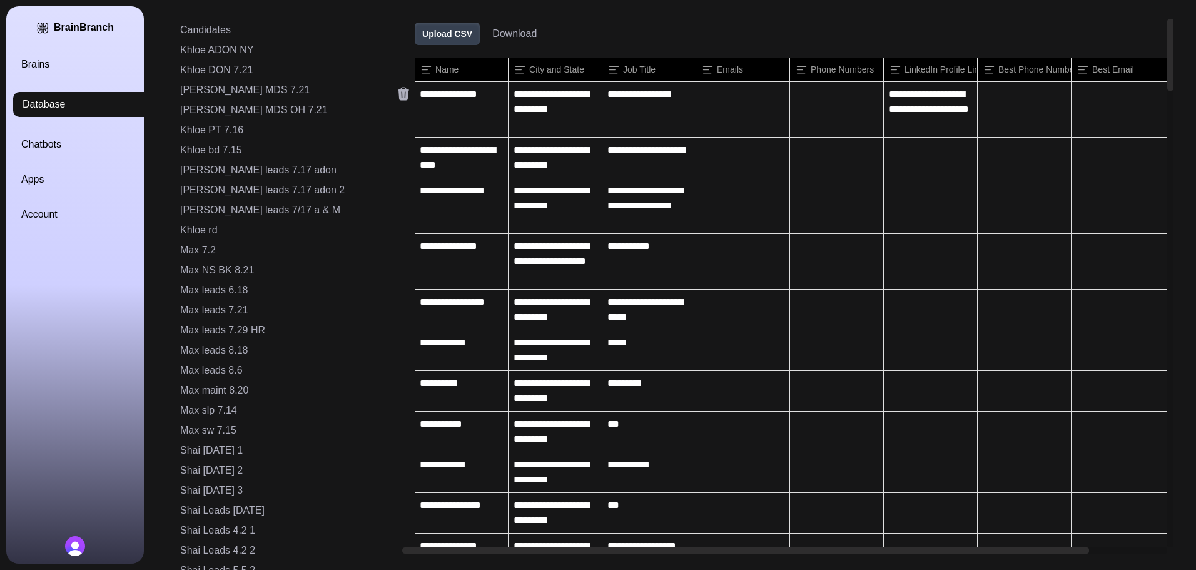
click at [398, 97] on icon at bounding box center [403, 94] width 11 height 13
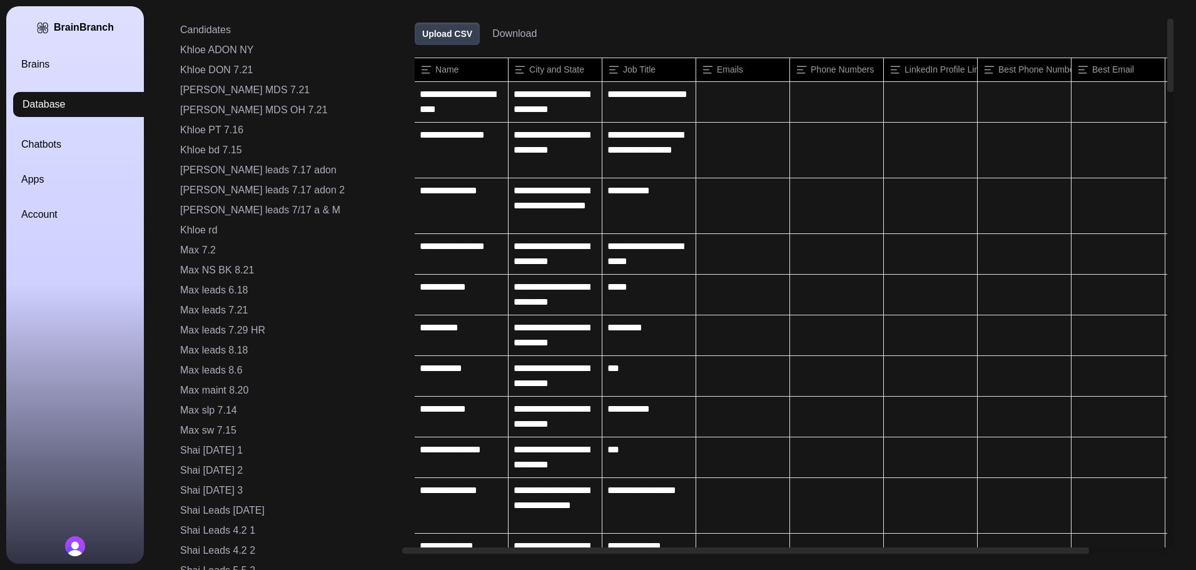
drag, startPoint x: 567, startPoint y: 552, endPoint x: 198, endPoint y: 542, distance: 369.8
click at [198, 542] on div "Candidates Khloe ADON NY Khloe DON 7.21 [PERSON_NAME] MDS 7.21 [PERSON_NAME] MD…" at bounding box center [661, 285] width 1023 height 570
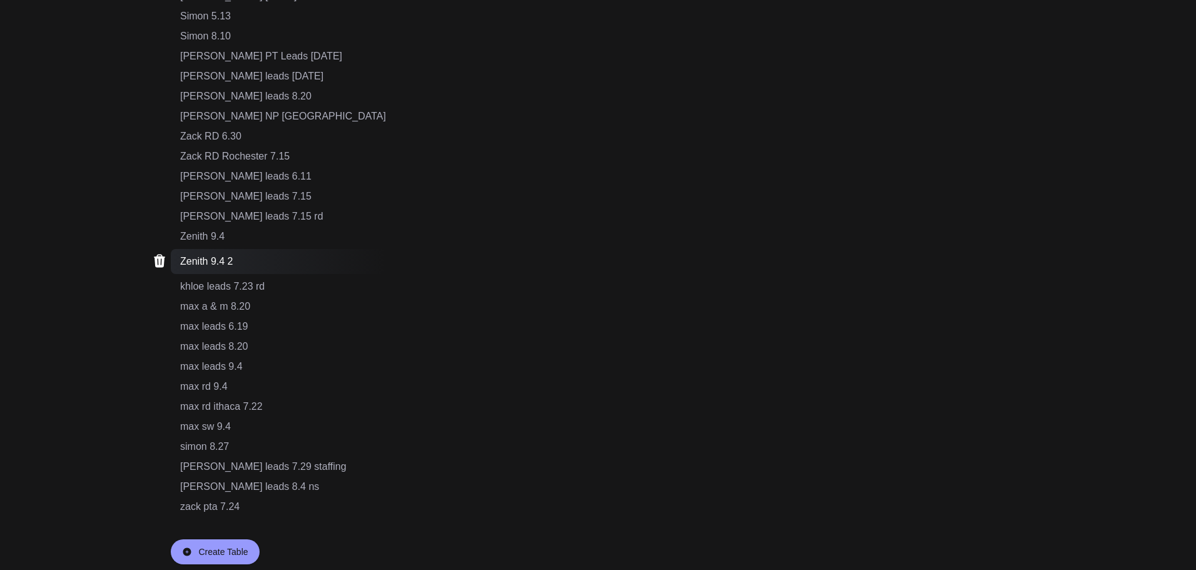
scroll to position [759, 0]
drag, startPoint x: 238, startPoint y: 251, endPoint x: 178, endPoint y: 253, distance: 60.7
click at [178, 253] on div "Zenith 9.4 2" at bounding box center [278, 257] width 215 height 25
drag, startPoint x: 239, startPoint y: 259, endPoint x: 181, endPoint y: 258, distance: 57.6
click at [181, 258] on div "Zenith 9.4 2" at bounding box center [278, 257] width 215 height 25
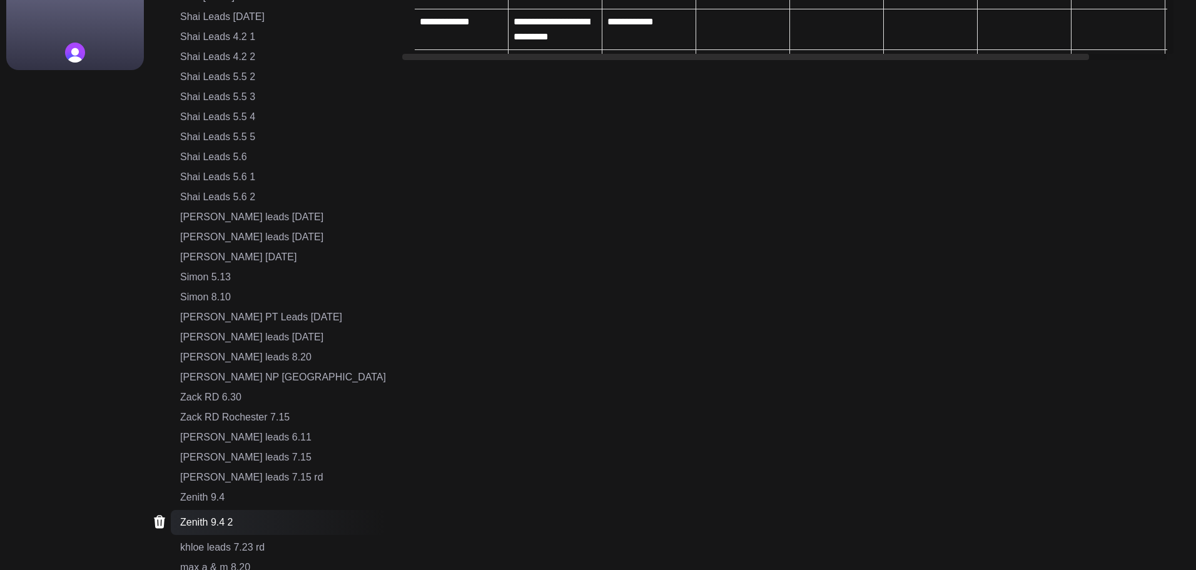
scroll to position [751, 0]
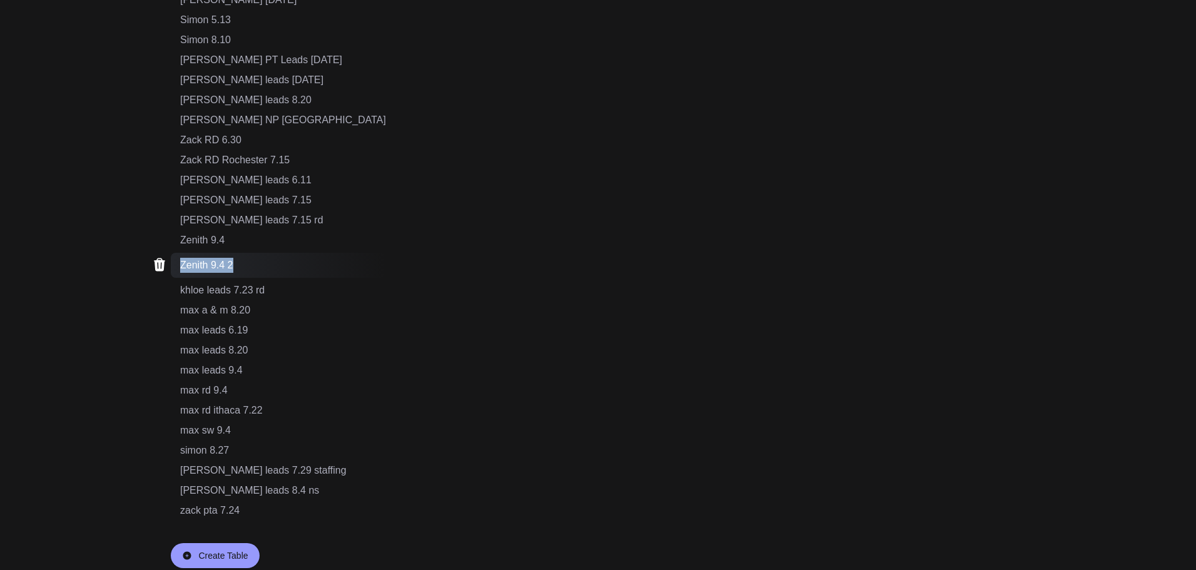
drag, startPoint x: 242, startPoint y: 264, endPoint x: 175, endPoint y: 264, distance: 67.6
click at [175, 264] on div "Zenith 9.4 2" at bounding box center [278, 265] width 215 height 25
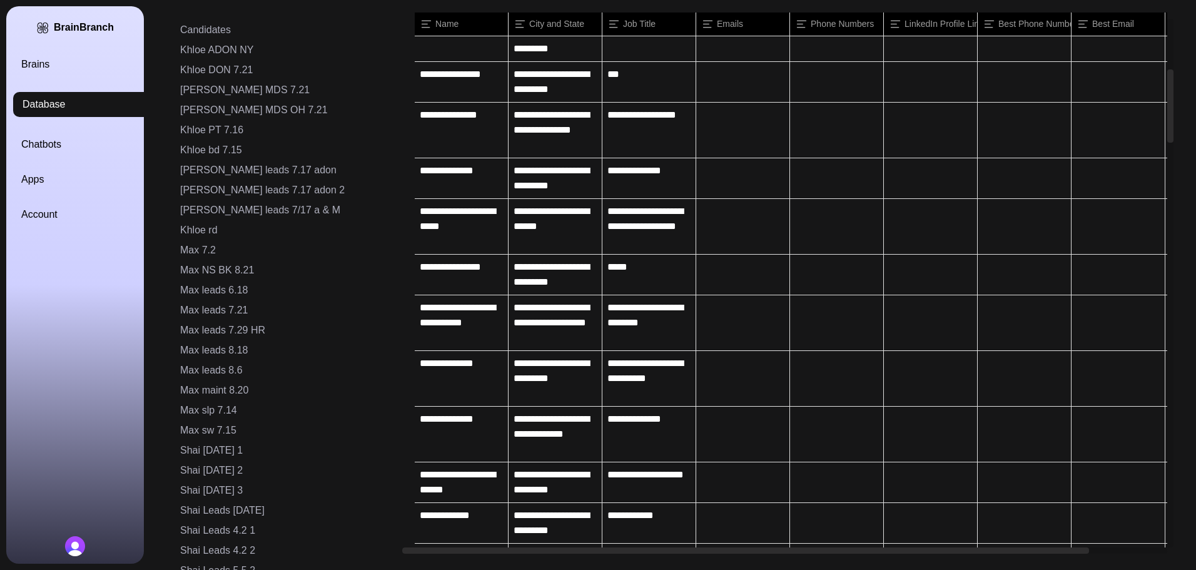
copy div "Zenith 9.4 2"
click at [54, 74] on div "Brains Database Chatbots Apps Account" at bounding box center [90, 139] width 138 height 165
click at [34, 59] on link "Brains" at bounding box center [90, 64] width 138 height 15
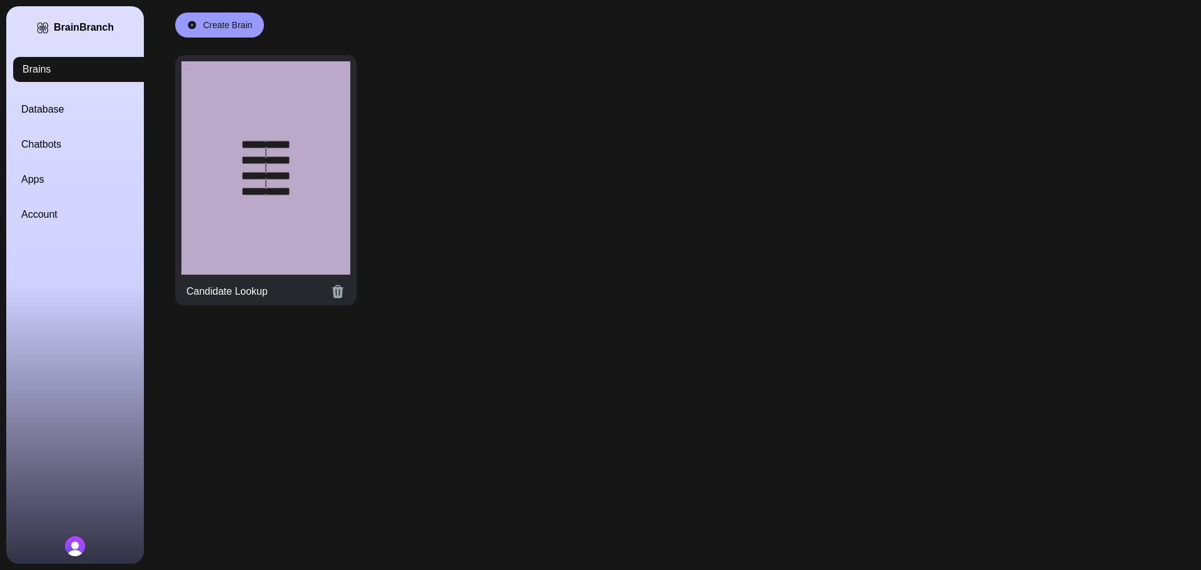
click at [243, 180] on div at bounding box center [265, 167] width 169 height 213
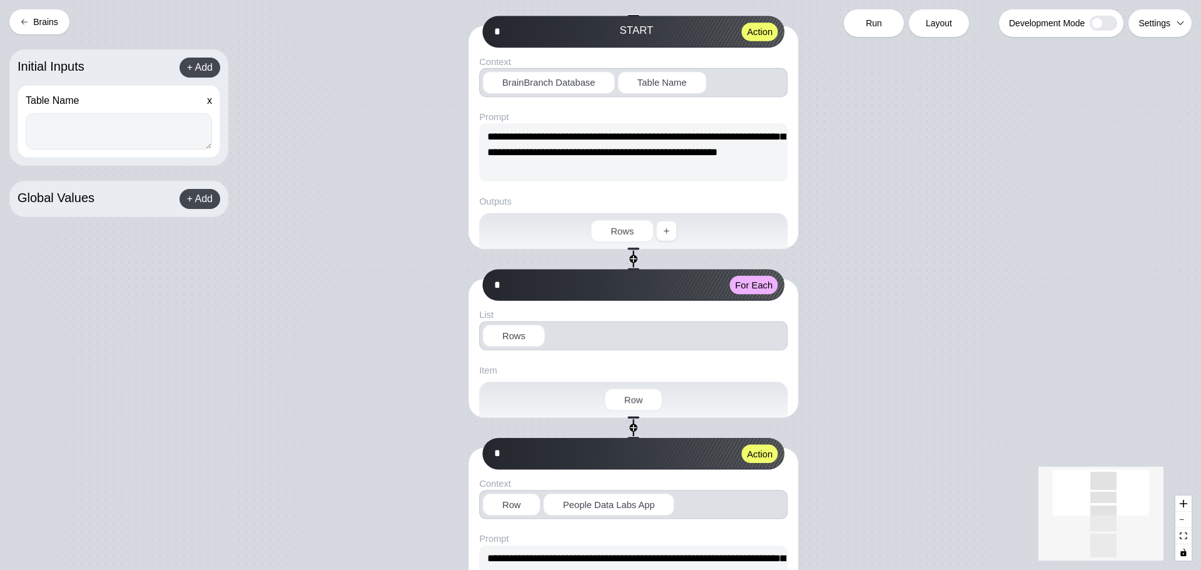
click at [103, 140] on textarea at bounding box center [119, 131] width 186 height 36
paste textarea "**********"
type textarea "**********"
click at [878, 31] on div "Run" at bounding box center [874, 23] width 60 height 28
click at [864, 21] on div "Run" at bounding box center [874, 23] width 60 height 28
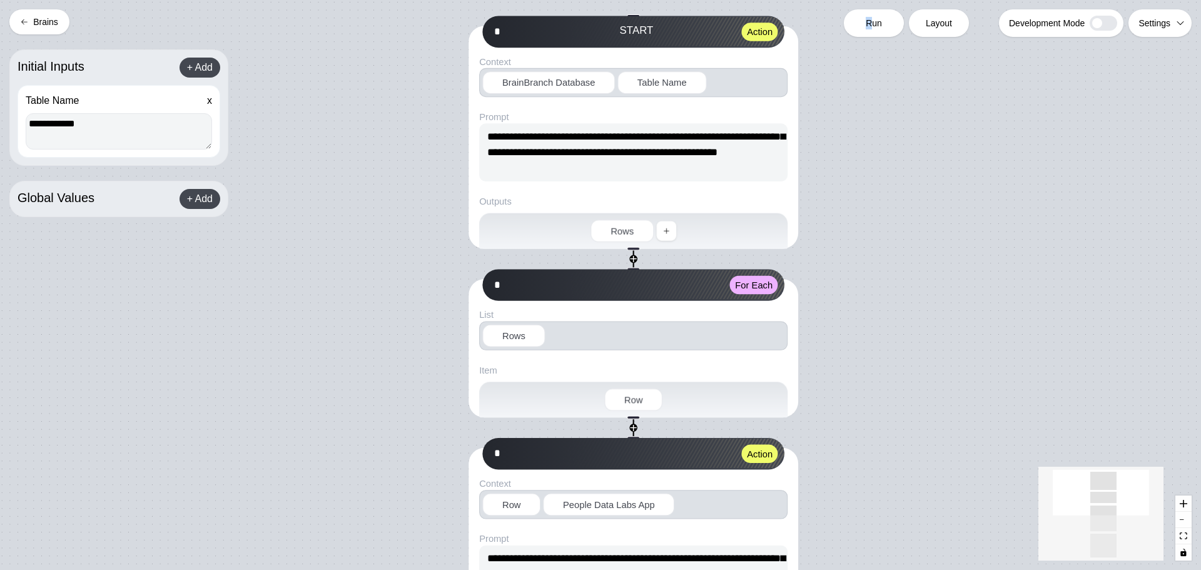
click at [869, 29] on span "Run" at bounding box center [874, 23] width 16 height 13
